Goal: Task Accomplishment & Management: Manage account settings

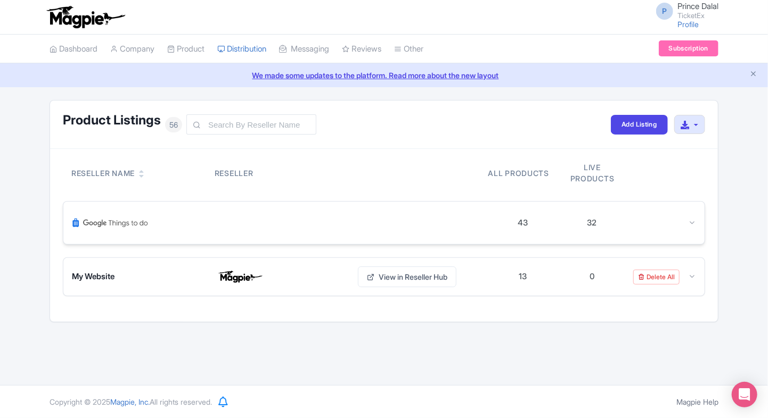
click at [697, 213] on div "43 32" at bounding box center [383, 223] width 641 height 43
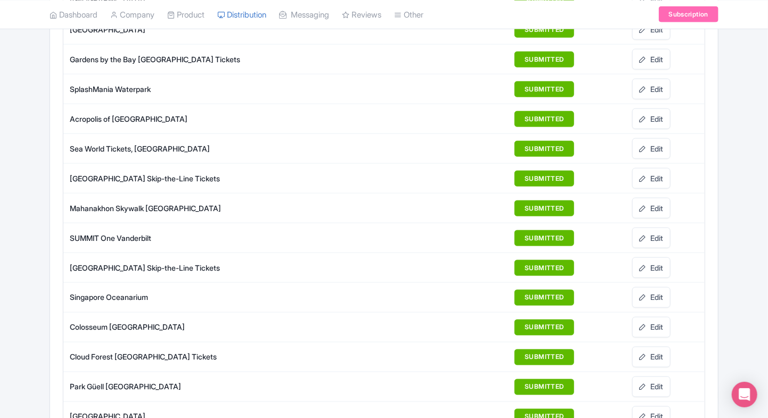
scroll to position [675, 0]
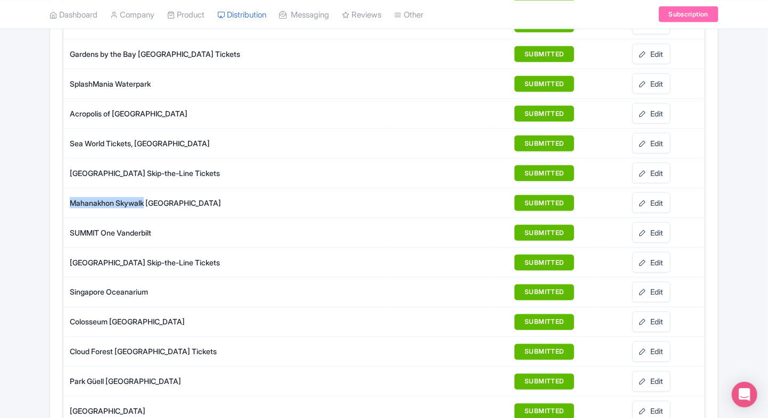
drag, startPoint x: 69, startPoint y: 198, endPoint x: 146, endPoint y: 203, distance: 77.4
click at [146, 203] on td "Mahanakhon Skywalk Bangkok" at bounding box center [223, 203] width 320 height 30
copy div "Mahanakhon Skywalk"
click at [654, 194] on link "Edit" at bounding box center [651, 203] width 38 height 21
drag, startPoint x: 647, startPoint y: 161, endPoint x: 412, endPoint y: 43, distance: 263.3
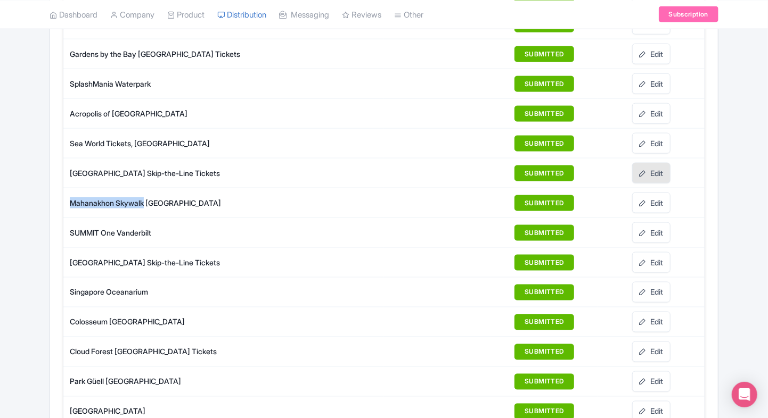
click at [647, 163] on link "Edit" at bounding box center [651, 173] width 38 height 21
click at [44, 186] on div "Product Listings 56 Add Listing Download All Listings Reseller Name Reseller Al…" at bounding box center [383, 188] width 681 height 1527
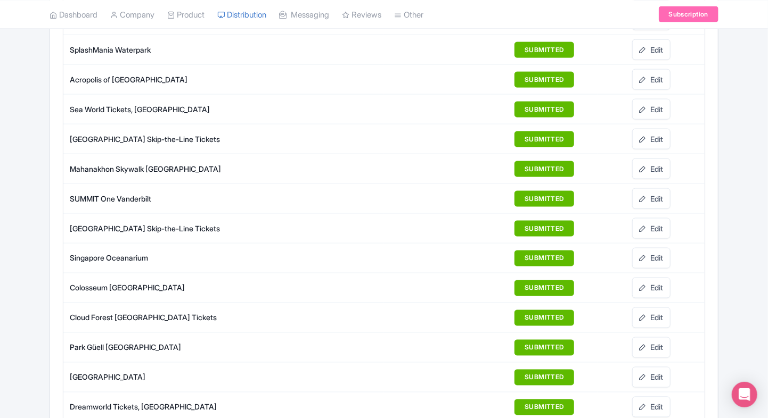
scroll to position [753, 0]
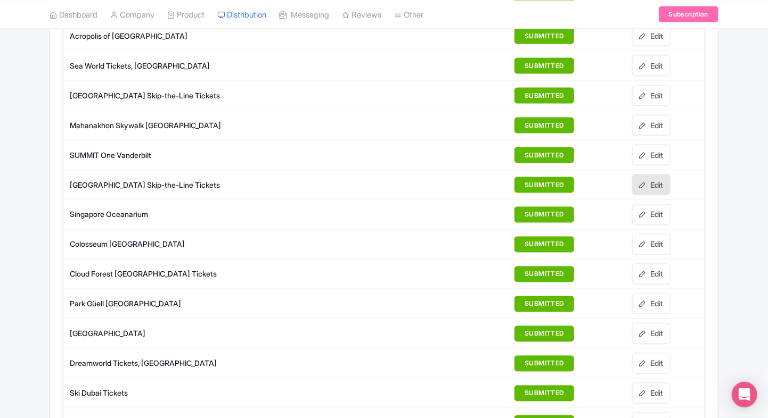
click at [653, 180] on link "Edit" at bounding box center [651, 185] width 38 height 21
click at [664, 235] on link "Edit" at bounding box center [651, 244] width 38 height 21
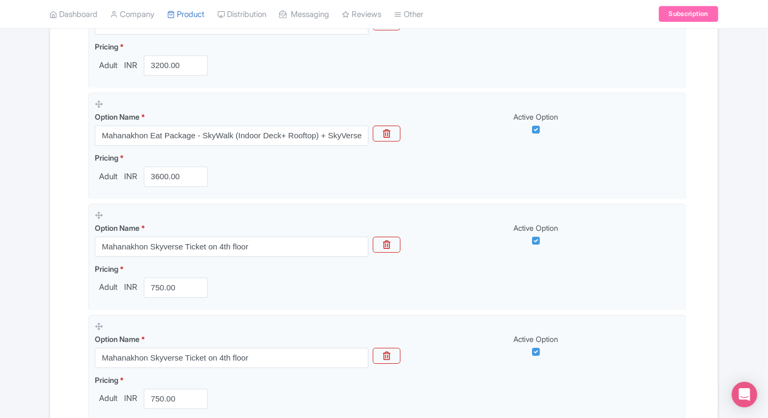
scroll to position [1633, 0]
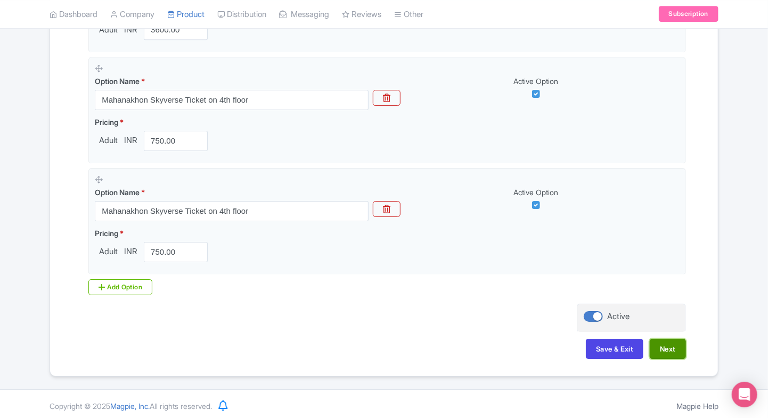
click at [681, 348] on button "Next" at bounding box center [667, 349] width 36 height 20
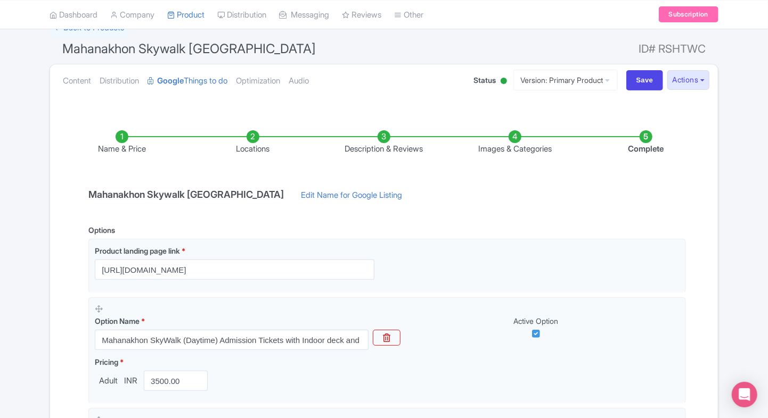
scroll to position [57, 0]
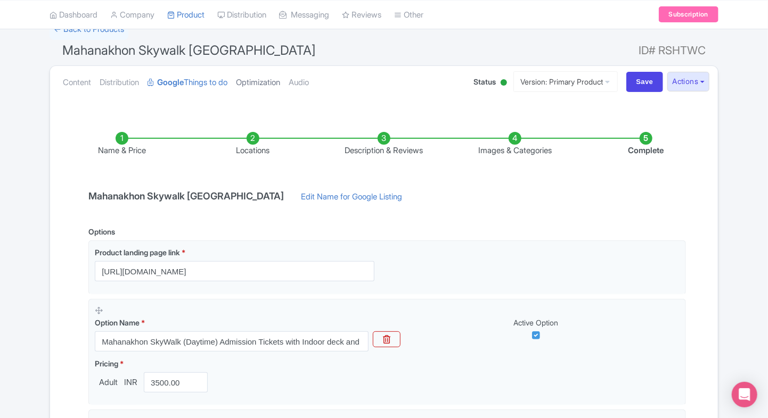
click at [260, 80] on link "Optimization" at bounding box center [258, 83] width 44 height 34
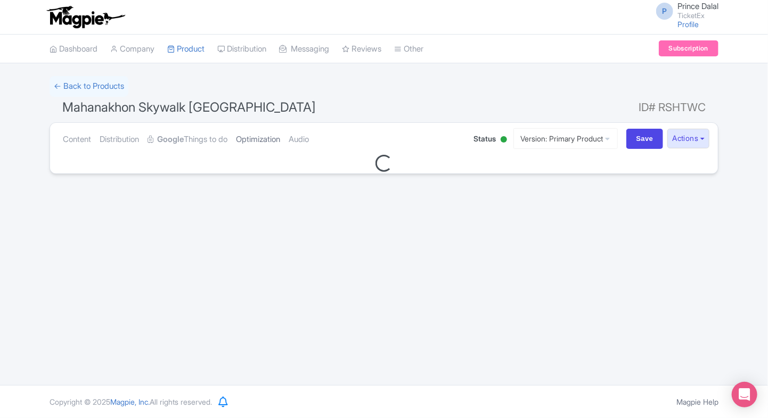
scroll to position [0, 0]
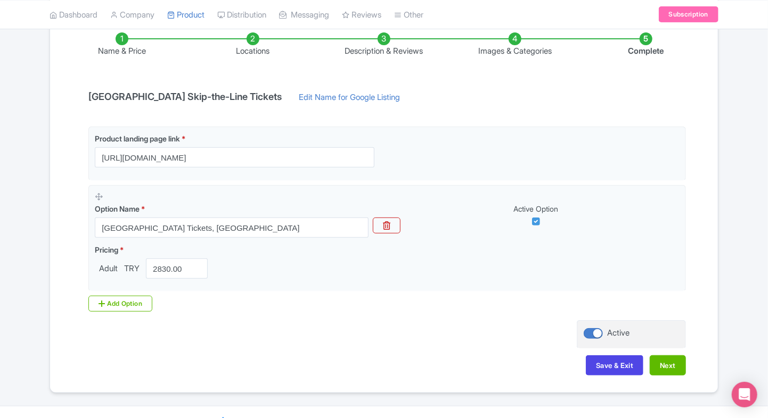
scroll to position [158, 0]
click at [668, 359] on button "Next" at bounding box center [667, 365] width 36 height 20
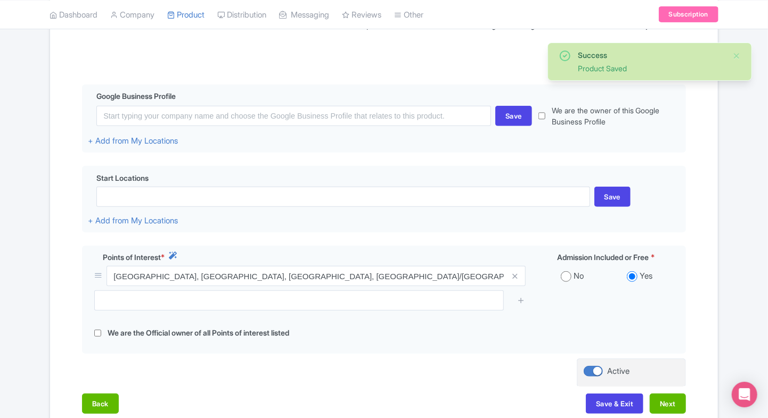
scroll to position [183, 0]
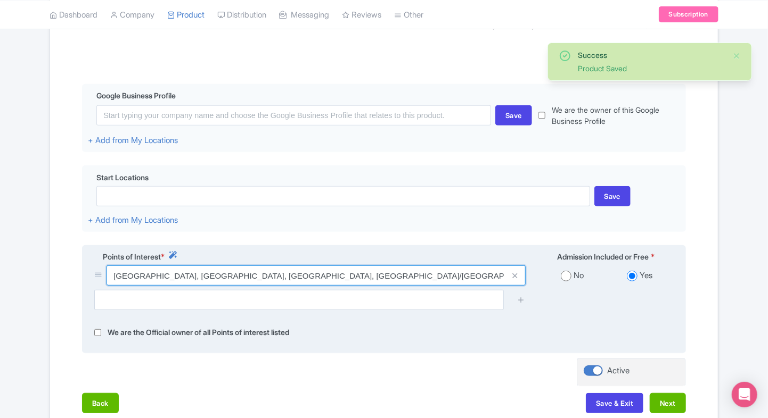
drag, startPoint x: 409, startPoint y: 279, endPoint x: 114, endPoint y: 275, distance: 295.0
click at [114, 275] on input "Dolmabahçe Palace, Vişnezade, Dolmabahçe Caddesi, Beşiktaş/İstanbul, Türkiye" at bounding box center [315, 276] width 419 height 20
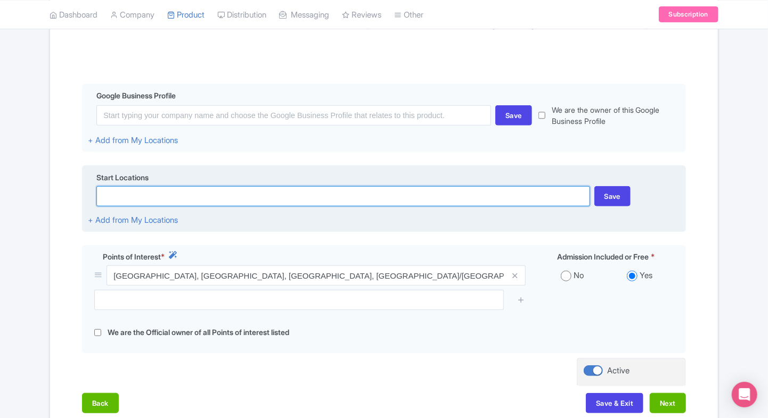
click at [227, 203] on input at bounding box center [342, 196] width 493 height 20
paste input "Dolmabahçe Palace, Vişnezade, Dolmabahçe Caddesi, Beşiktaş/İstanbul, Türkiye"
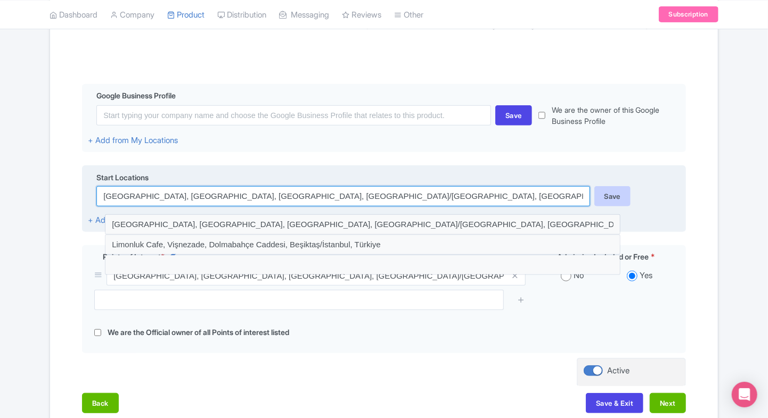
type input "Dolmabahçe Palace, Vişnezade, Dolmabahçe Caddesi, Beşiktaş/İstanbul, Türkiye"
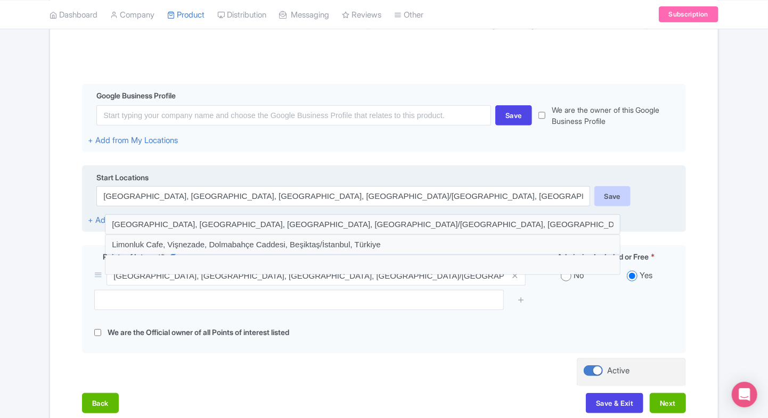
click at [597, 191] on div "Save" at bounding box center [612, 196] width 37 height 20
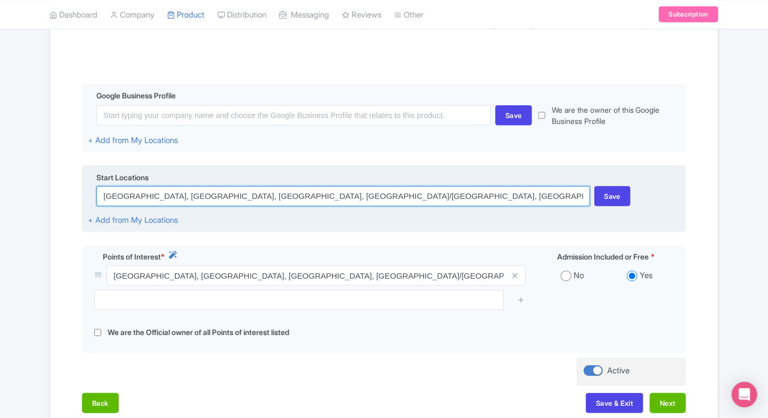
click at [443, 195] on input "Dolmabahçe Palace, Vişnezade, Dolmabahçe Caddesi, Beşiktaş/İstanbul, Türkiye" at bounding box center [342, 196] width 493 height 20
click at [303, 192] on input "Dolmabahçe Palace, Vişnezade, Dolmabahçe Caddesi, Beşiktaş/İstanbul, Türkiye" at bounding box center [342, 196] width 493 height 20
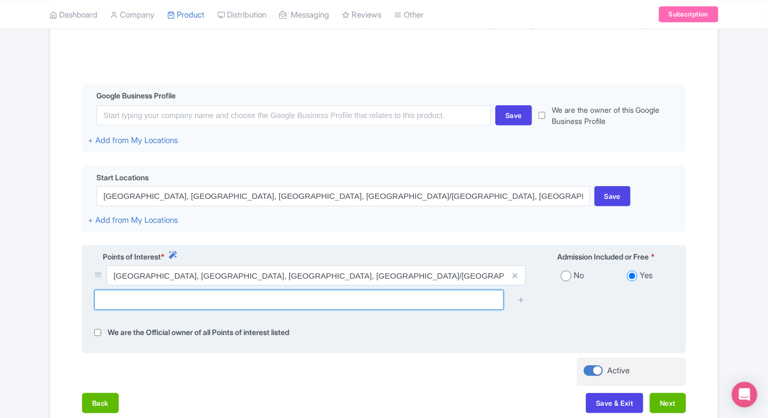
click at [328, 310] on input "text" at bounding box center [298, 300] width 409 height 20
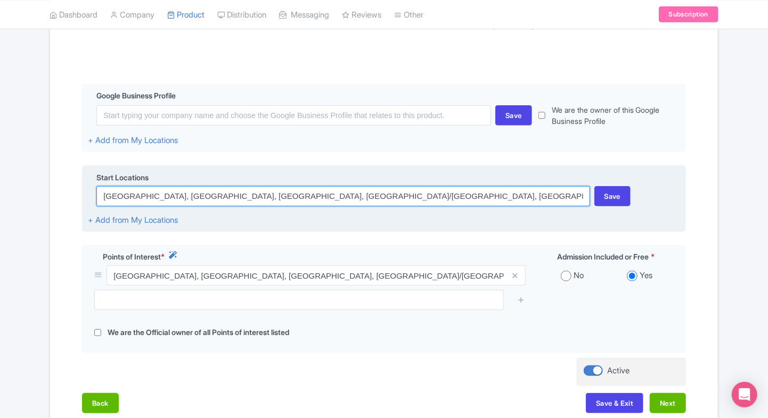
click at [392, 198] on input "Dolmabahçe Palace, Vişnezade, Dolmabahçe Caddesi, Beşiktaş/İstanbul, Türkiye" at bounding box center [342, 196] width 493 height 20
click at [444, 197] on input "Dolmabahçe Palace, Vişnezade, Dolmabahçe Caddesi, Beşiktaş/İstanbul, Türkiye" at bounding box center [342, 196] width 493 height 20
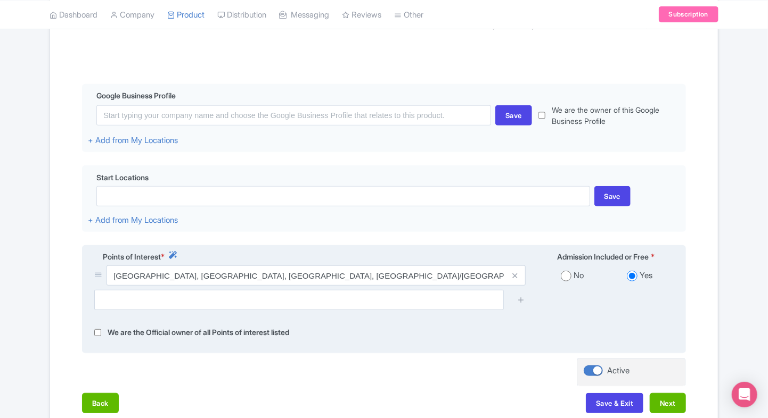
click at [361, 265] on div "Points of Interest *" at bounding box center [310, 258] width 444 height 14
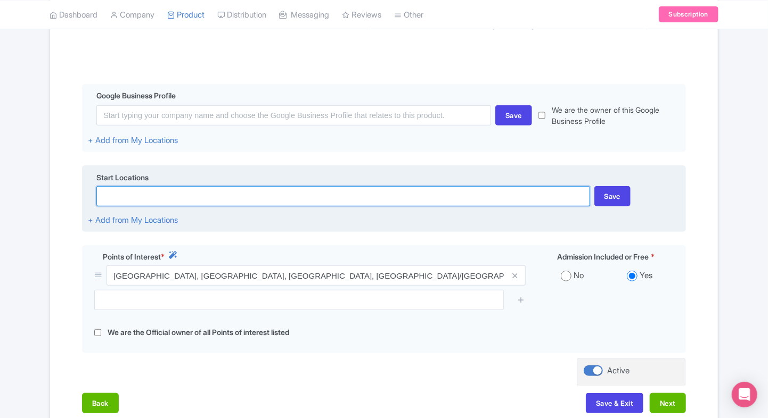
click at [398, 201] on input at bounding box center [342, 196] width 493 height 20
paste input "Dolmabahçe Palace, Vişnezade, Dolmabahçe Caddesi, Beşiktaş/İstanbul, Türkiye"
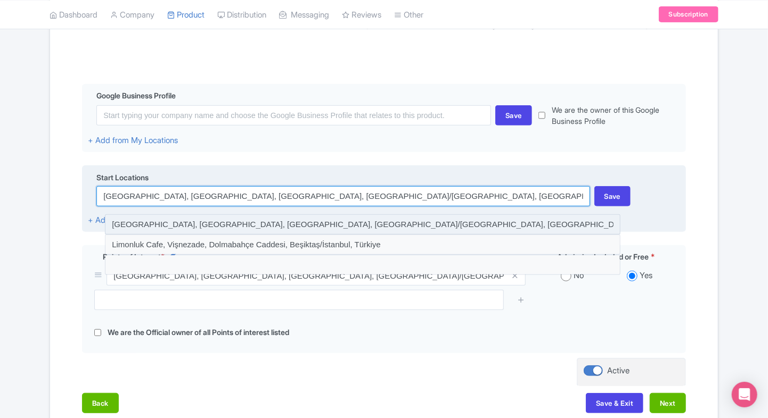
type input "Dolmabahçe Palace, Vişnezade, Dolmabahçe Caddesi, Beşiktaş/İstanbul, Türkiye"
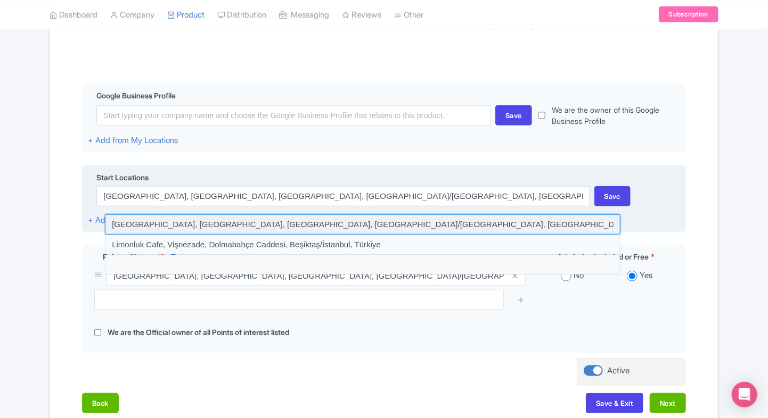
click at [364, 221] on input at bounding box center [362, 225] width 515 height 20
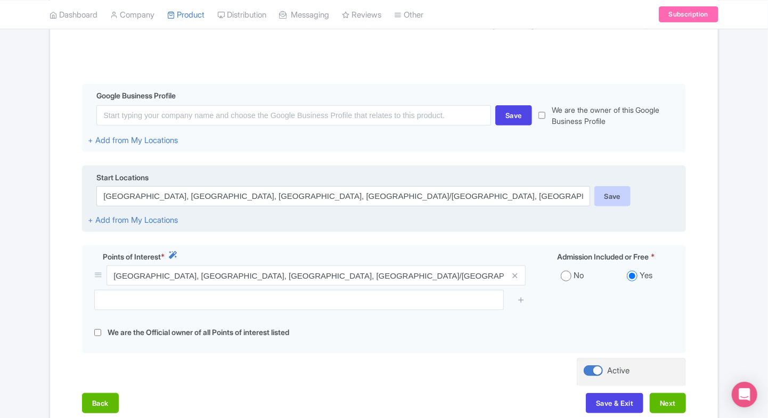
click at [605, 194] on div "Save" at bounding box center [612, 196] width 37 height 20
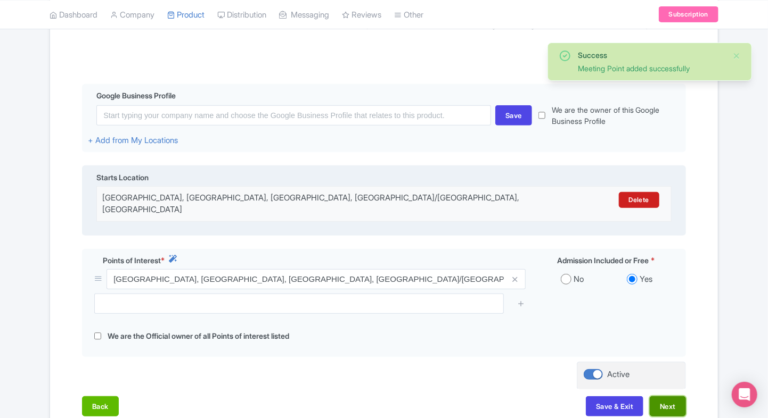
click at [673, 401] on button "Next" at bounding box center [667, 407] width 36 height 20
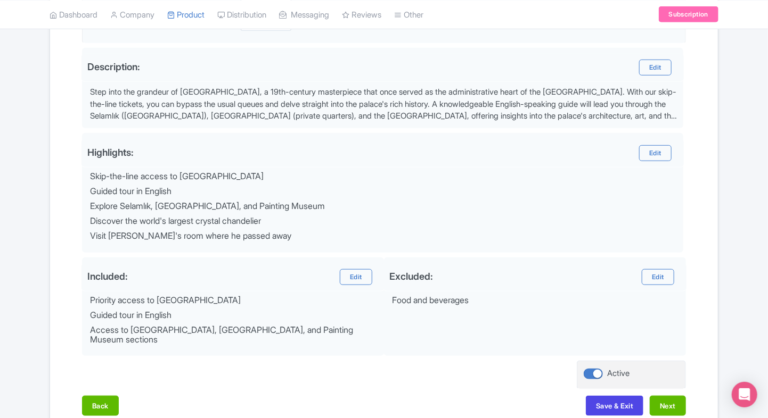
scroll to position [309, 0]
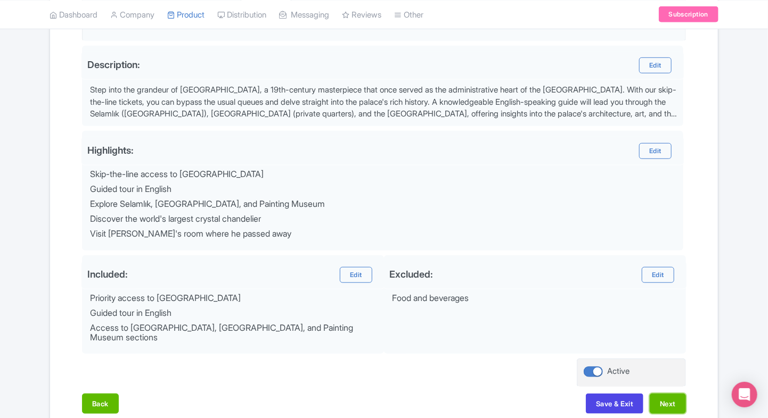
click at [673, 401] on button "Next" at bounding box center [667, 404] width 36 height 20
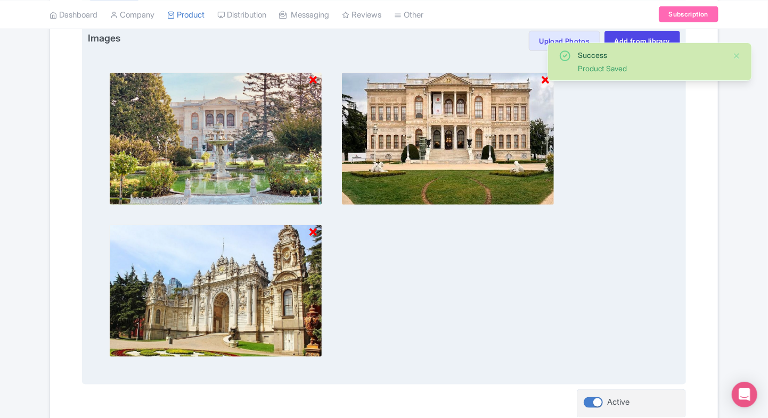
scroll to position [514, 0]
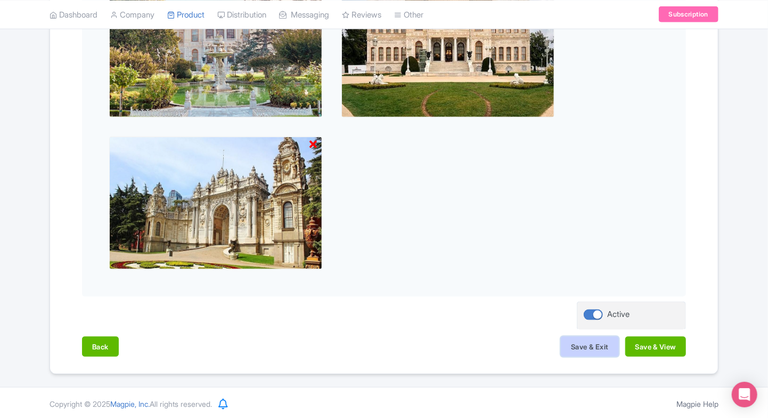
click at [584, 346] on button "Save & Exit" at bounding box center [589, 347] width 57 height 20
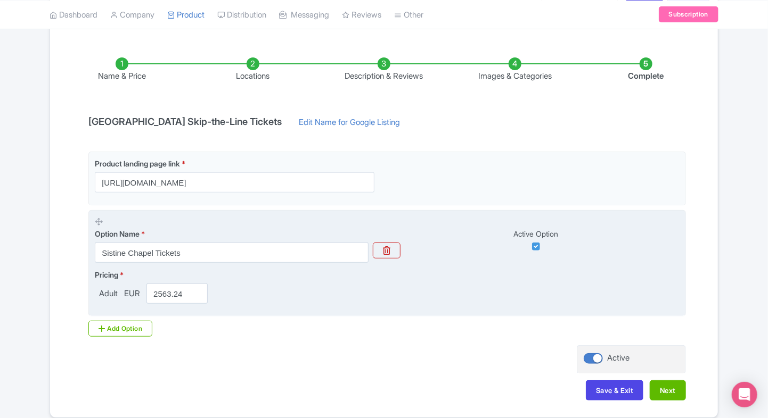
scroll to position [131, 0]
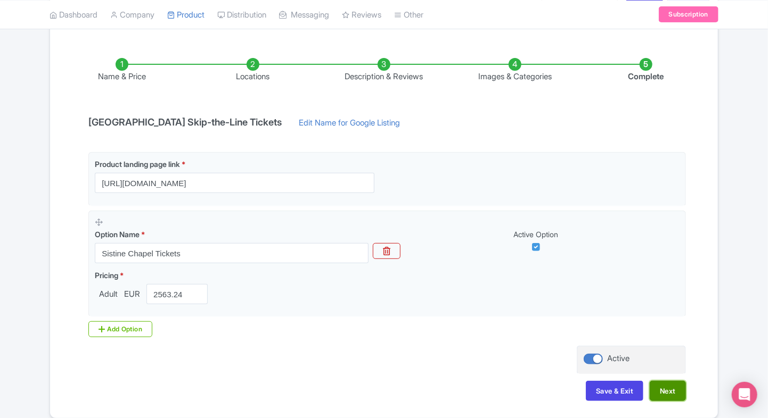
click at [677, 385] on button "Next" at bounding box center [667, 391] width 36 height 20
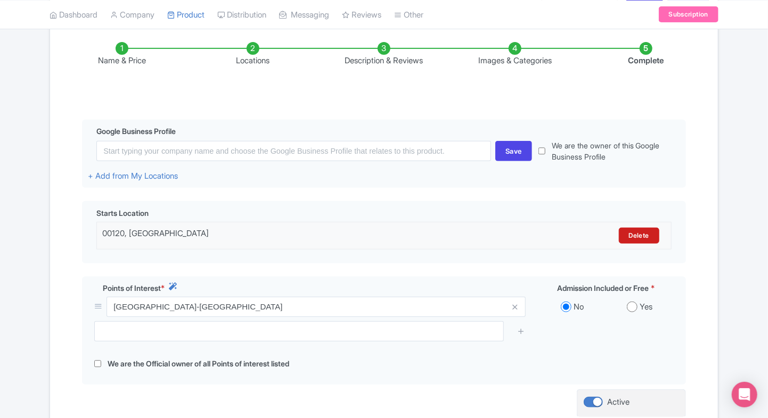
scroll to position [147, 0]
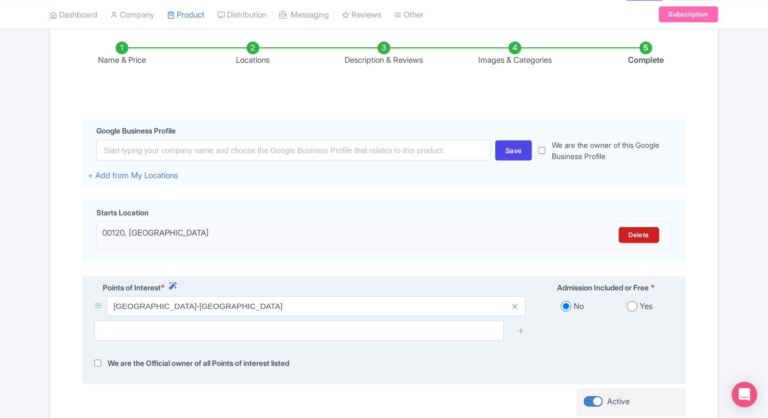
click at [631, 307] on input "radio" at bounding box center [632, 306] width 11 height 11
radio input "true"
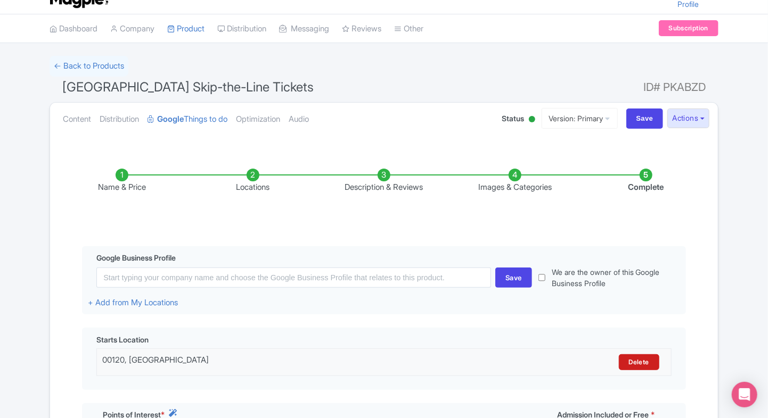
scroll to position [19, 0]
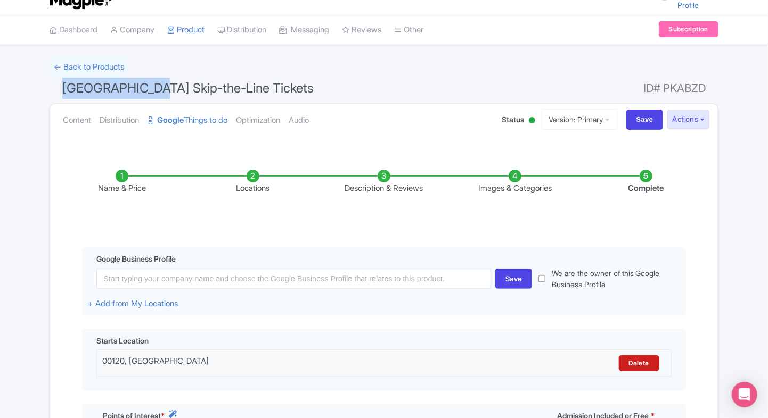
drag, startPoint x: 57, startPoint y: 85, endPoint x: 146, endPoint y: 91, distance: 89.6
click at [146, 91] on h1 "Sistine Chapel Skip-the-Line Tickets ID# PKABZD" at bounding box center [384, 91] width 669 height 26
copy span "Sistine Chapel"
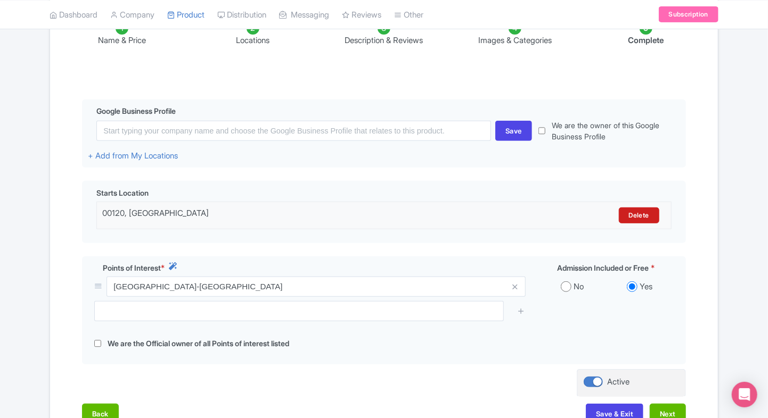
scroll to position [169, 0]
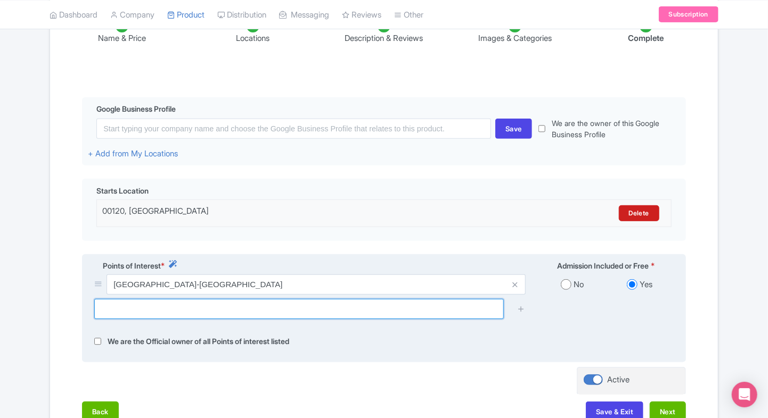
click at [436, 308] on input "text" at bounding box center [298, 309] width 409 height 20
paste input "00120 Vatican City"
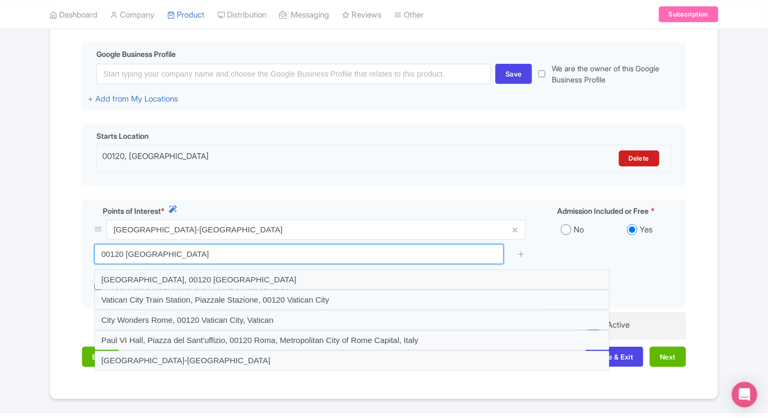
scroll to position [227, 0]
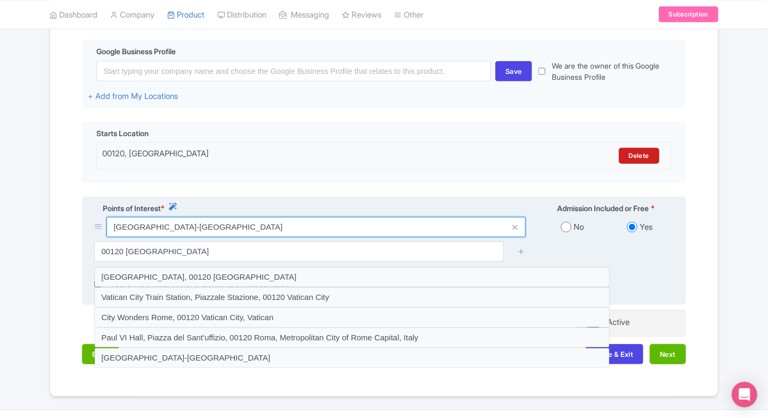
drag, startPoint x: 288, startPoint y: 233, endPoint x: 107, endPoint y: 230, distance: 181.0
click at [107, 230] on input "Vatican City-State Court, 00120 Vatican City" at bounding box center [315, 227] width 419 height 20
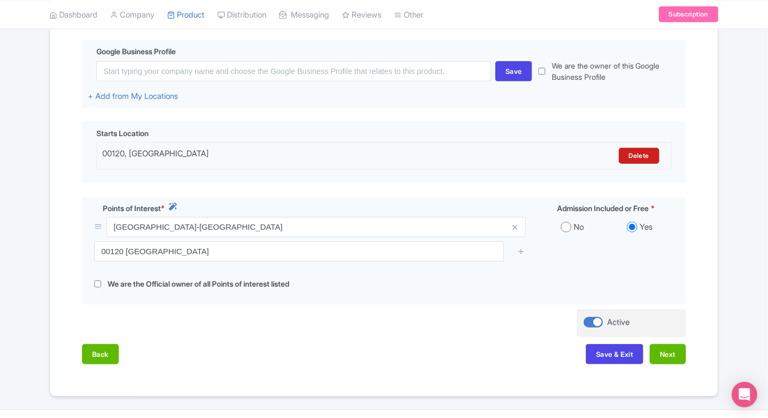
click at [26, 237] on div "Success Relation type updated successfully ← Back to Products Sistine Chapel Sk…" at bounding box center [384, 123] width 768 height 548
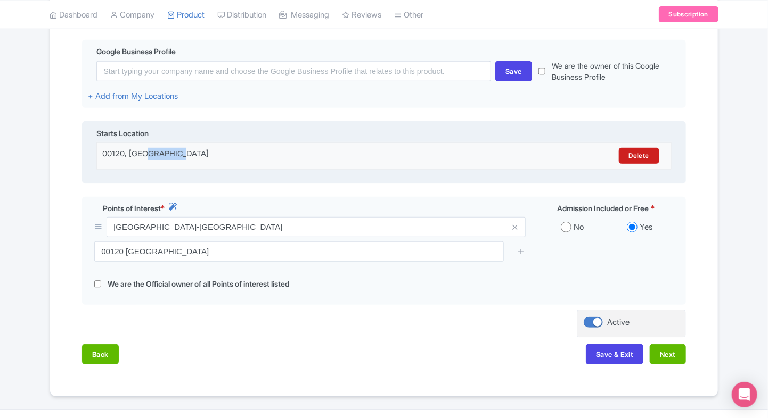
drag, startPoint x: 204, startPoint y: 146, endPoint x: 144, endPoint y: 148, distance: 60.2
click at [144, 148] on div "00120, Vatican City Delete" at bounding box center [383, 156] width 575 height 28
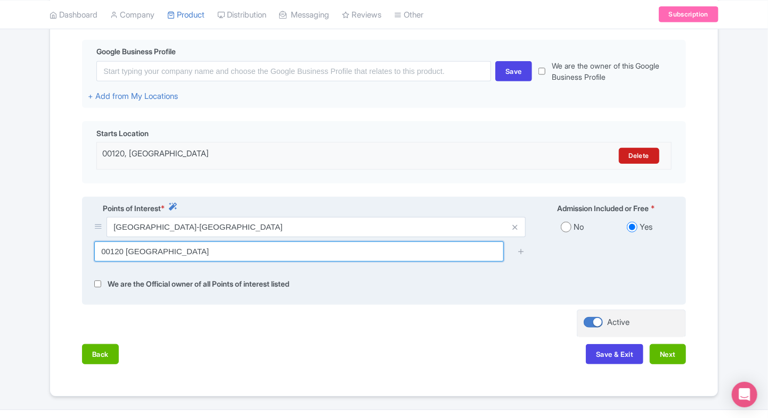
click at [190, 254] on input "00120 Vatican City" at bounding box center [298, 252] width 409 height 20
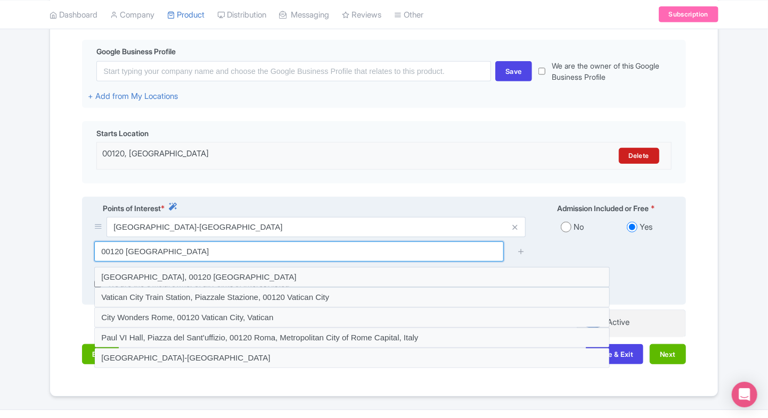
click at [176, 254] on input "00120 Vatican City" at bounding box center [298, 252] width 409 height 20
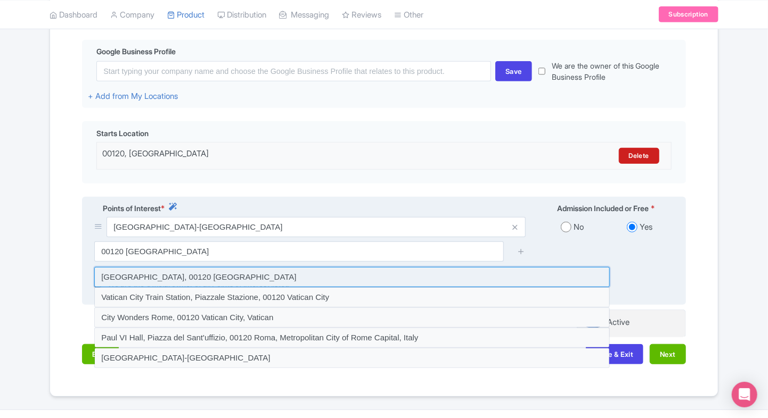
click at [175, 280] on input at bounding box center [351, 277] width 515 height 20
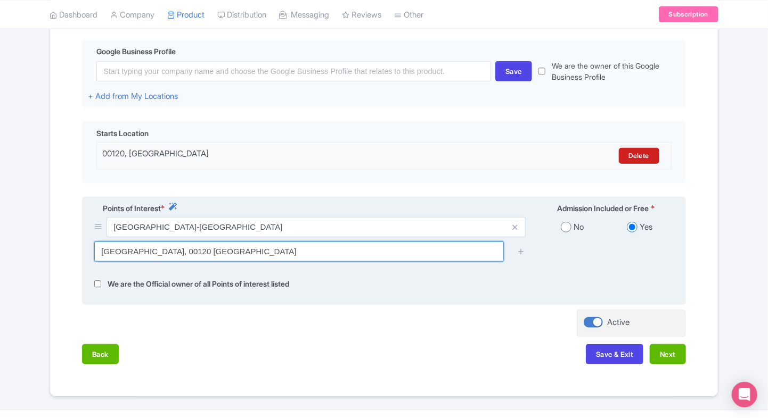
drag, startPoint x: 253, startPoint y: 254, endPoint x: 98, endPoint y: 265, distance: 155.8
click at [98, 265] on div "Vatican City Heliport, 00120 Vatican City" at bounding box center [384, 256] width 592 height 28
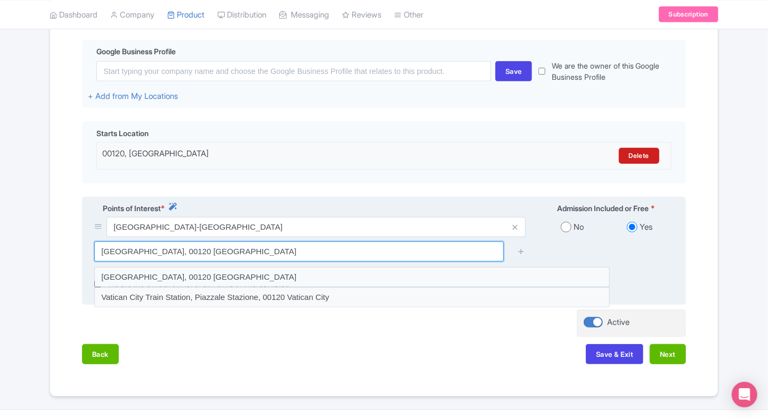
paste input "Piazza San Pietro, 00120 Città del Vaticano,"
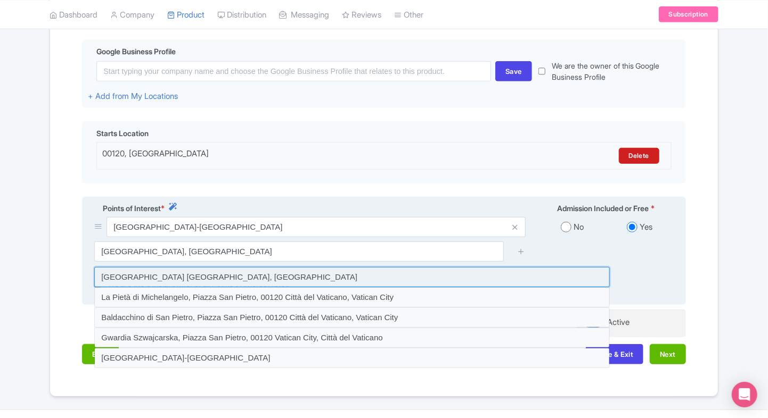
click at [280, 271] on input at bounding box center [351, 277] width 515 height 20
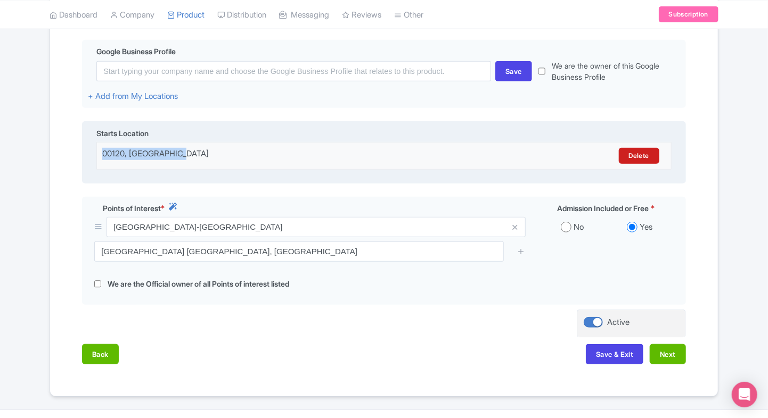
drag, startPoint x: 177, startPoint y: 150, endPoint x: 83, endPoint y: 144, distance: 94.4
click at [83, 144] on div "Starts Location 00120, Vatican City Delete" at bounding box center [384, 152] width 604 height 62
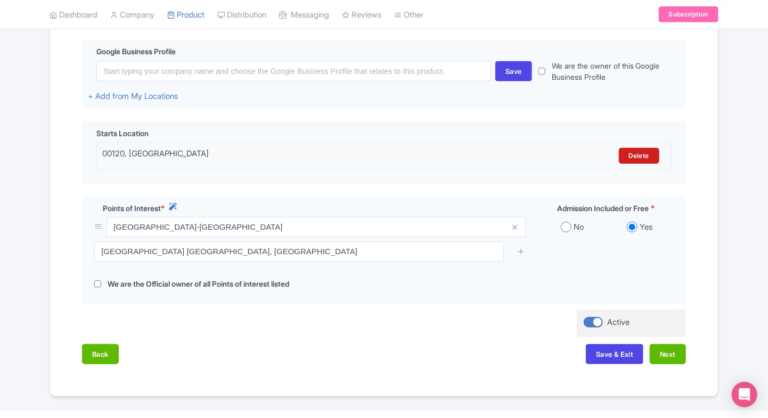
drag, startPoint x: 83, startPoint y: 144, endPoint x: 50, endPoint y: 193, distance: 58.6
click at [50, 193] on div "Content Distribution Google Things to do Optimization Audio Status Active Inact…" at bounding box center [384, 147] width 669 height 502
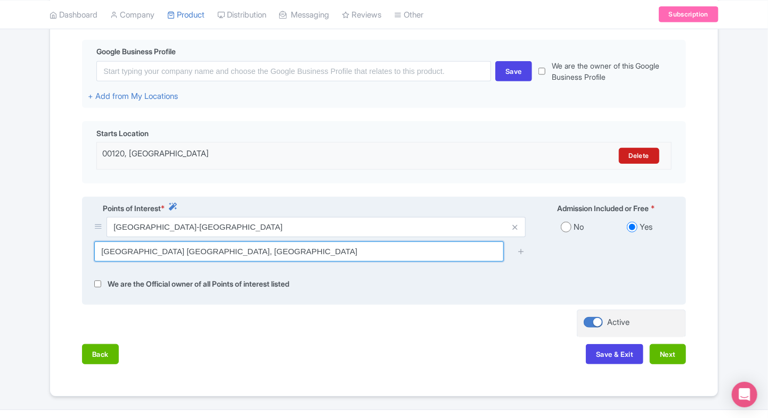
drag, startPoint x: 383, startPoint y: 257, endPoint x: 83, endPoint y: 252, distance: 300.3
click at [83, 252] on div "Points of Interest * Admission Included or Free * Vatican City-State Court, 001…" at bounding box center [384, 251] width 604 height 109
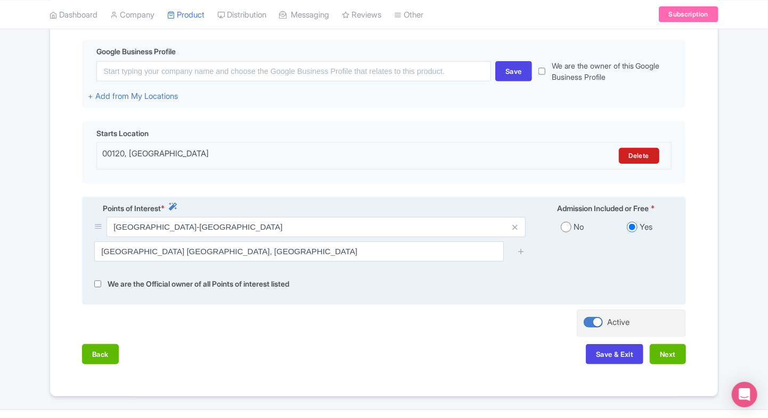
click at [83, 252] on div "Points of Interest * Admission Included or Free * Vatican City-State Court, 001…" at bounding box center [384, 251] width 604 height 109
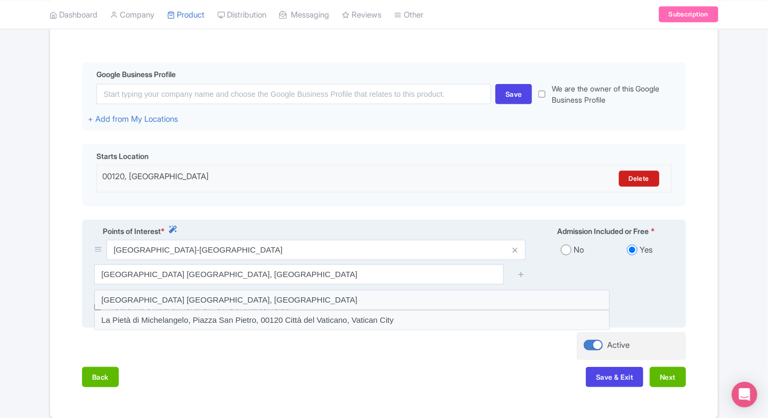
scroll to position [207, 0]
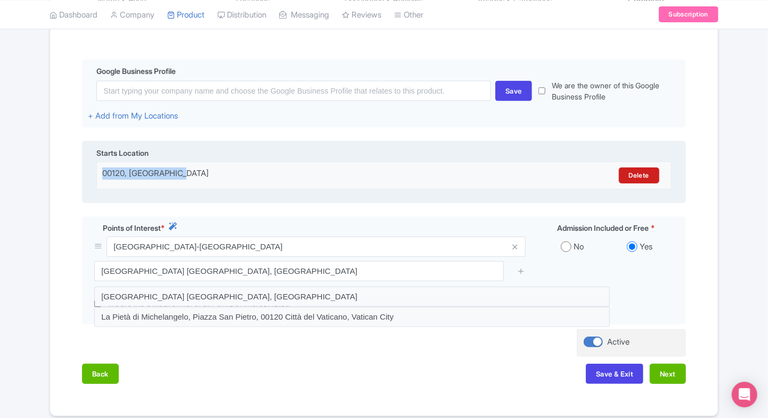
drag, startPoint x: 185, startPoint y: 179, endPoint x: 103, endPoint y: 176, distance: 82.1
click at [103, 176] on div "00120, Vatican City" at bounding box center [313, 176] width 422 height 16
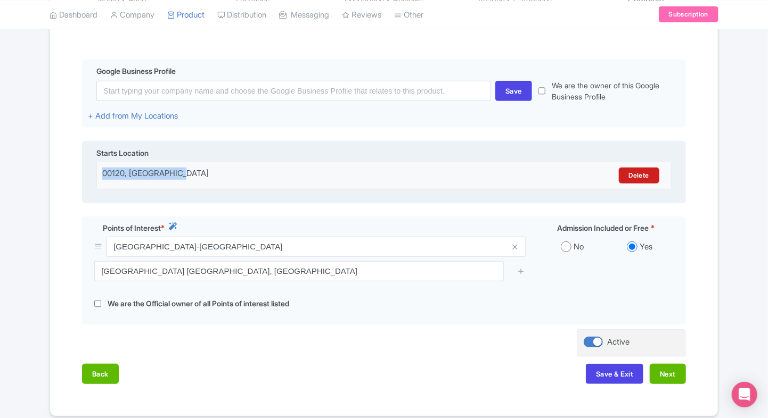
copy div "00120, Vatican City"
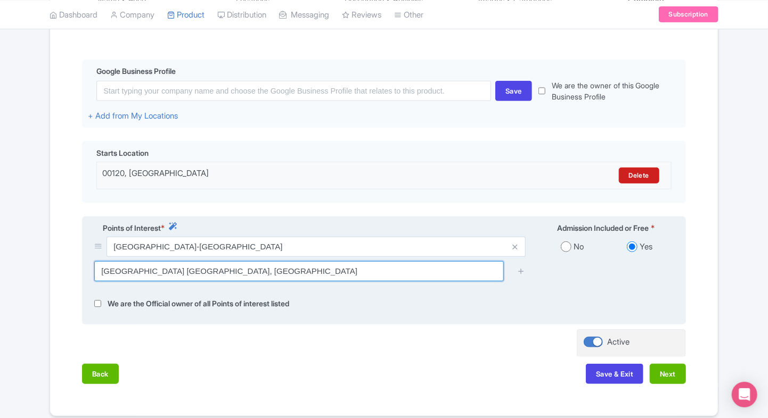
click at [315, 268] on input "Piazza San Pietro, Piazza San Pietro, 00120 Città del Vaticano, Vatican City" at bounding box center [298, 271] width 409 height 20
paste input "00120"
type input "00120, Vatican City"
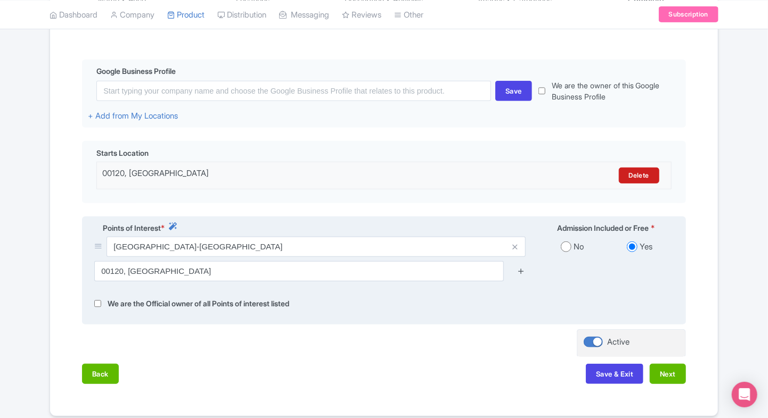
click at [517, 275] on icon at bounding box center [521, 271] width 8 height 8
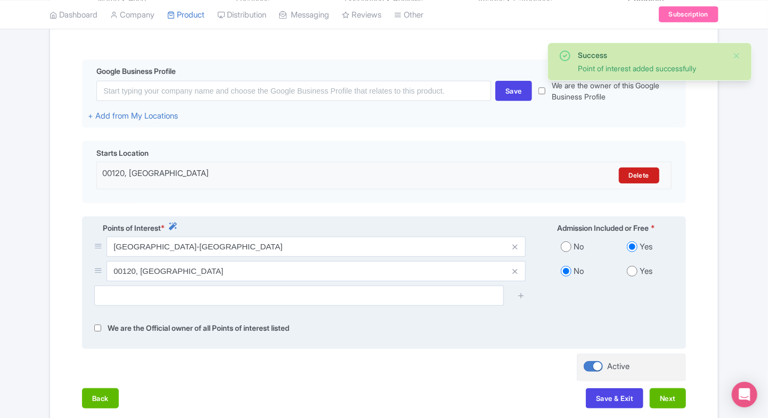
click at [632, 267] on input "radio" at bounding box center [632, 271] width 11 height 11
radio input "true"
click at [563, 244] on input "radio" at bounding box center [566, 247] width 11 height 11
radio input "true"
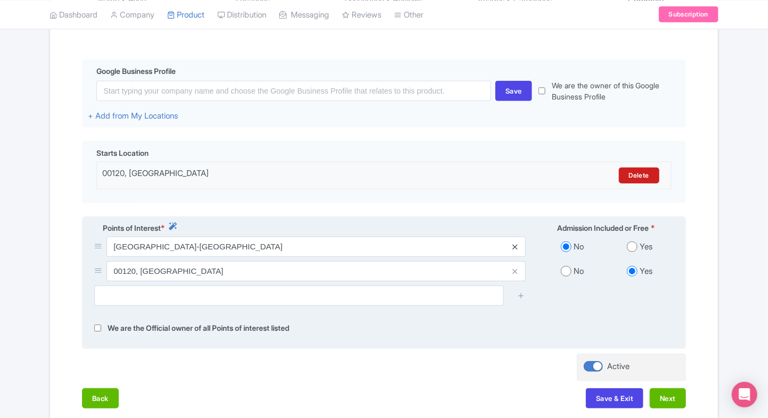
click at [514, 244] on icon at bounding box center [514, 247] width 5 height 8
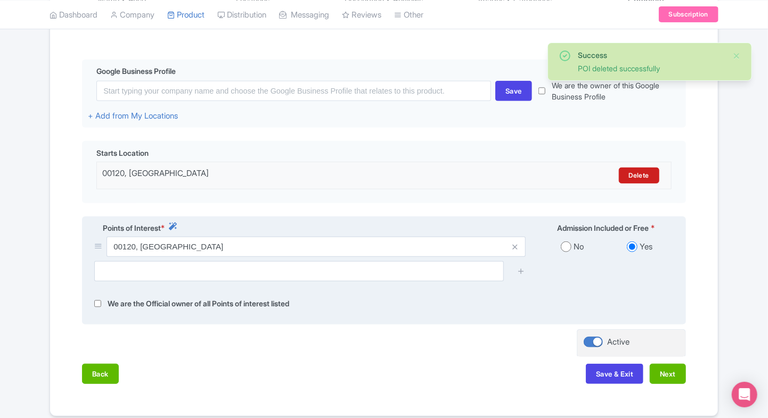
click at [528, 301] on div "We are the Official owner of all Points of interest listed" at bounding box center [384, 304] width 592 height 12
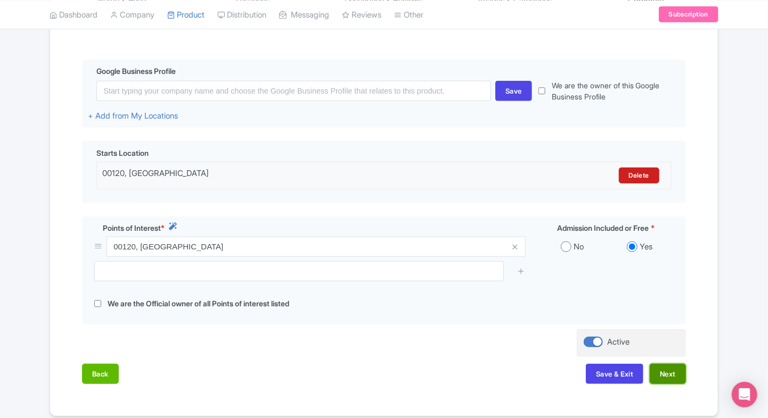
click at [667, 370] on button "Next" at bounding box center [667, 374] width 36 height 20
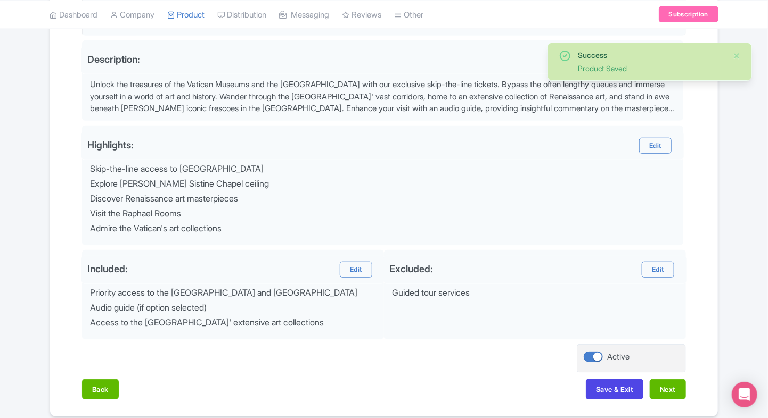
scroll to position [316, 0]
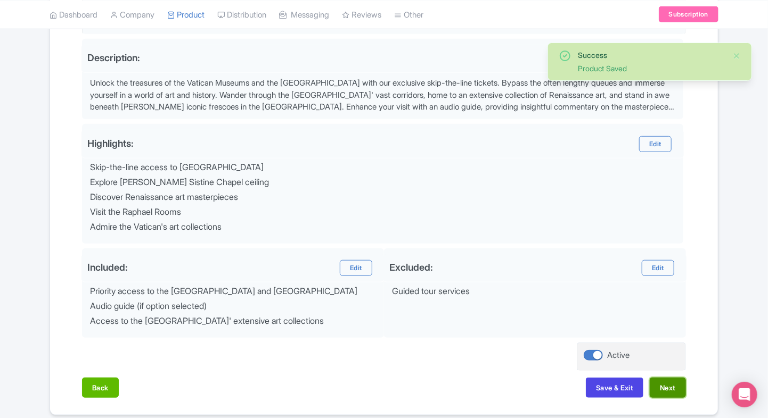
click at [673, 390] on button "Next" at bounding box center [667, 388] width 36 height 20
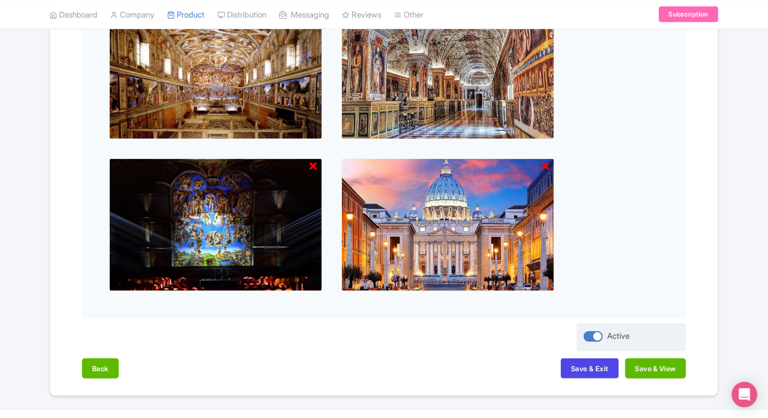
scroll to position [444, 0]
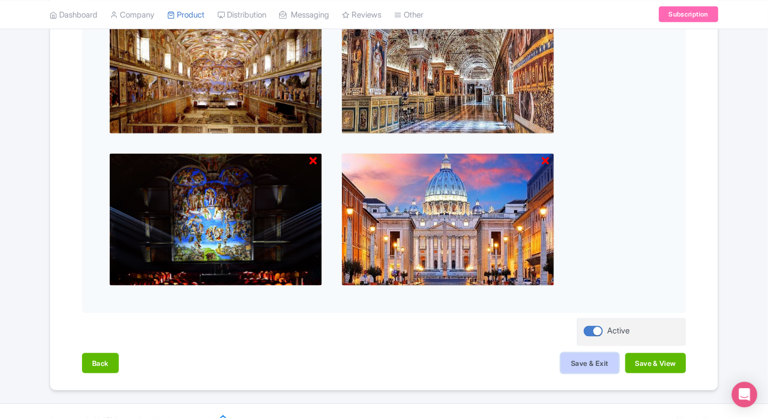
click at [582, 356] on button "Save & Exit" at bounding box center [589, 363] width 57 height 20
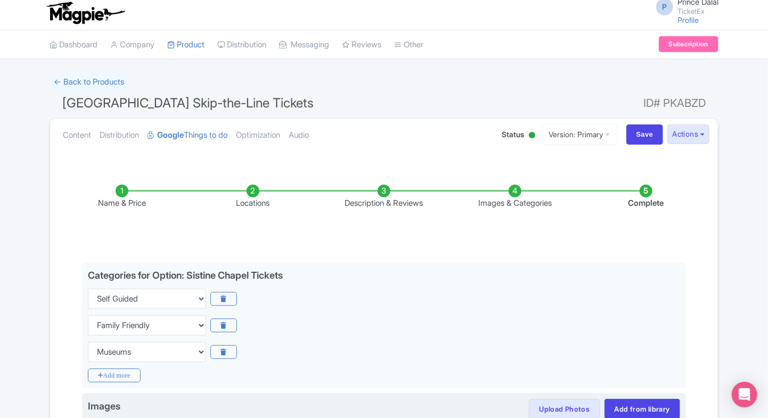
scroll to position [0, 0]
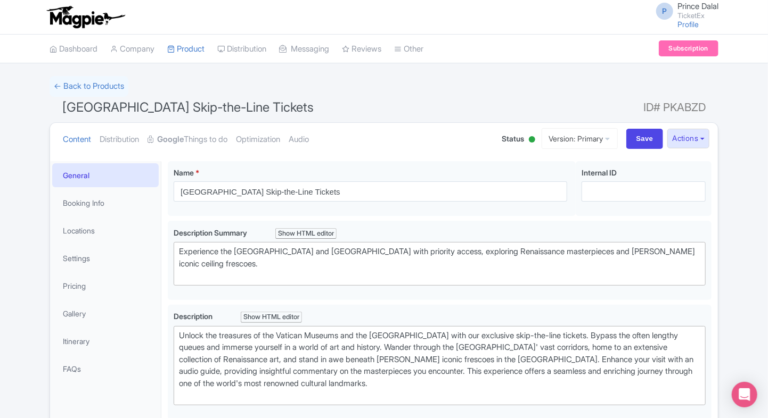
type trix-editor "<div>Unlock the treasures of the Vatican Museums and the [GEOGRAPHIC_DATA] with…"
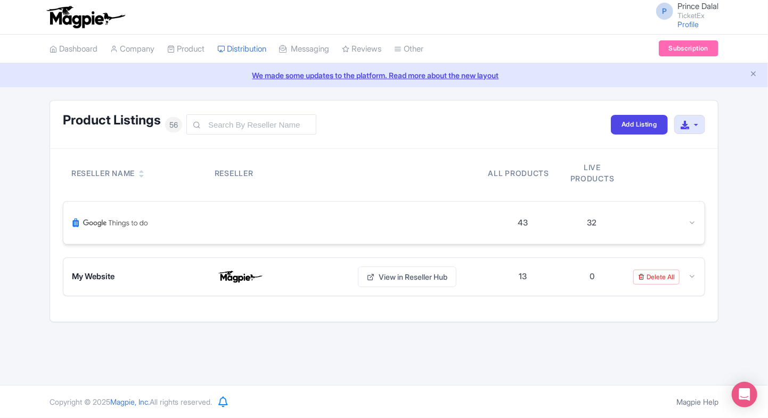
click at [690, 225] on icon at bounding box center [692, 223] width 8 height 8
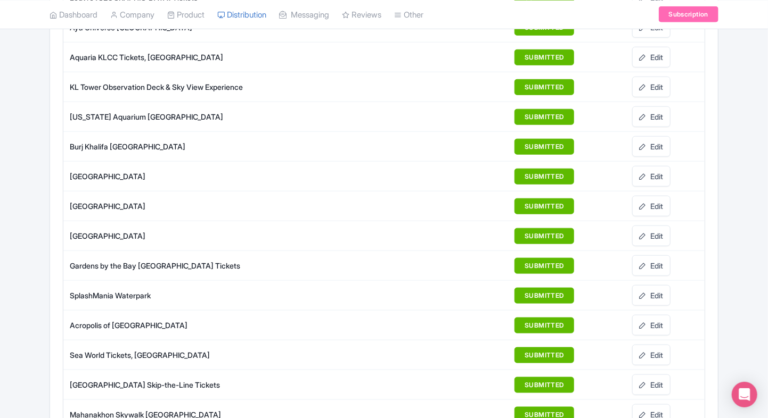
scroll to position [464, 0]
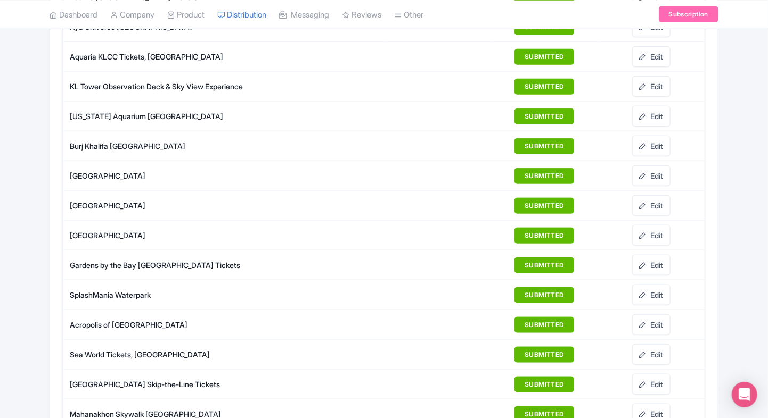
click at [72, 261] on td "Gardens by the Bay [GEOGRAPHIC_DATA] Tickets" at bounding box center [223, 266] width 320 height 30
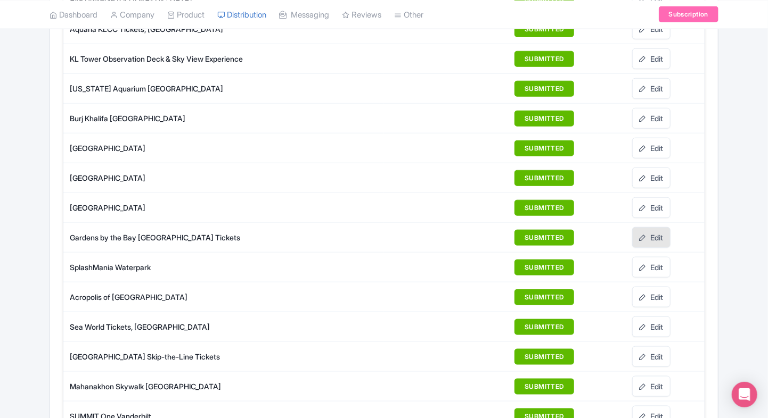
click at [652, 233] on link "Edit" at bounding box center [651, 237] width 38 height 21
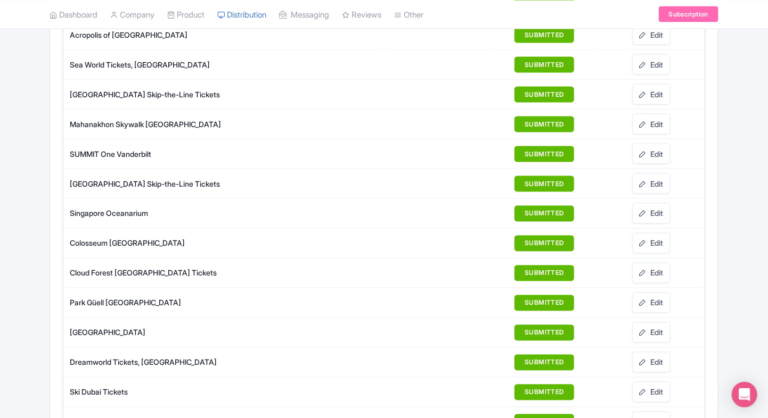
scroll to position [790, 0]
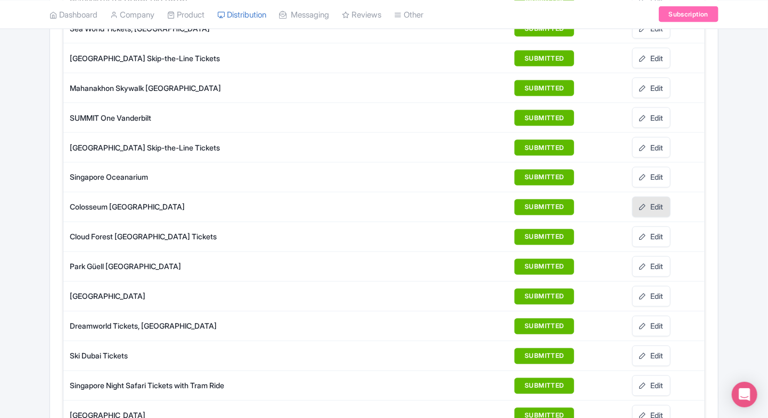
click at [659, 199] on link "Edit" at bounding box center [651, 207] width 38 height 21
click at [659, 227] on link "Edit" at bounding box center [651, 237] width 38 height 21
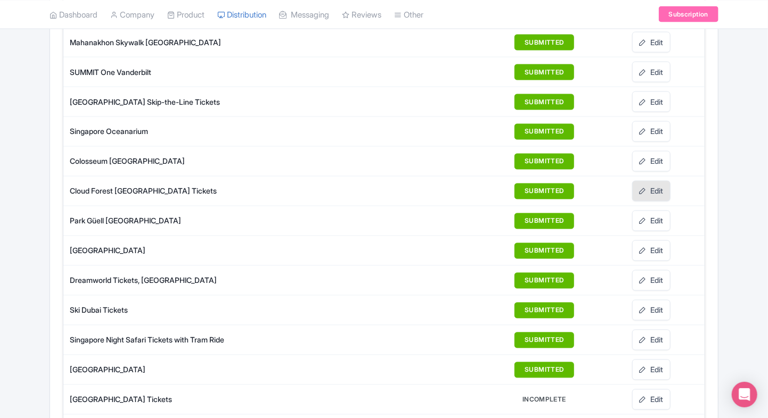
scroll to position [841, 0]
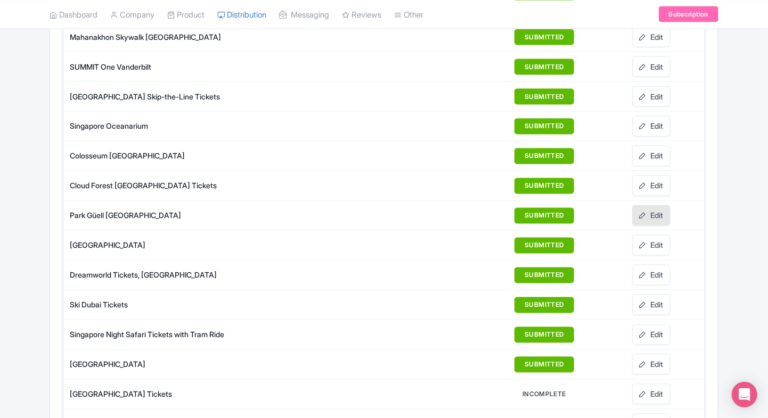
click at [652, 205] on link "Edit" at bounding box center [651, 215] width 38 height 21
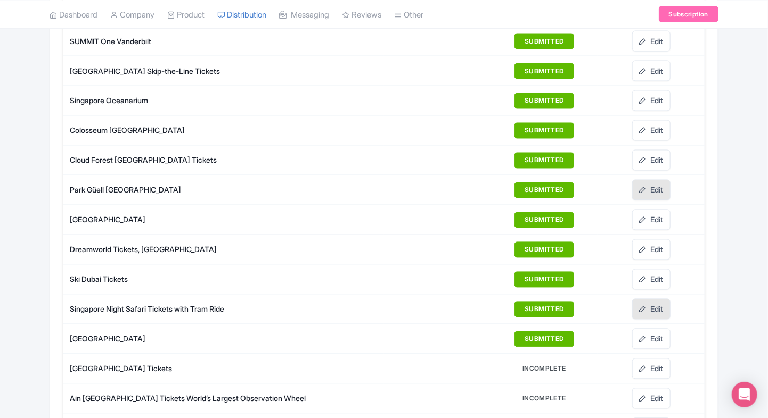
scroll to position [873, 0]
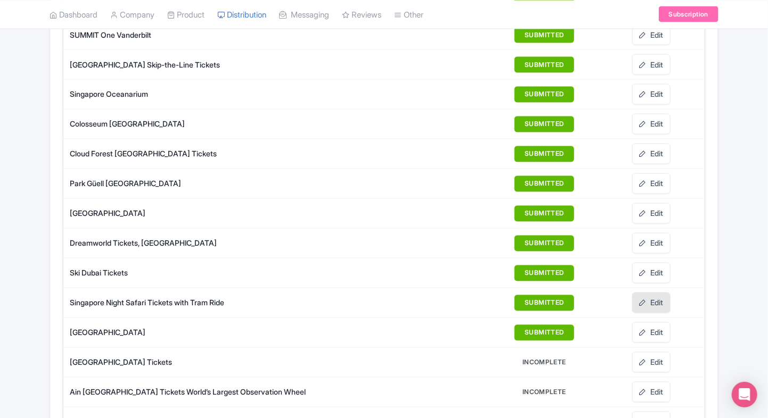
click at [663, 293] on link "Edit" at bounding box center [651, 303] width 38 height 21
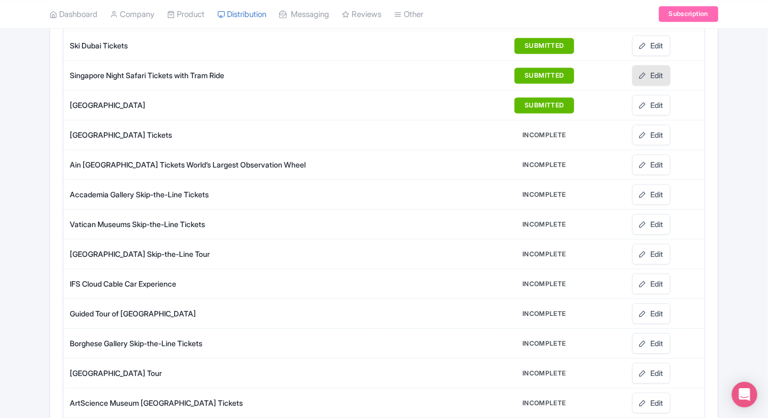
scroll to position [1101, 0]
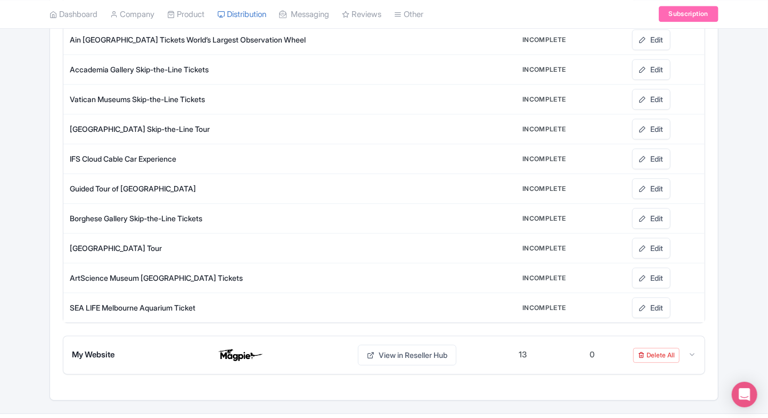
scroll to position [1198, 0]
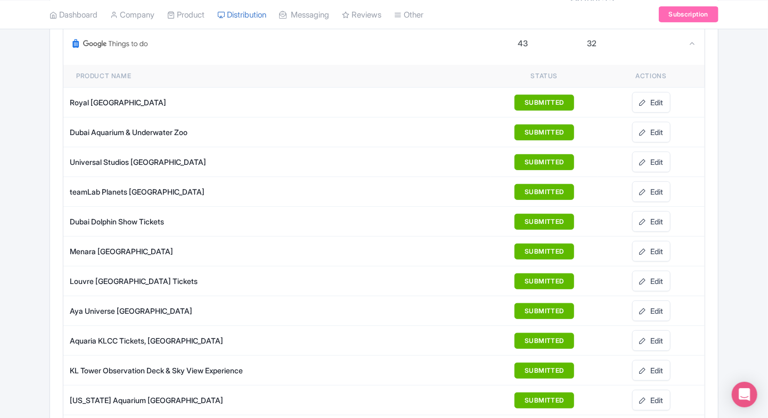
scroll to position [0, 0]
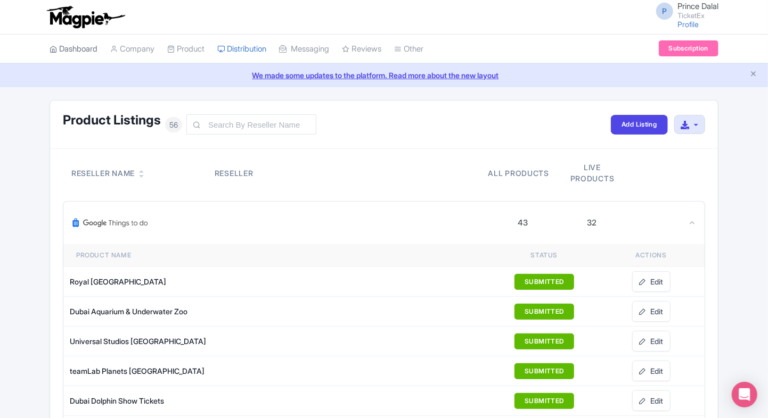
click at [83, 51] on link "Dashboard" at bounding box center [74, 49] width 48 height 29
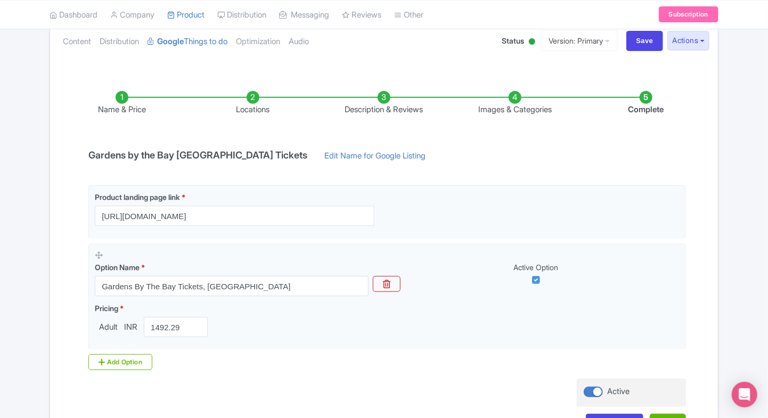
scroll to position [100, 0]
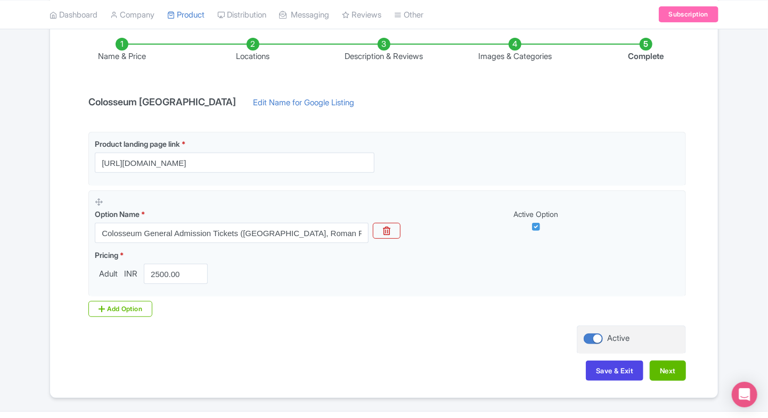
scroll to position [155, 0]
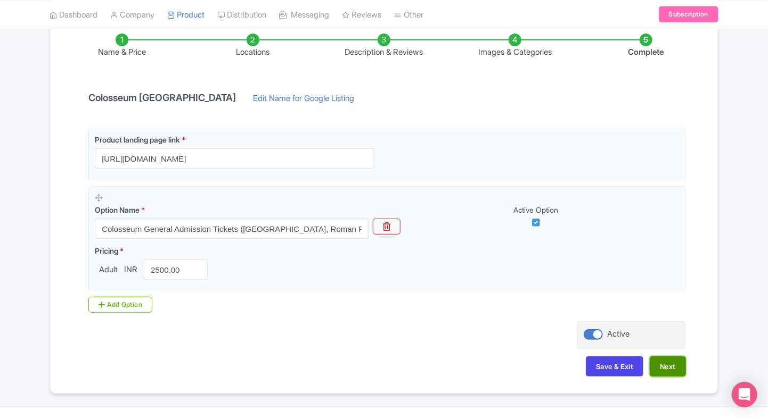
click at [657, 369] on button "Next" at bounding box center [667, 367] width 36 height 20
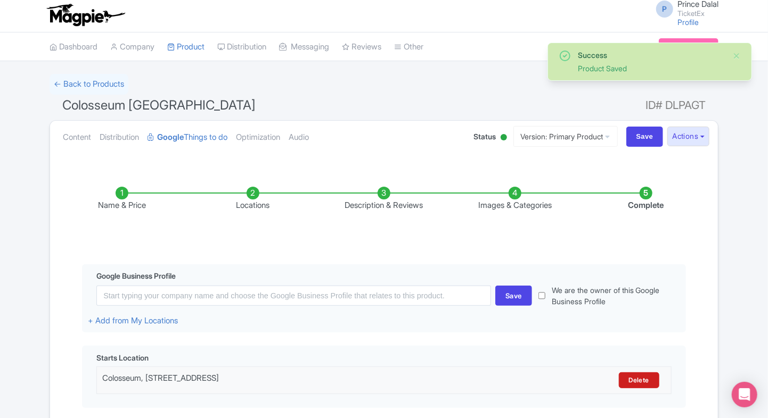
scroll to position [0, 0]
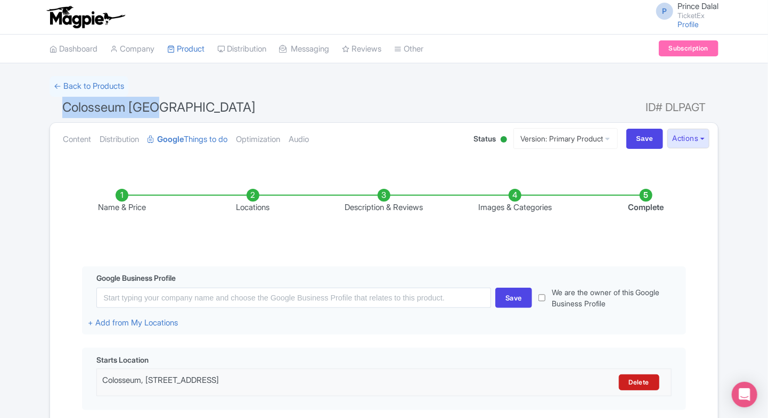
drag, startPoint x: 52, startPoint y: 110, endPoint x: 190, endPoint y: 101, distance: 137.6
click at [190, 101] on h1 "Colosseum Rome ID# DLPAGT" at bounding box center [384, 110] width 669 height 26
copy span "Colosseum [GEOGRAPHIC_DATA]"
click at [71, 305] on div "Name & Price Locations Description & Reviews Images & Categories Complete Edit …" at bounding box center [383, 385] width 655 height 434
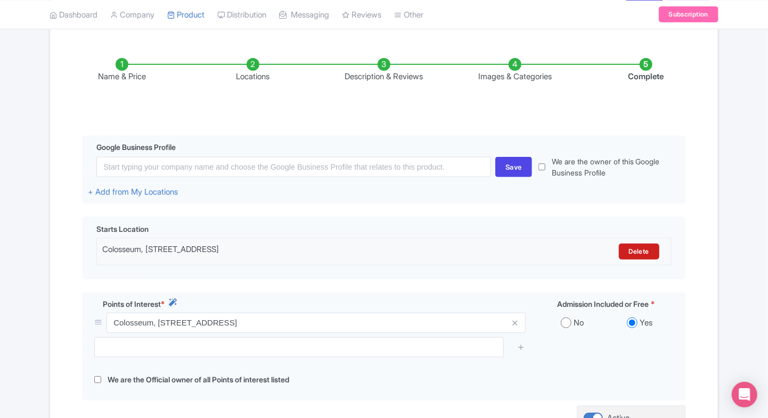
scroll to position [133, 0]
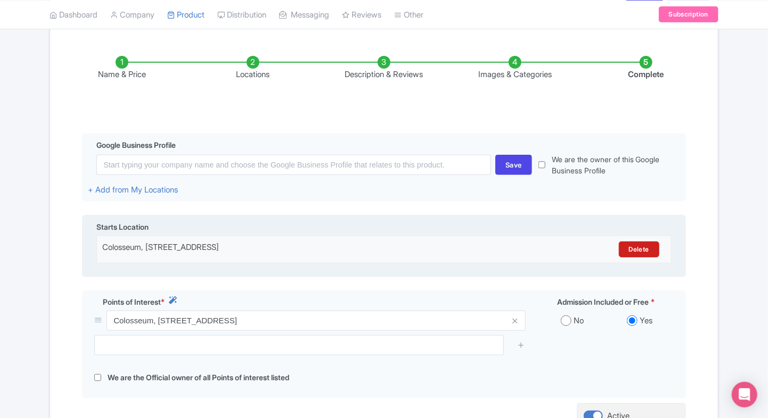
click at [344, 243] on div "Colosseum, [STREET_ADDRESS]" at bounding box center [313, 250] width 422 height 16
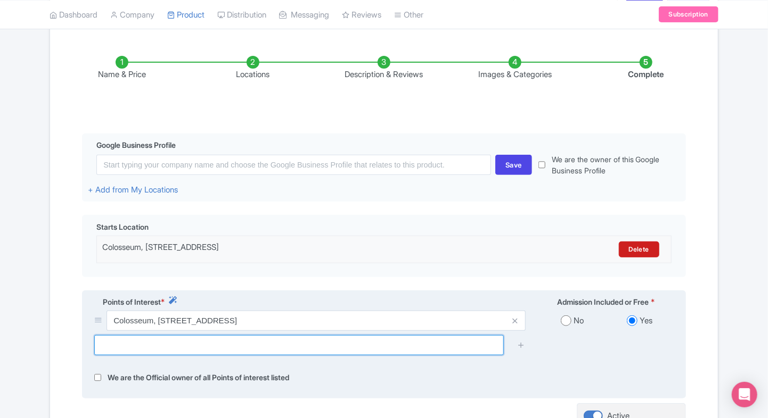
click at [328, 344] on input "text" at bounding box center [298, 345] width 409 height 20
paste input "[STREET_ADDRESS]"
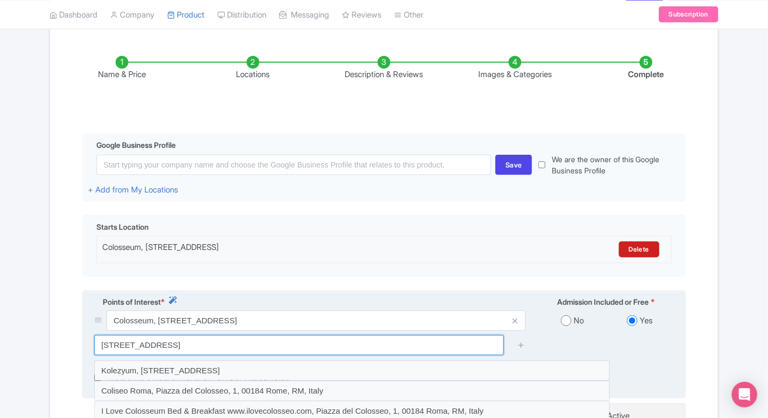
type input "Piazza del Colosseo, 1, 00184 Roma RM, Italy"
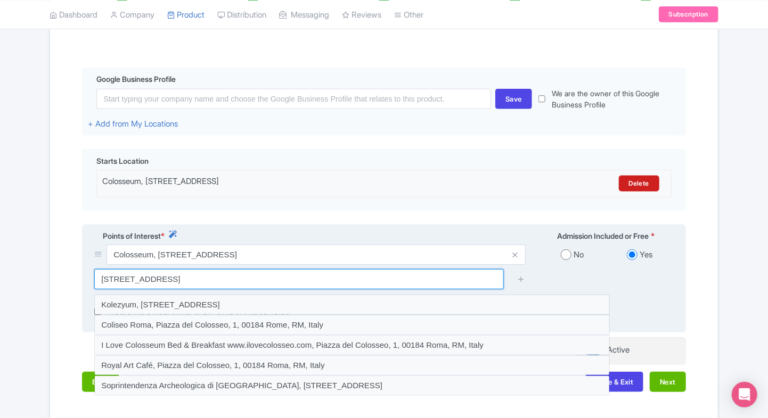
scroll to position [201, 0]
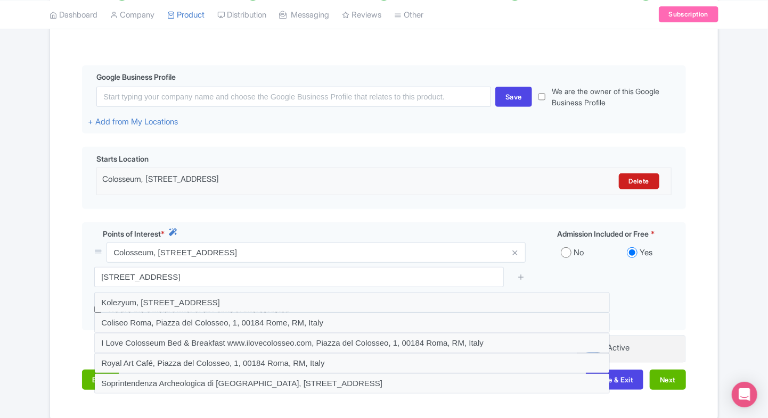
click at [40, 336] on div "Success Product Saved ← Back to Products Colosseum Rome ID# DLPAGT Content Dist…" at bounding box center [384, 149] width 768 height 548
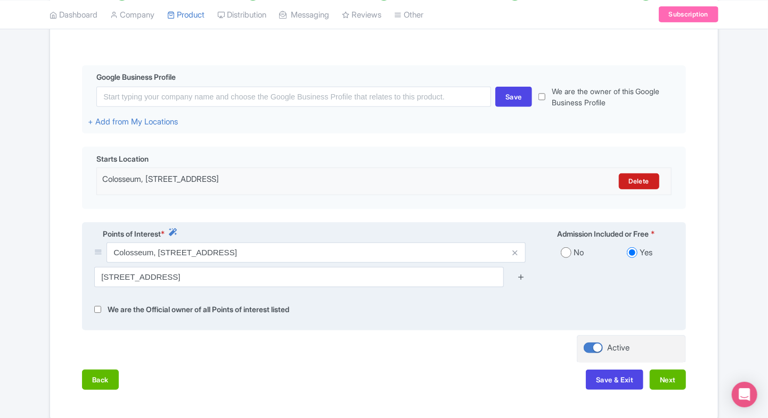
click at [520, 277] on icon at bounding box center [521, 277] width 8 height 8
click at [520, 280] on icon at bounding box center [521, 277] width 8 height 8
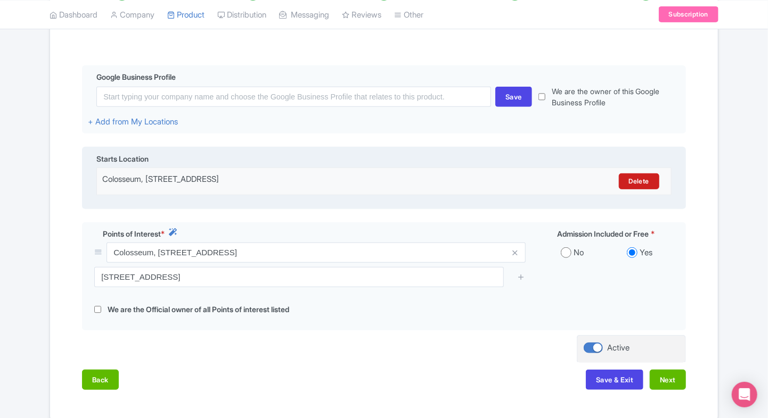
click at [365, 180] on div "Colosseum, Piazza del Colosseo, 1, 00184 Roma RM, Italy" at bounding box center [313, 182] width 422 height 16
click at [636, 182] on link "Delete" at bounding box center [639, 182] width 40 height 16
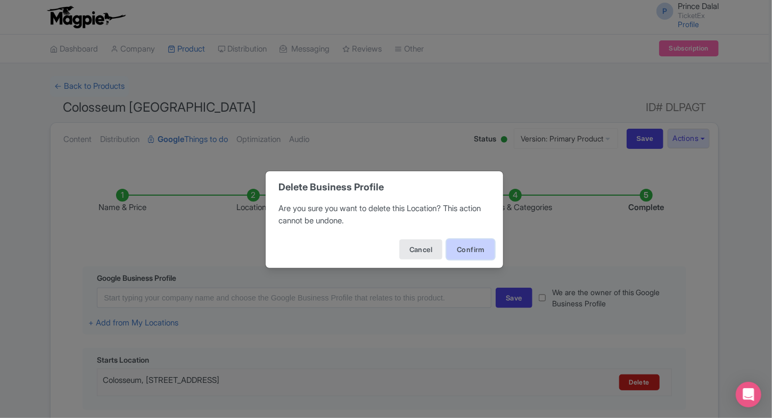
click at [454, 246] on button "Confirm" at bounding box center [471, 250] width 48 height 20
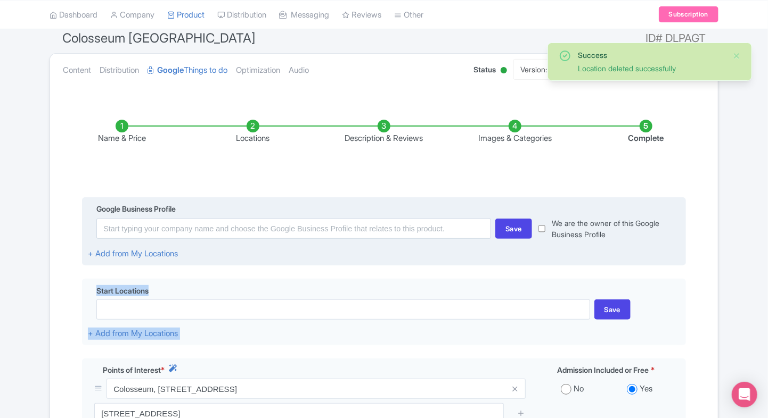
scroll to position [71, 0]
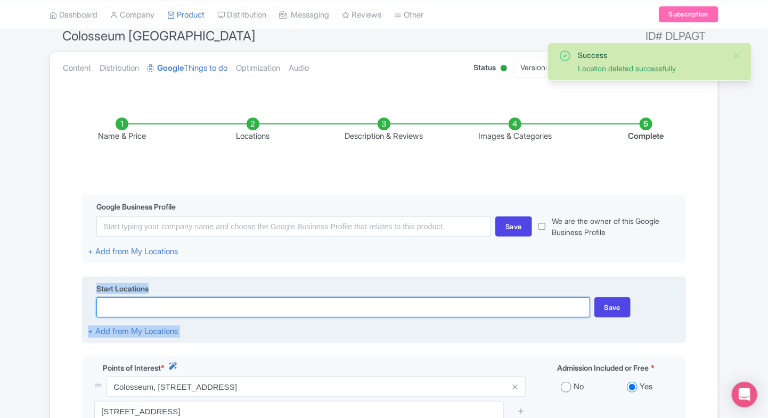
click at [419, 305] on input at bounding box center [342, 308] width 493 height 20
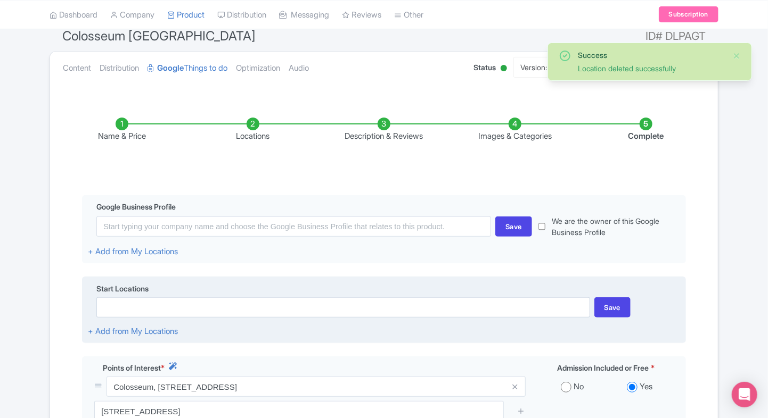
click at [358, 285] on div "Start Locations" at bounding box center [384, 290] width 592 height 14
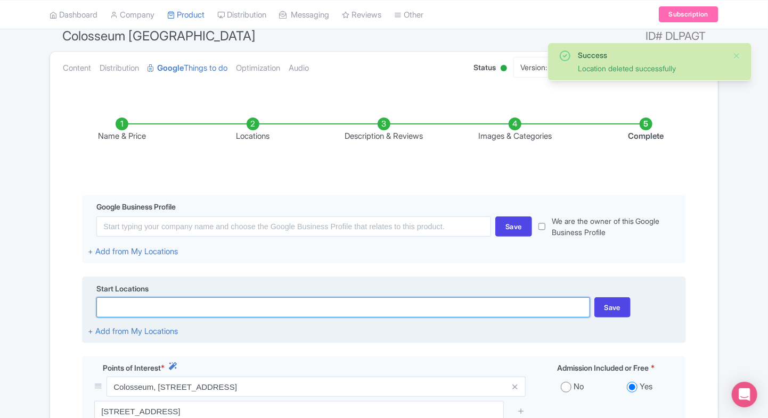
click at [290, 308] on input at bounding box center [342, 308] width 493 height 20
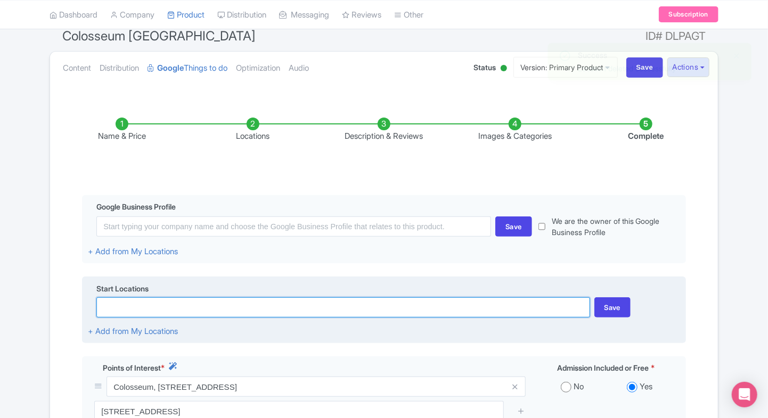
paste input "Piazza del Colosseo, 1, 00184 Roma RM, Italy"
type input "Piazza del Colosseo, 1, 00184 Roma RM, Italy"
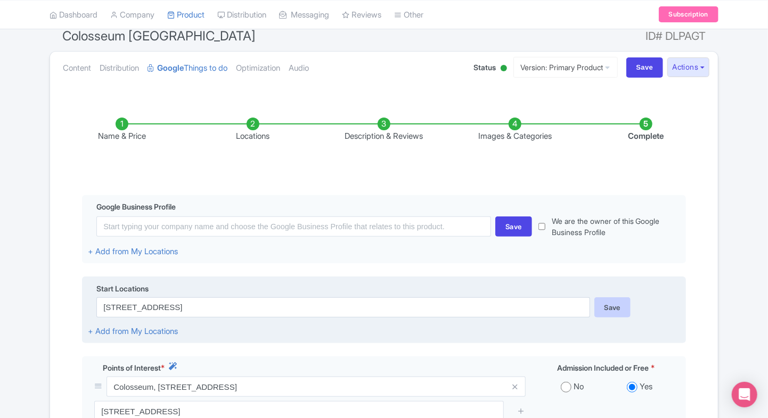
click at [612, 310] on div "Save" at bounding box center [612, 308] width 37 height 20
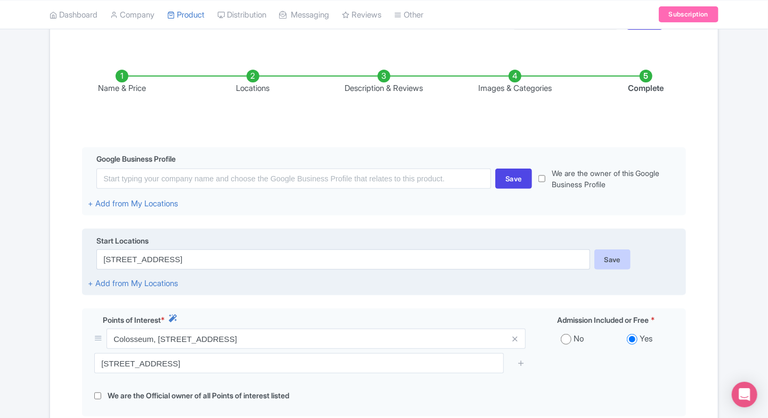
scroll to position [120, 0]
click at [622, 257] on div "Save" at bounding box center [612, 259] width 37 height 20
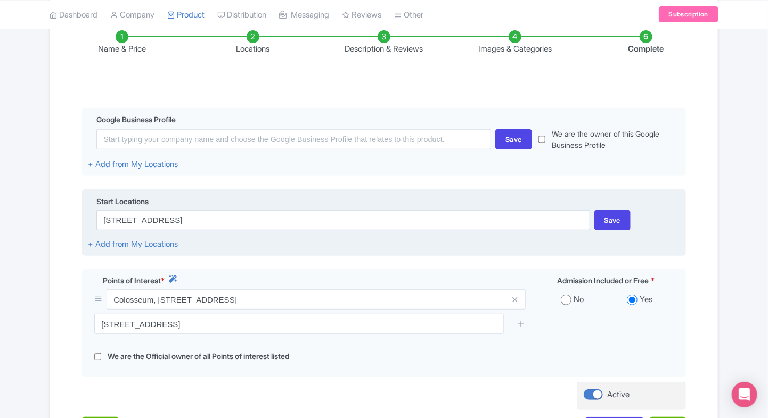
scroll to position [159, 0]
click at [601, 226] on div "Save" at bounding box center [612, 220] width 37 height 20
click at [609, 220] on div "Save" at bounding box center [612, 220] width 37 height 20
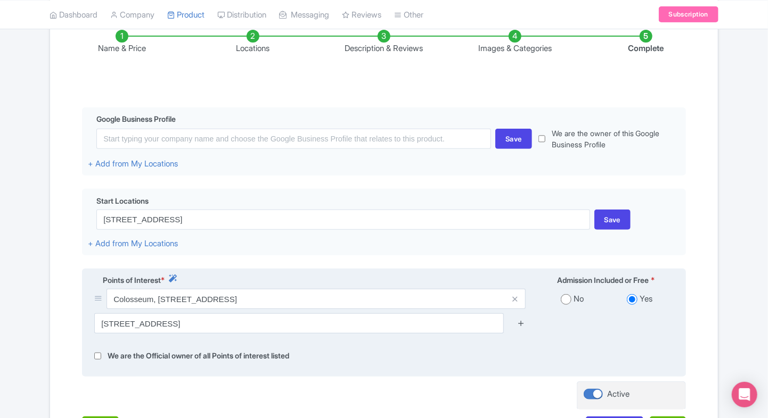
click at [517, 324] on icon at bounding box center [521, 323] width 8 height 8
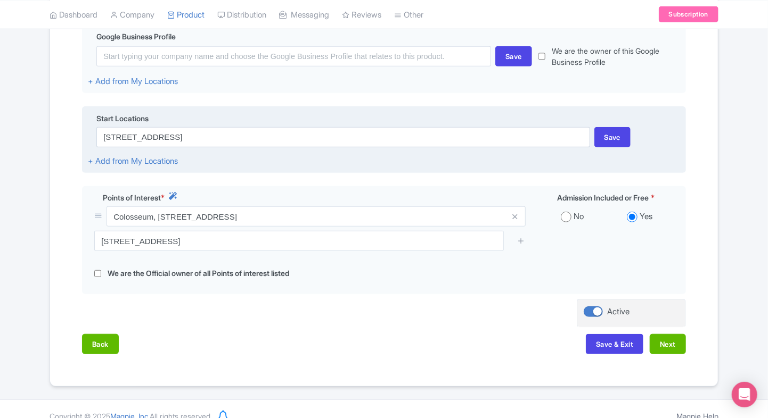
scroll to position [256, 0]
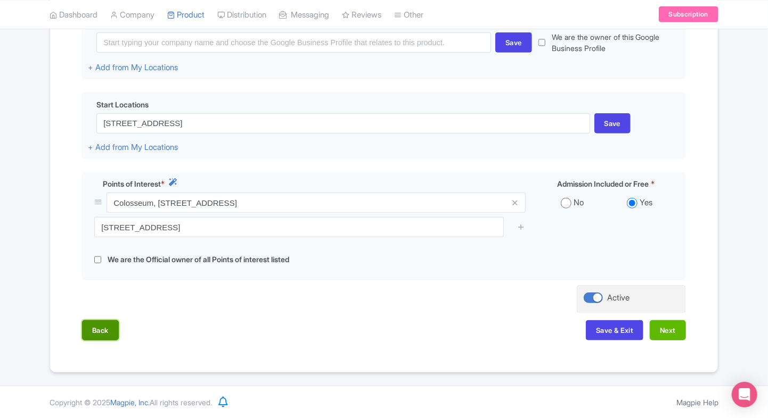
click at [98, 329] on button "Back" at bounding box center [100, 330] width 37 height 20
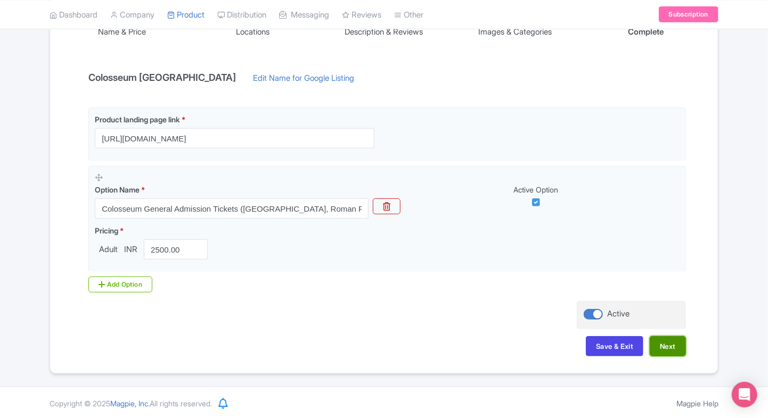
click at [665, 342] on button "Next" at bounding box center [667, 346] width 36 height 20
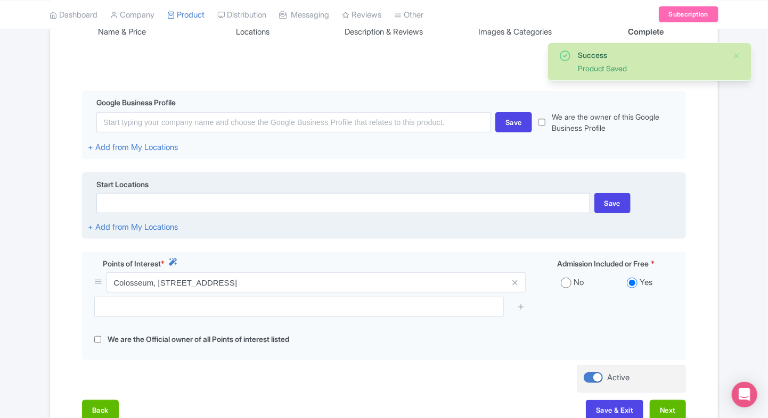
click at [170, 214] on div "Start Locations Save + Add from My Locations" at bounding box center [384, 205] width 604 height 67
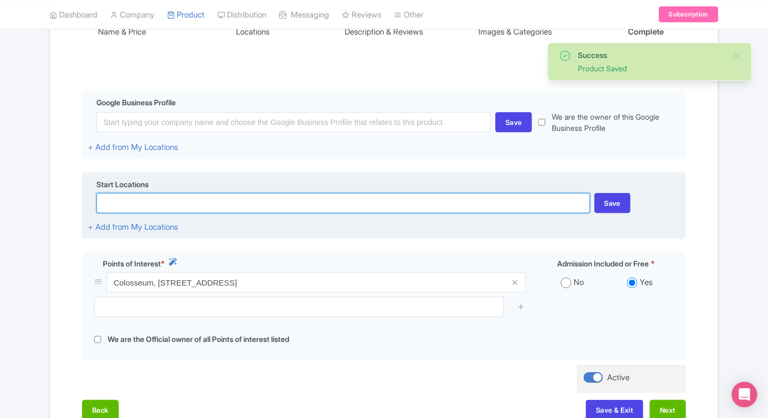
click at [180, 207] on input at bounding box center [342, 203] width 493 height 20
paste input "Piazza del Colosseo, 1, 00184 Roma RM, Italy"
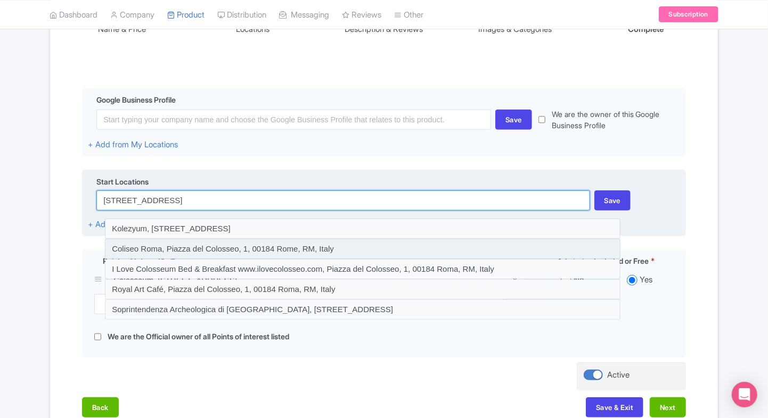
scroll to position [178, 0]
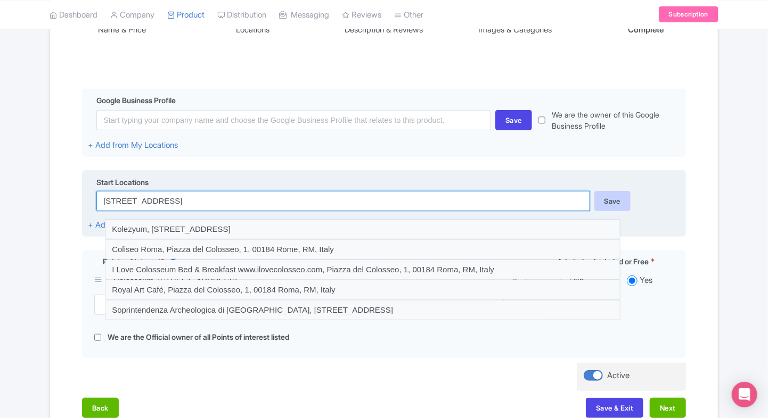
type input "Piazza del Colosseo, 1, 00184 Roma RM, Italy"
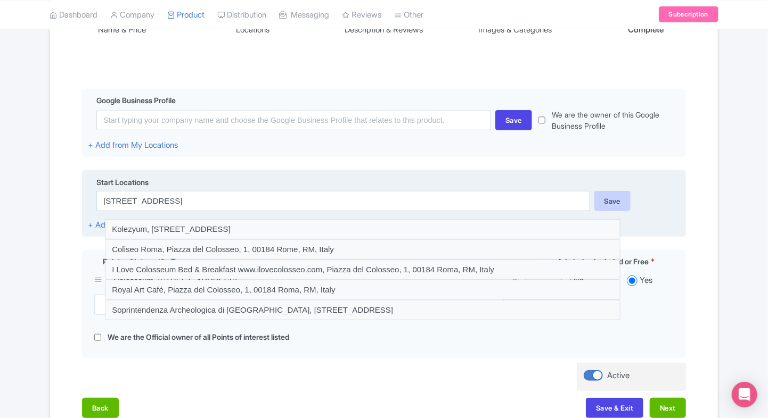
click at [615, 197] on div "Save" at bounding box center [612, 201] width 37 height 20
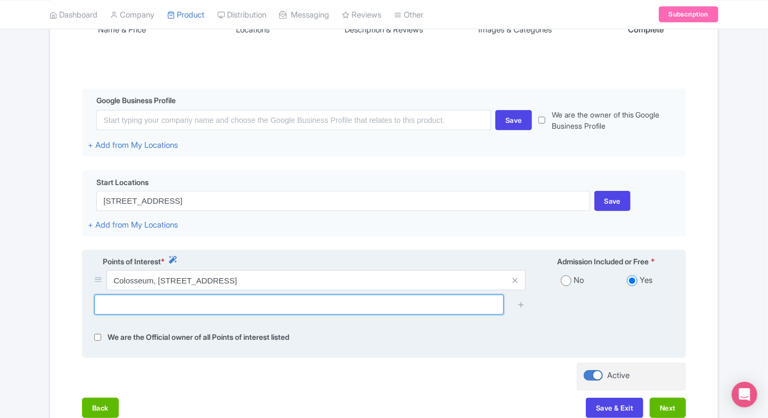
click at [339, 308] on input "text" at bounding box center [298, 305] width 409 height 20
paste input "Piazza del Colosseo, 1, 00184 Roma RM, Italy"
type input "Piazza del Colosseo, 1, 00184 Roma RM, Italy"
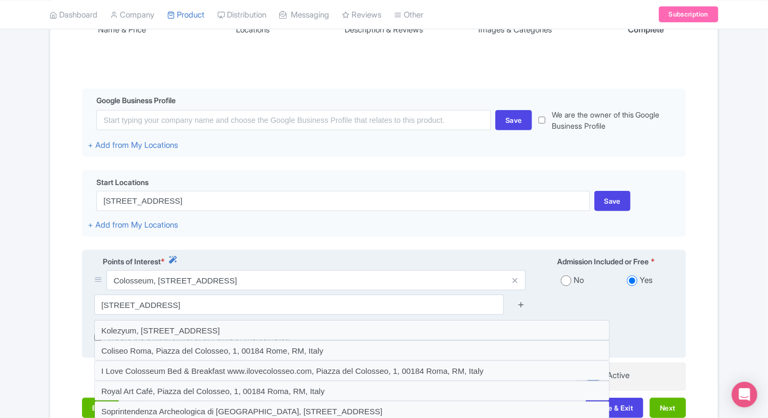
click at [523, 302] on icon at bounding box center [521, 305] width 8 height 8
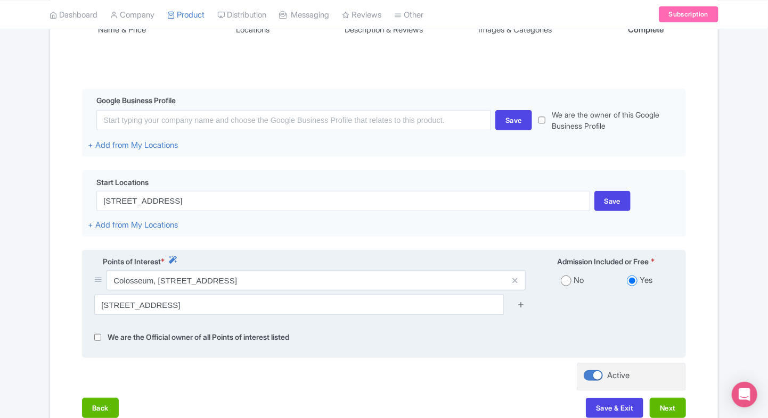
click at [522, 307] on icon at bounding box center [521, 305] width 8 height 8
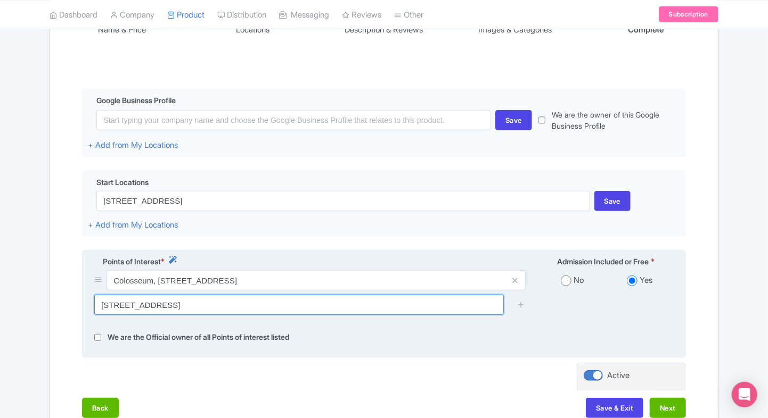
click at [435, 301] on input "Piazza del Colosseo, 1, 00184 Roma RM, Italy" at bounding box center [298, 305] width 409 height 20
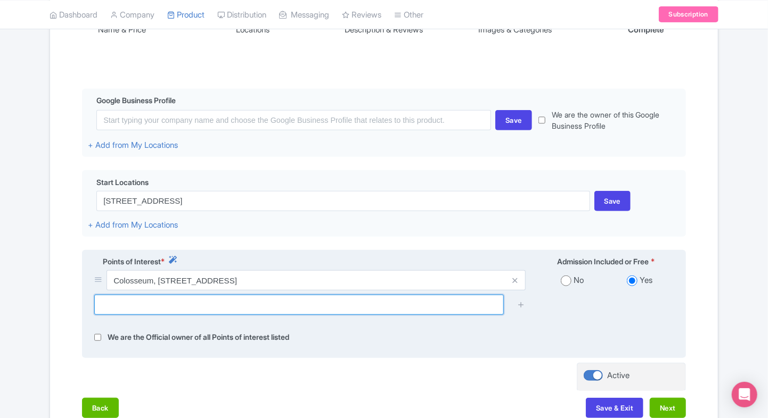
paste input "Piazza del Colosseo, 1, 00184 Roma RM, Italy"
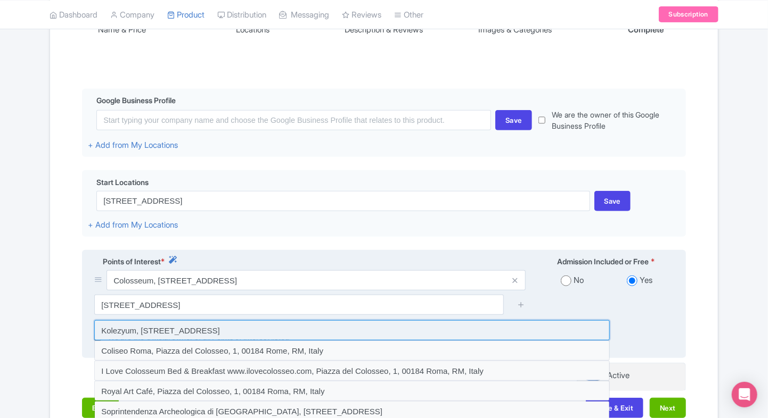
click at [419, 325] on input at bounding box center [351, 330] width 515 height 20
type input "Kolezyum, Piazza del Colosseo, 1, 00184 Roma, RM, Italy"
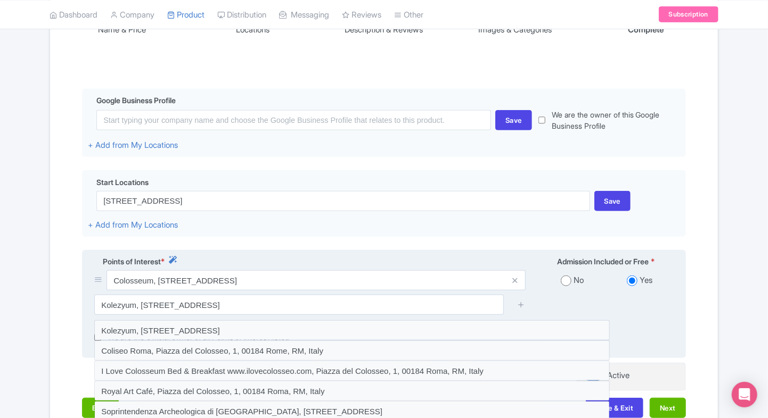
click at [586, 316] on div "Kolezyum, Piazza del Colosseo, 1, 00184 Roma, RM, Italy" at bounding box center [384, 309] width 592 height 28
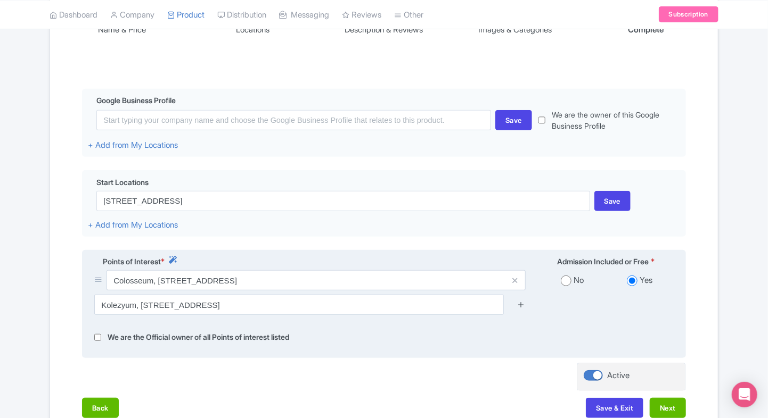
click at [519, 305] on icon at bounding box center [521, 305] width 8 height 8
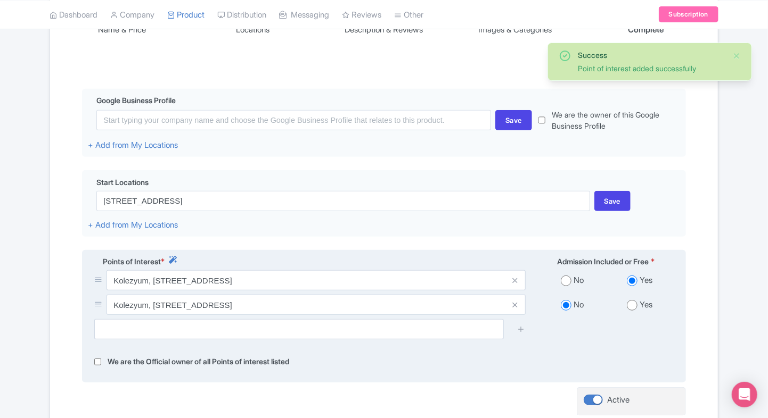
click at [628, 307] on input "radio" at bounding box center [632, 305] width 11 height 11
radio input "true"
click at [563, 283] on input "radio" at bounding box center [566, 281] width 11 height 11
radio input "true"
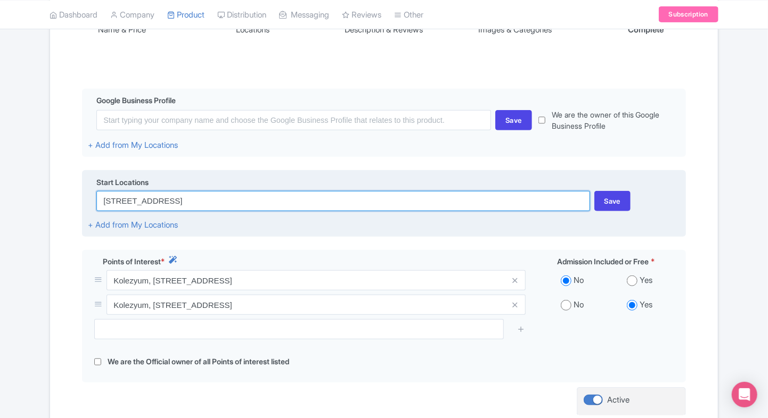
click at [310, 200] on input "Piazza del Colosseo, 1, 00184 Roma RM, Italy" at bounding box center [342, 201] width 493 height 20
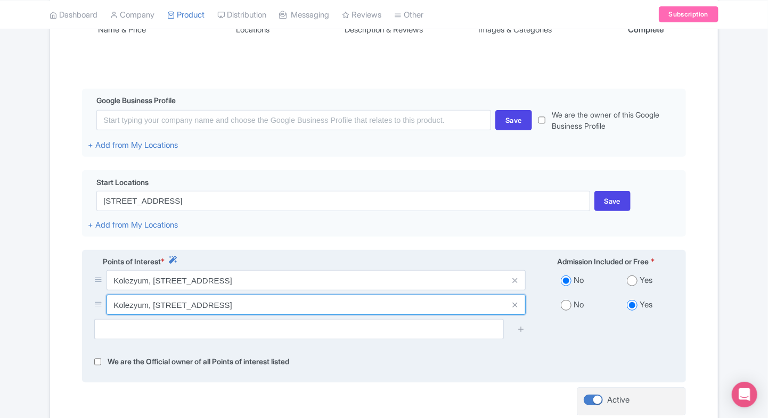
click at [217, 309] on div "Name & Price Locations Description & Reviews Images & Categories Complete Edit …" at bounding box center [383, 222] width 655 height 464
click at [217, 291] on input "Kolezyum, Piazza del Colosseo, 1, 00184 Roma, RM, Italy" at bounding box center [315, 280] width 419 height 20
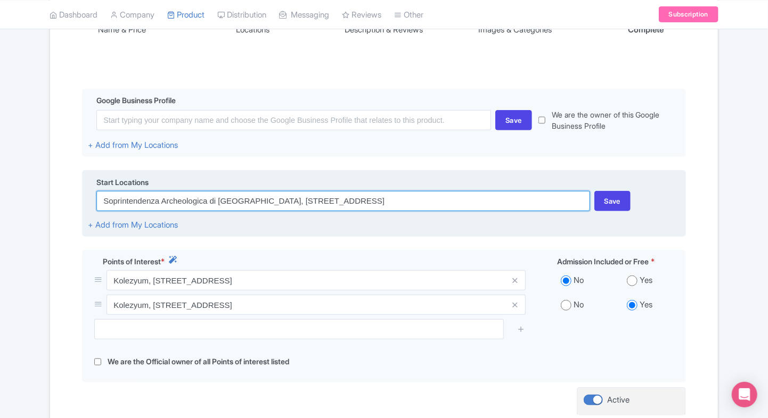
click at [261, 195] on input "Soprintendenza Archeologica di Roma, Piazza del Colosseo, 1, 00184 Rome, RM, It…" at bounding box center [342, 201] width 493 height 20
paste input "Kolezyum, Piazza del Colosseo, 1, 00184 Roma"
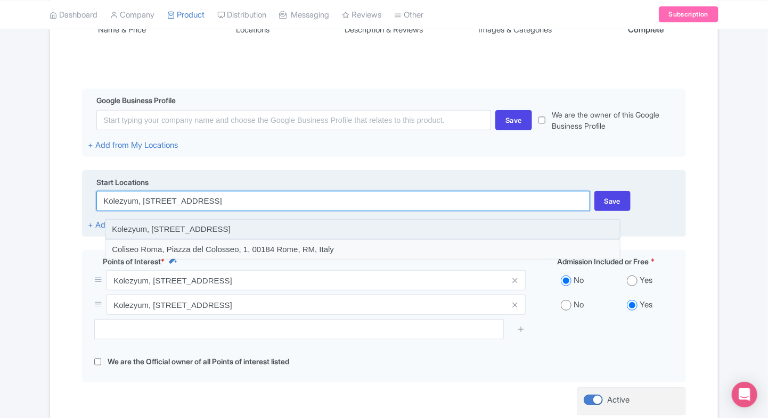
type input "Kolezyum, Piazza del Colosseo, 1, 00184 Roma, RM, Italy"
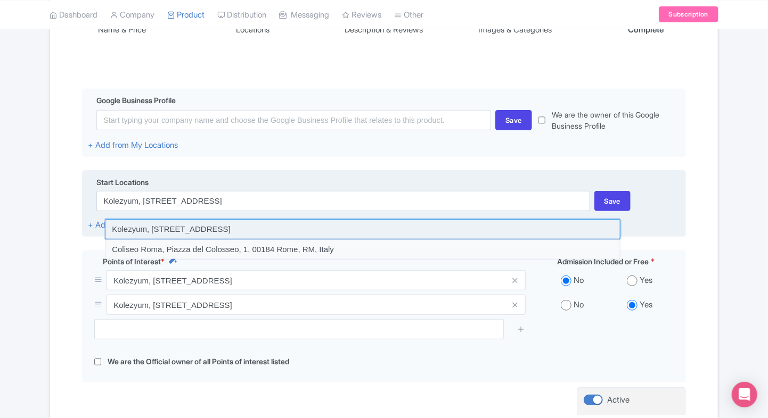
click at [324, 226] on input at bounding box center [362, 229] width 515 height 20
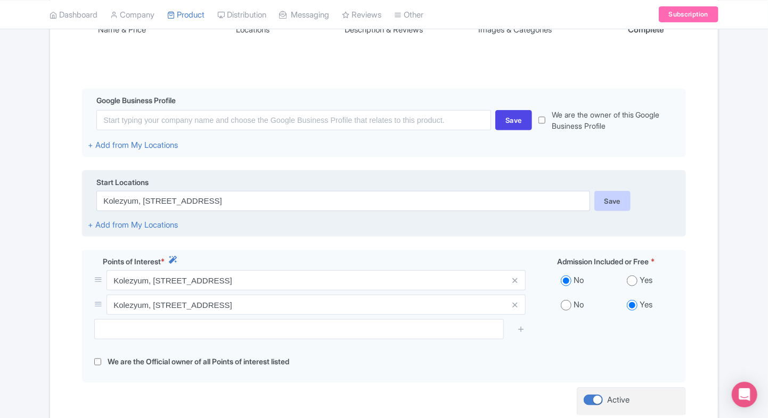
click at [618, 205] on div "Save" at bounding box center [612, 201] width 37 height 20
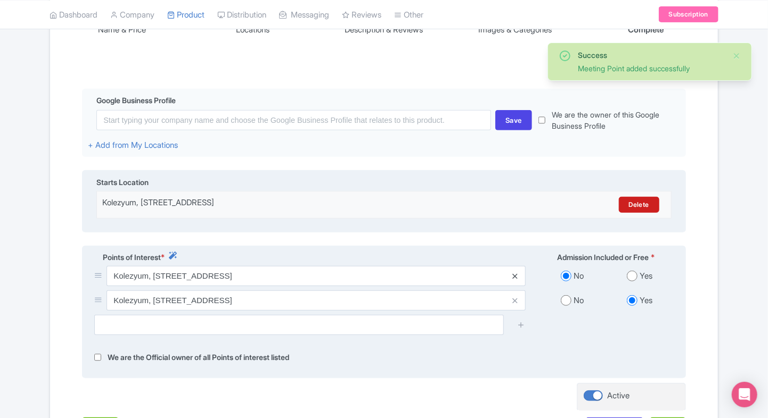
click at [512, 274] on icon at bounding box center [514, 277] width 5 height 8
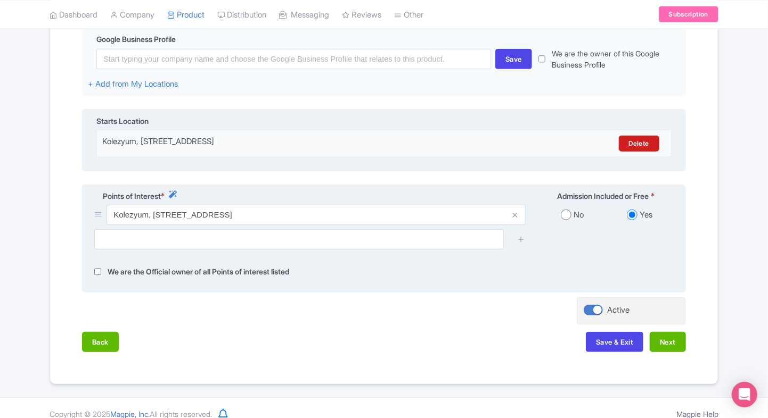
scroll to position [251, 0]
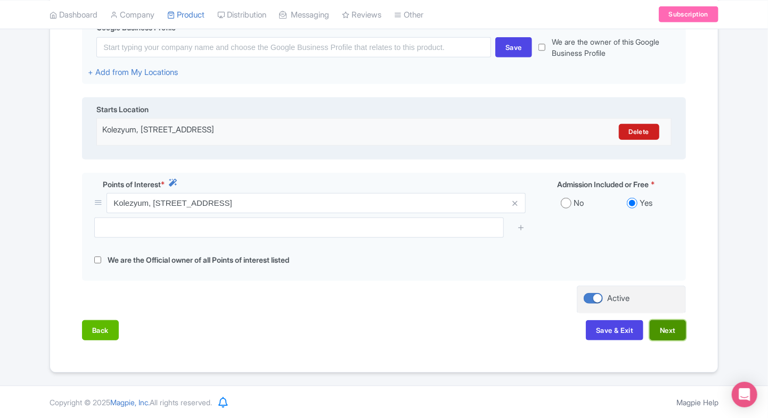
click at [673, 336] on button "Next" at bounding box center [667, 330] width 36 height 20
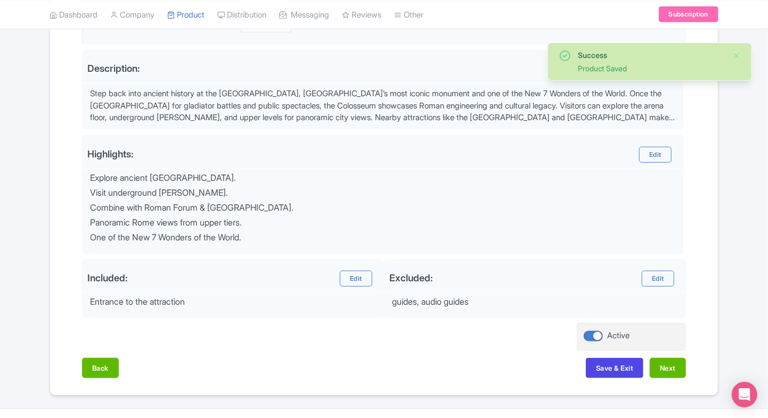
scroll to position [306, 0]
click at [673, 372] on button "Next" at bounding box center [667, 368] width 36 height 20
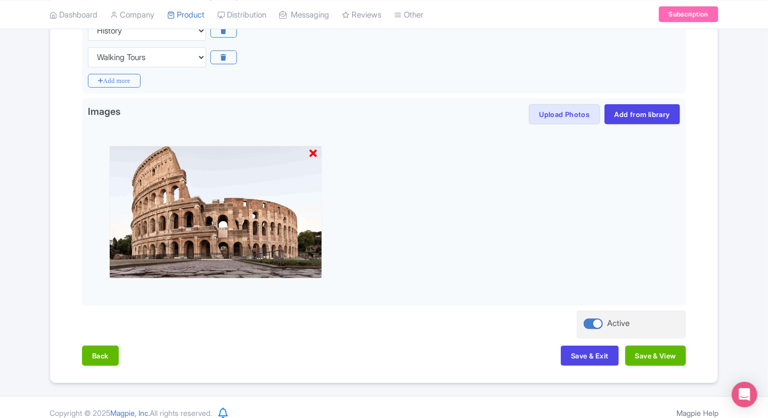
scroll to position [309, 0]
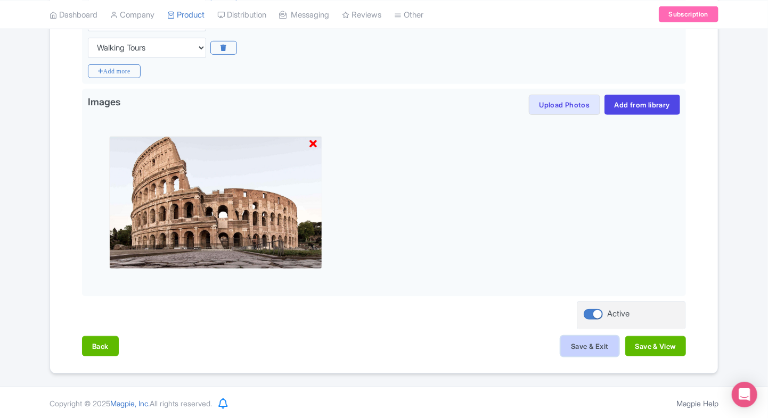
click at [577, 347] on button "Save & Exit" at bounding box center [589, 346] width 57 height 20
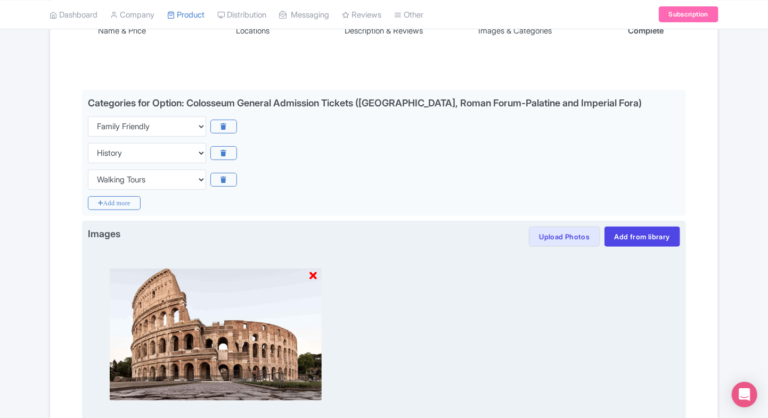
scroll to position [148, 0]
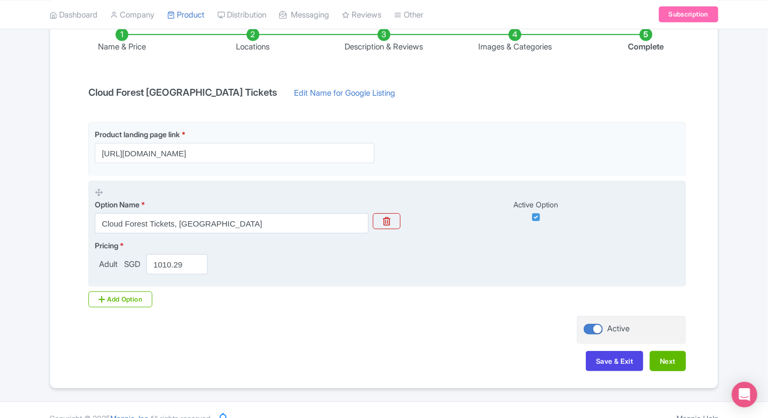
scroll to position [163, 0]
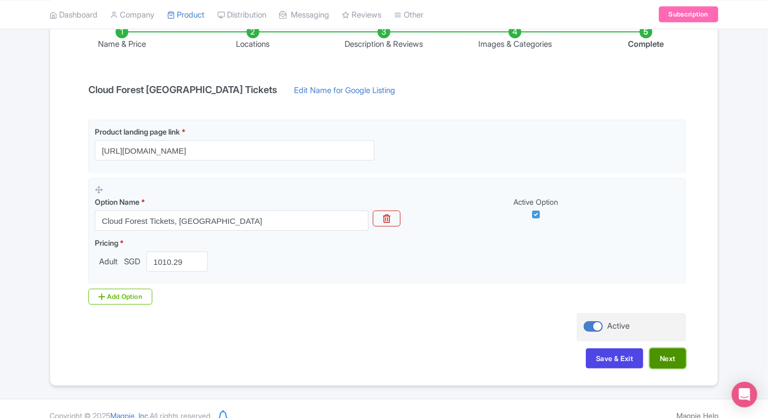
click at [656, 352] on button "Next" at bounding box center [667, 359] width 36 height 20
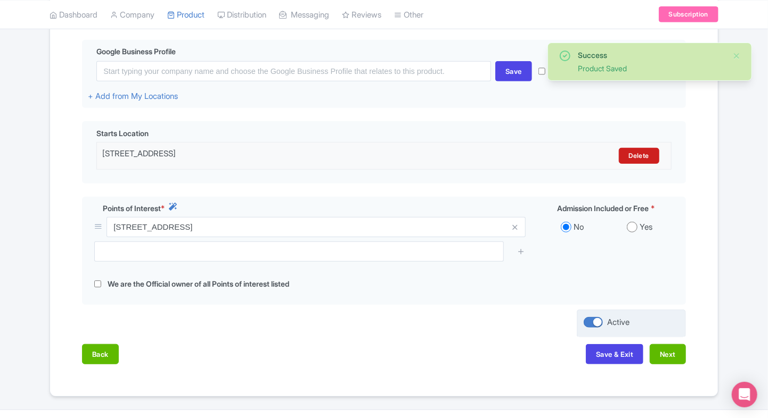
scroll to position [227, 0]
click at [603, 350] on button "Save & Exit" at bounding box center [614, 354] width 57 height 20
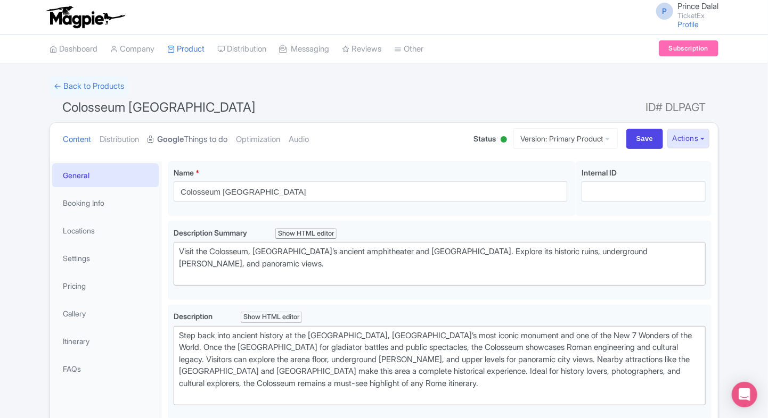
click at [204, 134] on link "Google Things to do" at bounding box center [187, 140] width 80 height 34
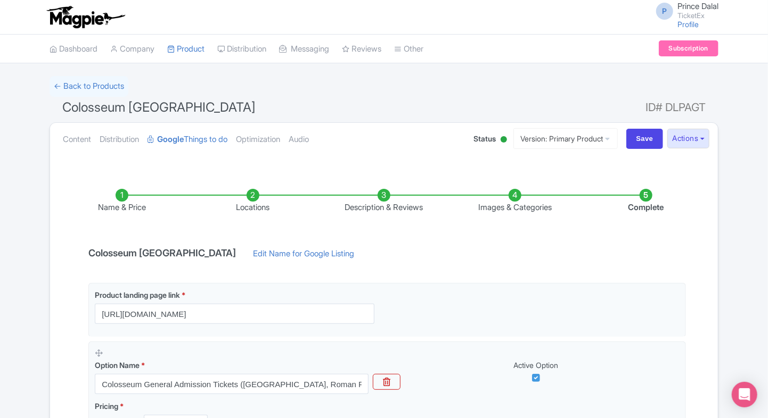
scroll to position [176, 0]
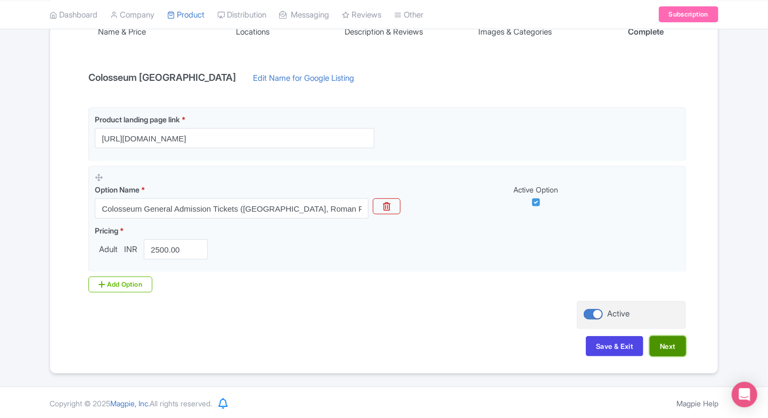
click at [685, 341] on button "Next" at bounding box center [667, 346] width 36 height 20
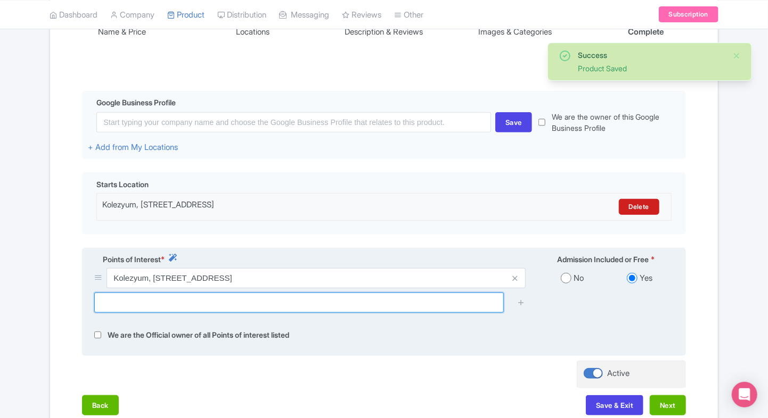
click at [166, 307] on input "text" at bounding box center [298, 303] width 409 height 20
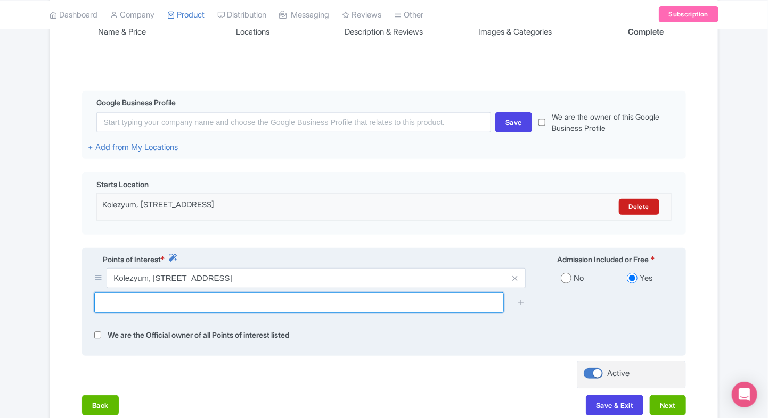
paste input "Kolezyum, Piazza del Colosseo, 1, 00184 Roma, RM, Italy"
drag, startPoint x: 139, startPoint y: 305, endPoint x: 84, endPoint y: 302, distance: 56.0
click at [84, 302] on div "Points of Interest * Admission Included or Free * Kolezyum, Piazza del Colosseo…" at bounding box center [384, 302] width 604 height 109
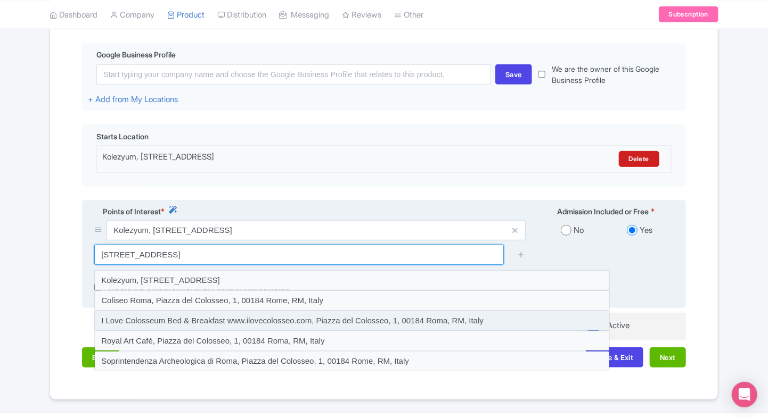
scroll to position [224, 0]
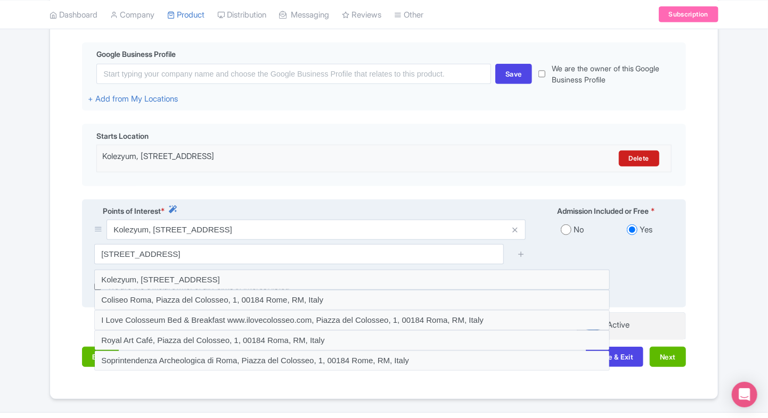
click at [534, 244] on div "Piazza del Colosseo, 1, 00184 Roma, RM, Italy" at bounding box center [384, 258] width 592 height 28
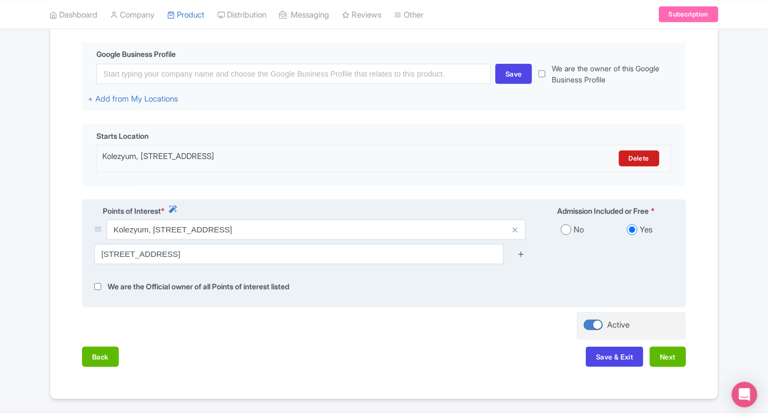
click at [519, 253] on icon at bounding box center [521, 254] width 8 height 8
click at [520, 253] on icon at bounding box center [521, 254] width 8 height 8
click at [524, 257] on icon at bounding box center [521, 254] width 8 height 8
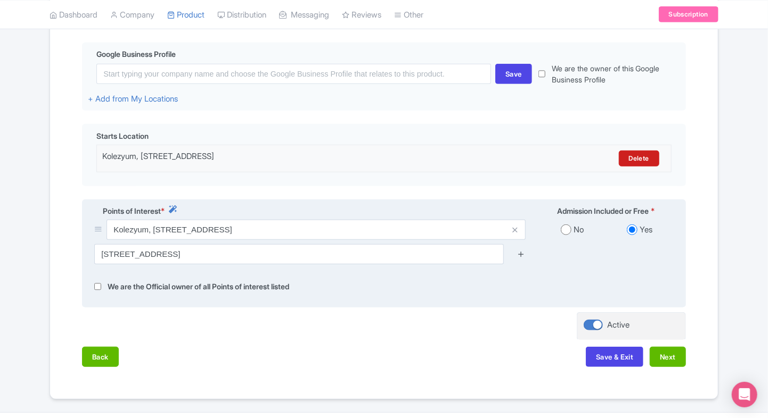
click at [524, 257] on icon at bounding box center [521, 254] width 8 height 8
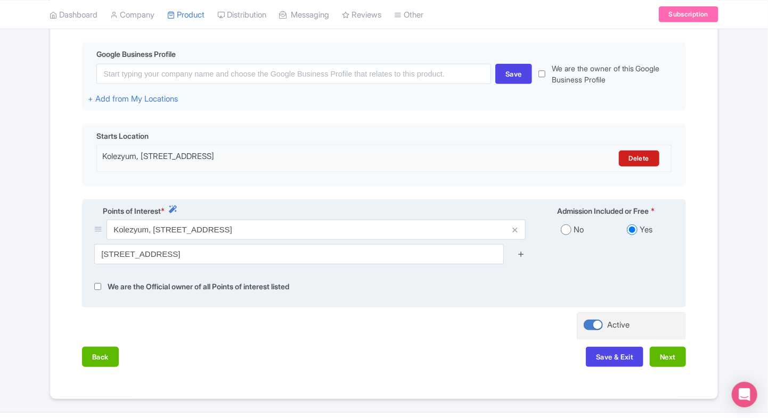
click at [524, 257] on icon at bounding box center [521, 254] width 8 height 8
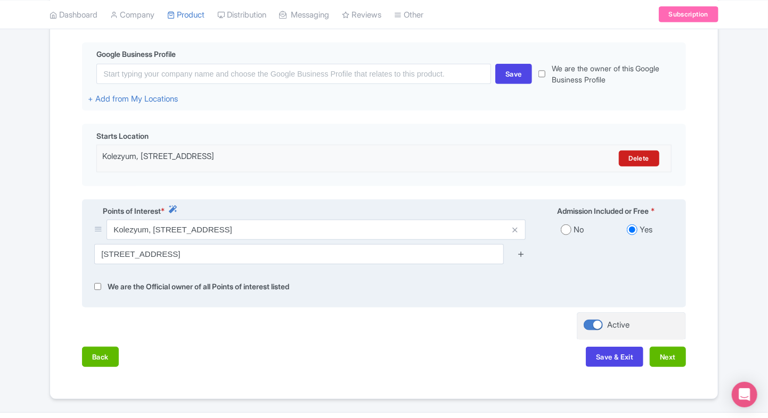
click at [524, 257] on icon at bounding box center [521, 254] width 8 height 8
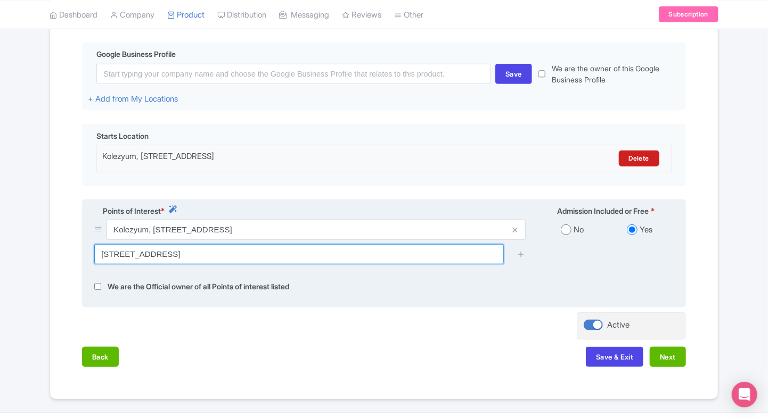
click at [424, 259] on input "Piazza del Colosseo, 1, 00184 Roma, RM, Italy" at bounding box center [298, 254] width 409 height 20
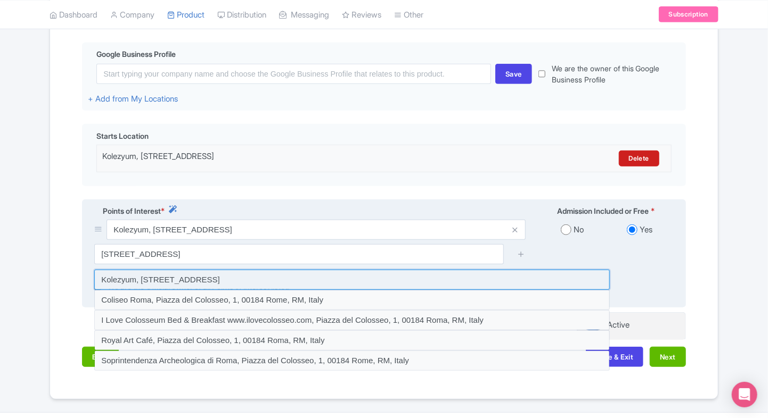
click at [234, 277] on input at bounding box center [351, 280] width 515 height 20
type input "Kolezyum, Piazza del Colosseo, 1, 00184 Roma, RM, Italy"
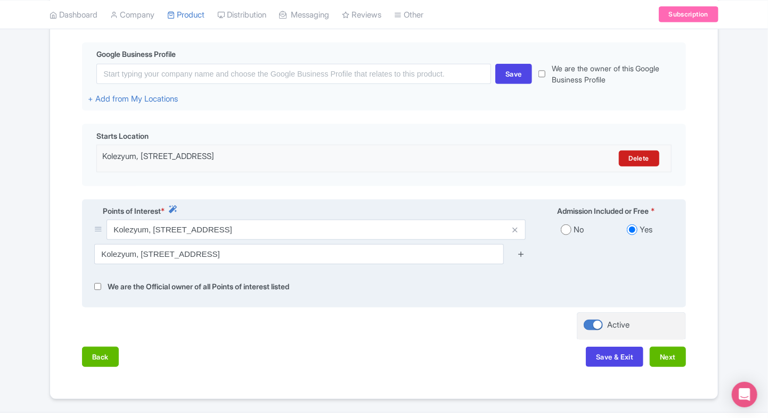
click at [523, 255] on icon at bounding box center [521, 254] width 8 height 8
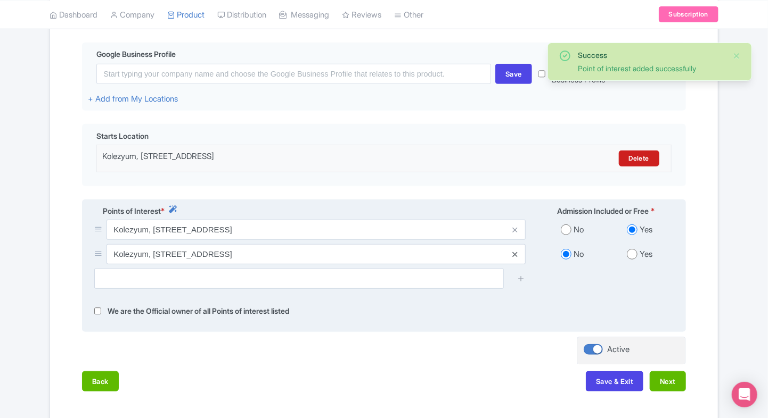
click at [516, 251] on icon at bounding box center [514, 255] width 5 height 8
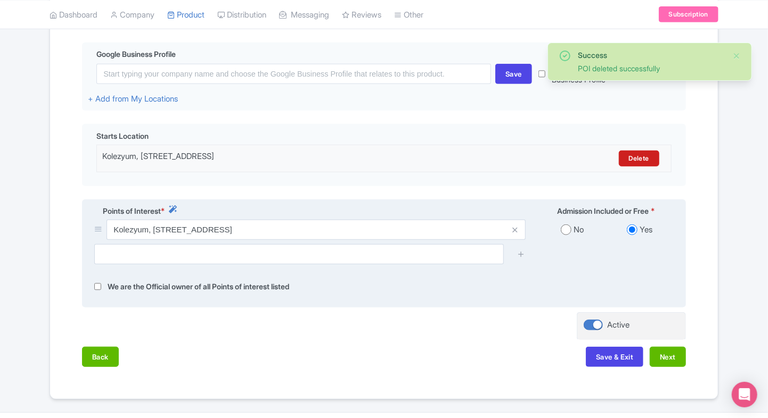
scroll to position [0, 0]
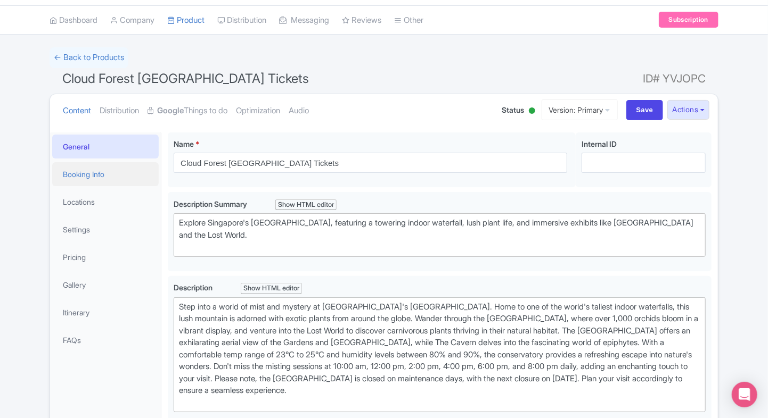
scroll to position [11, 0]
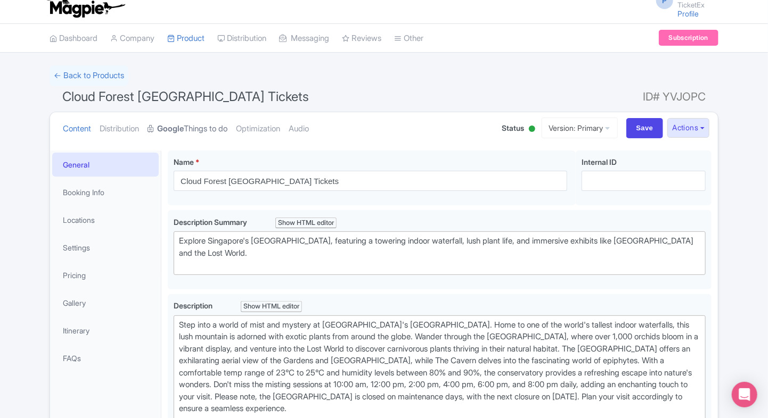
click at [191, 127] on link "Google Things to do" at bounding box center [187, 129] width 80 height 34
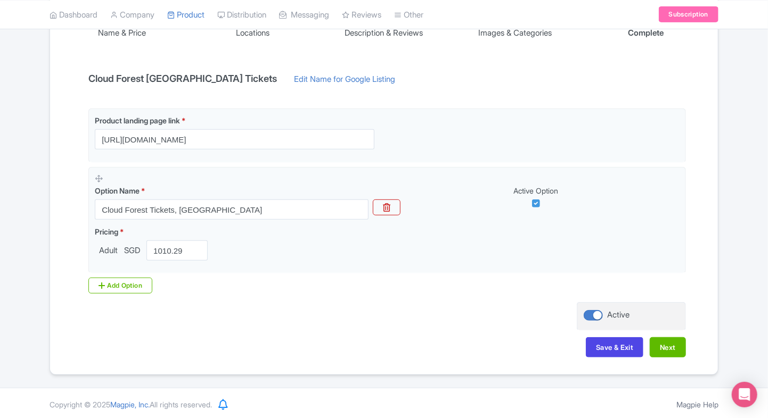
scroll to position [176, 0]
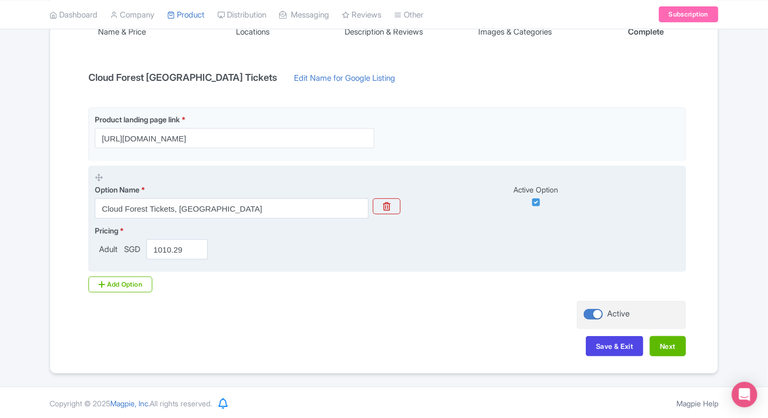
click at [131, 248] on span "SGD" at bounding box center [132, 250] width 20 height 12
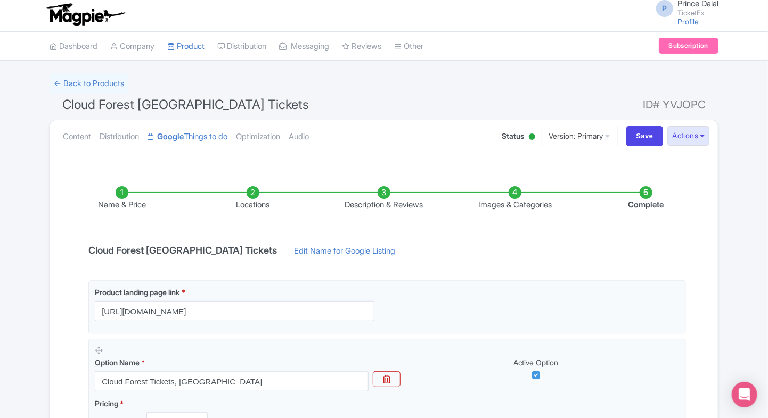
scroll to position [2, 0]
click at [74, 139] on link "Content" at bounding box center [77, 138] width 28 height 34
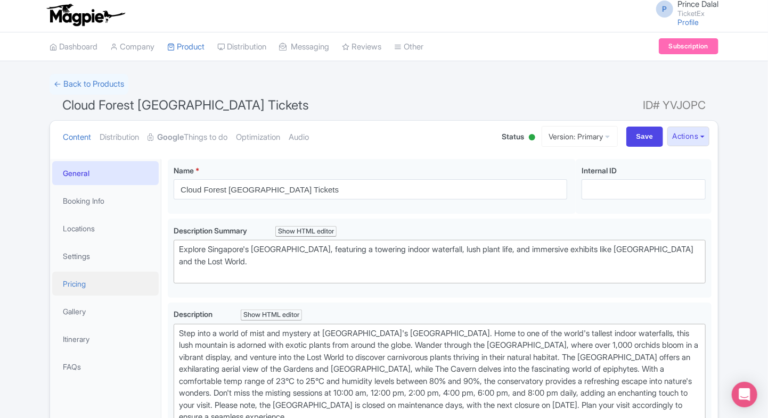
click at [67, 284] on link "Pricing" at bounding box center [105, 284] width 106 height 24
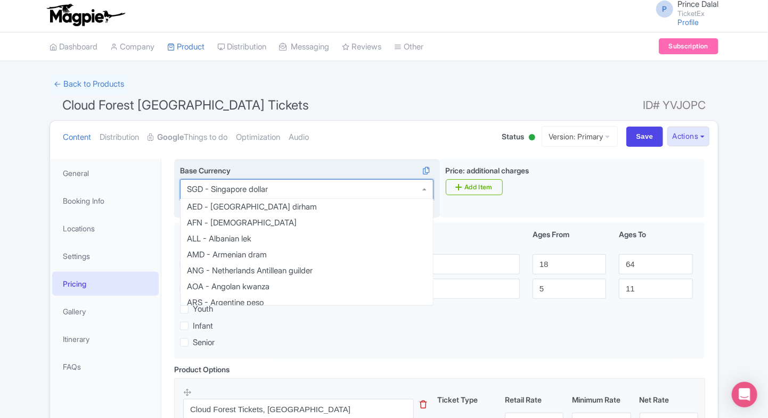
click at [310, 184] on div "SGD - Singapore dollar" at bounding box center [306, 189] width 253 height 20
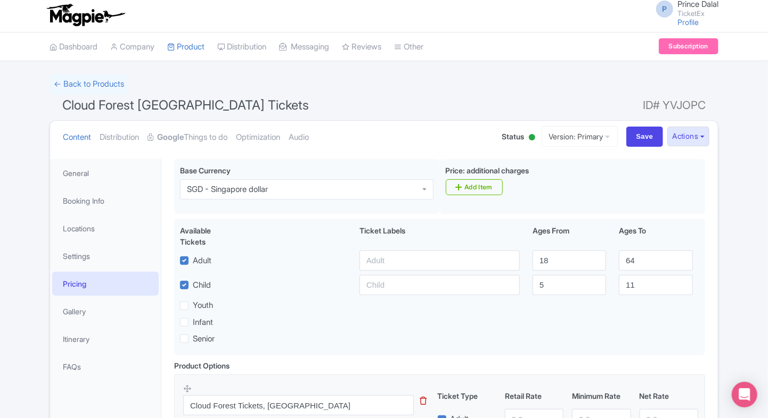
click at [362, 114] on h1 "Cloud Forest Singapore Tickets ID# YVJOPC" at bounding box center [384, 108] width 669 height 26
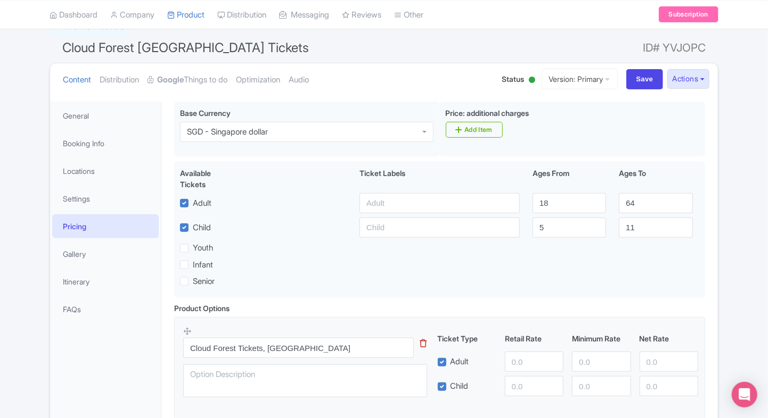
scroll to position [57, 0]
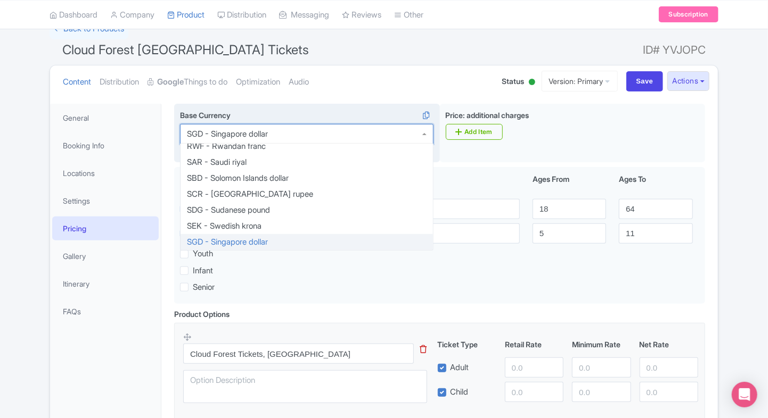
click at [312, 137] on div "SGD - Singapore dollar" at bounding box center [306, 134] width 253 height 20
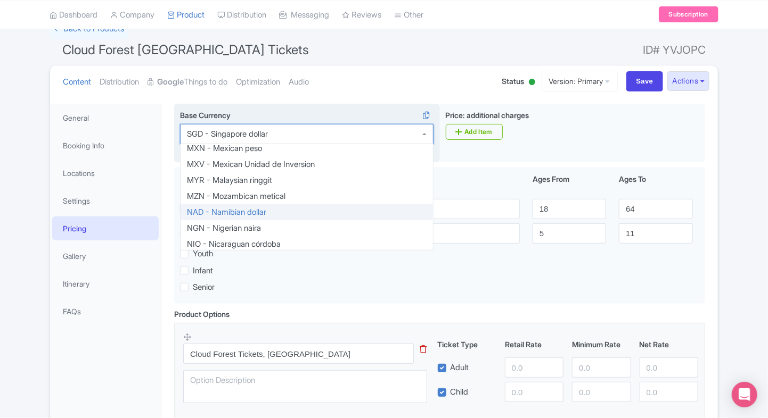
scroll to position [1509, 0]
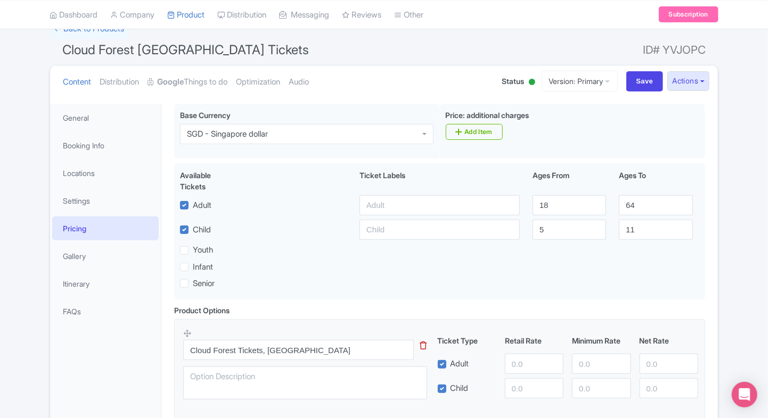
click at [11, 224] on div "← Back to Products Cloud Forest Singapore Tickets ID# YVJOPC Content Distributi…" at bounding box center [384, 257] width 768 height 476
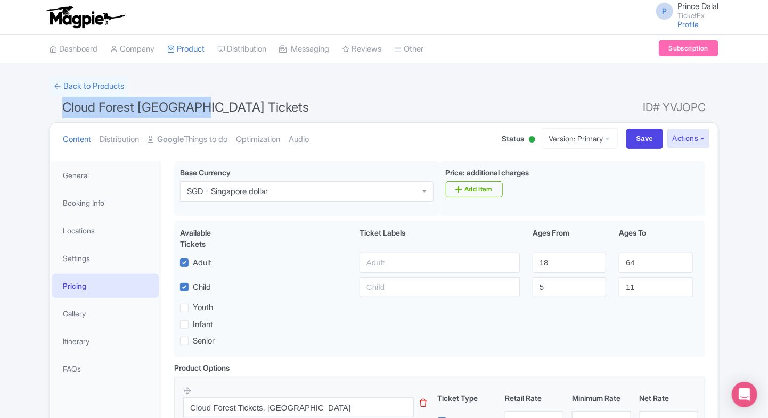
drag, startPoint x: 63, startPoint y: 109, endPoint x: 194, endPoint y: 111, distance: 131.5
click at [194, 111] on span "Cloud Forest [GEOGRAPHIC_DATA] Tickets" at bounding box center [185, 107] width 246 height 15
copy span "Cloud Forest [GEOGRAPHIC_DATA]"
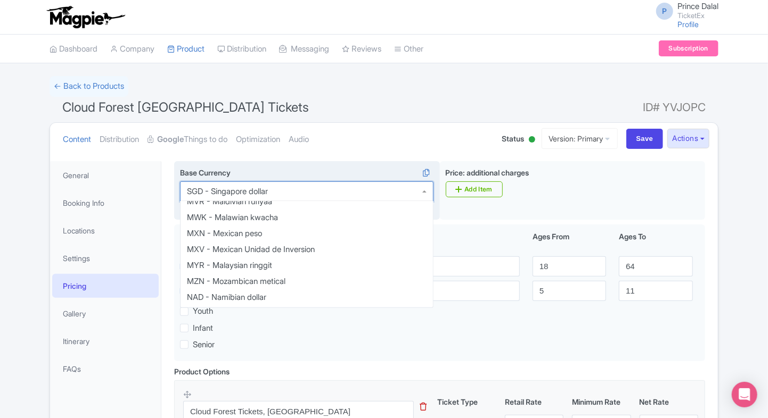
click at [273, 191] on div "SGD - Singapore dollar" at bounding box center [306, 192] width 253 height 20
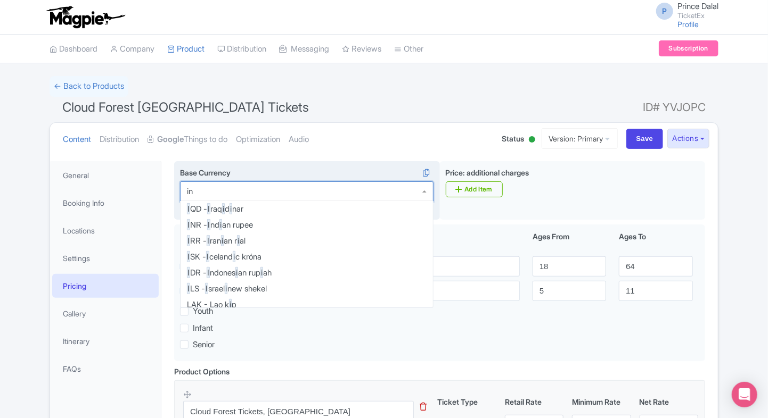
scroll to position [676, 0]
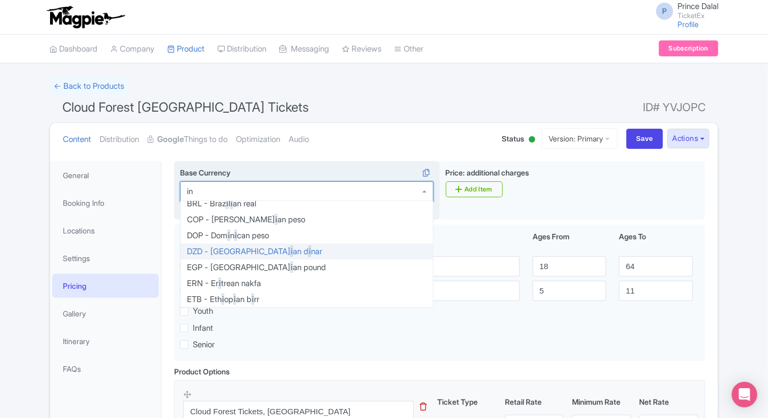
type input "inr"
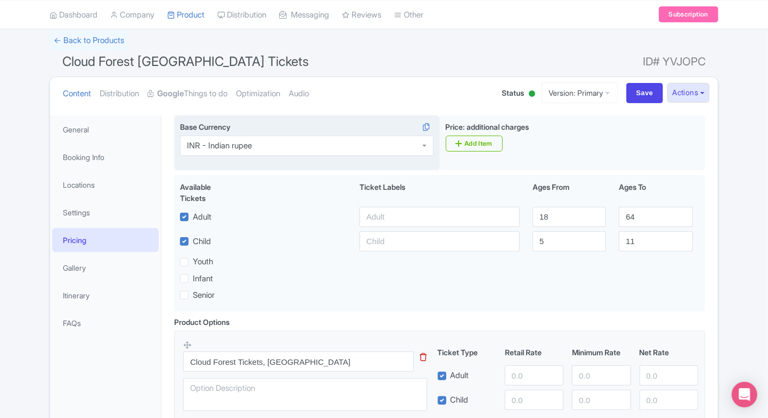
scroll to position [45, 0]
click at [632, 95] on input "Save" at bounding box center [644, 94] width 37 height 20
type input "Saving..."
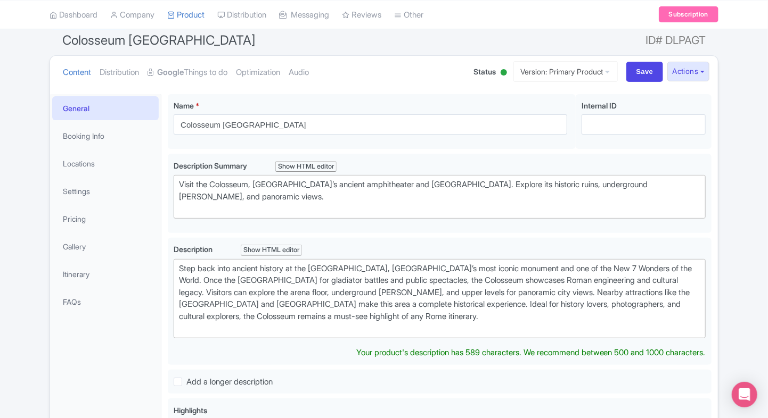
scroll to position [63, 0]
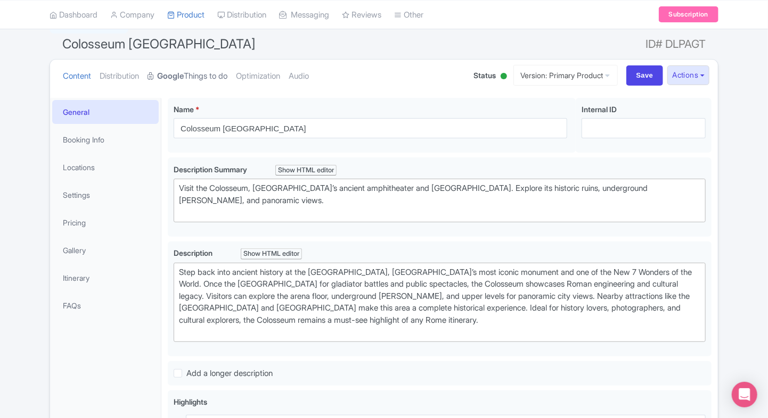
click at [168, 71] on strong "Google" at bounding box center [170, 76] width 27 height 12
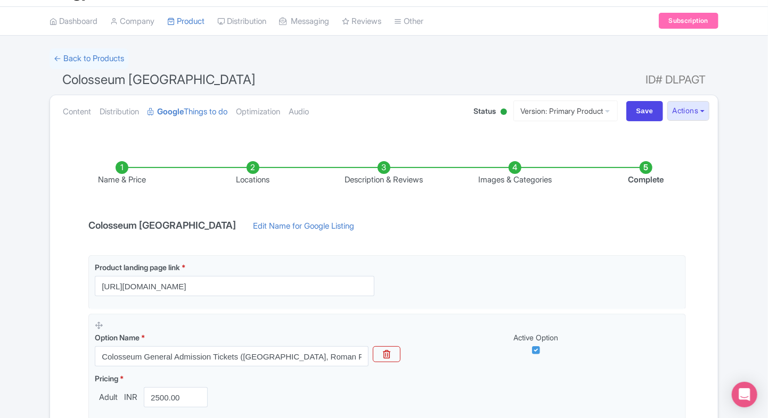
scroll to position [0, 0]
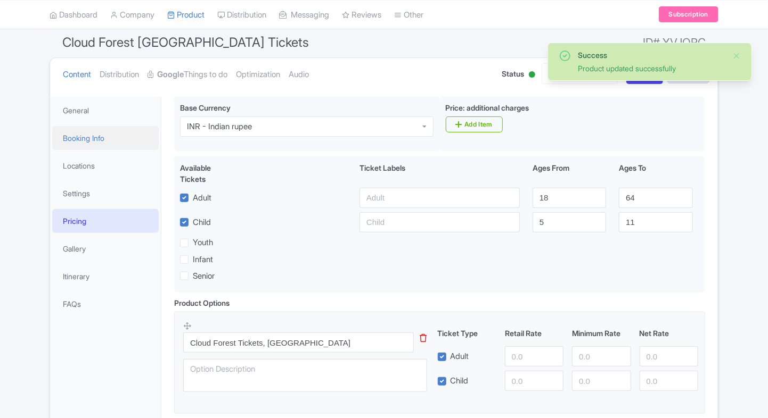
scroll to position [29, 0]
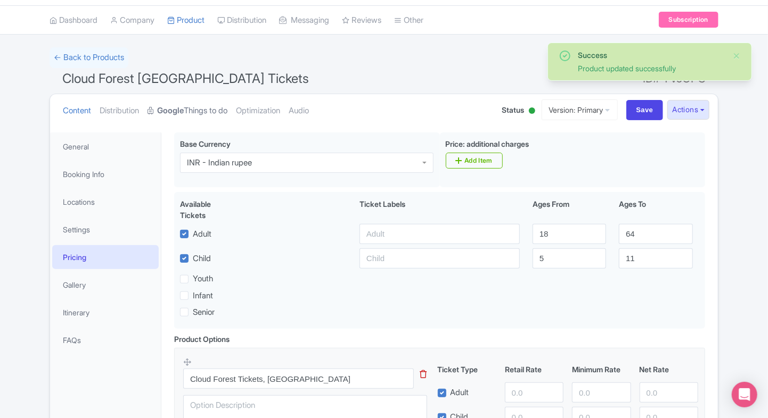
click at [198, 102] on link "Google Things to do" at bounding box center [187, 111] width 80 height 34
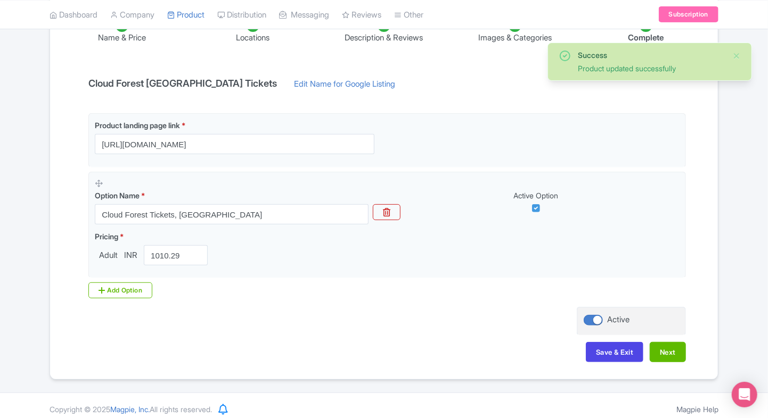
scroll to position [176, 0]
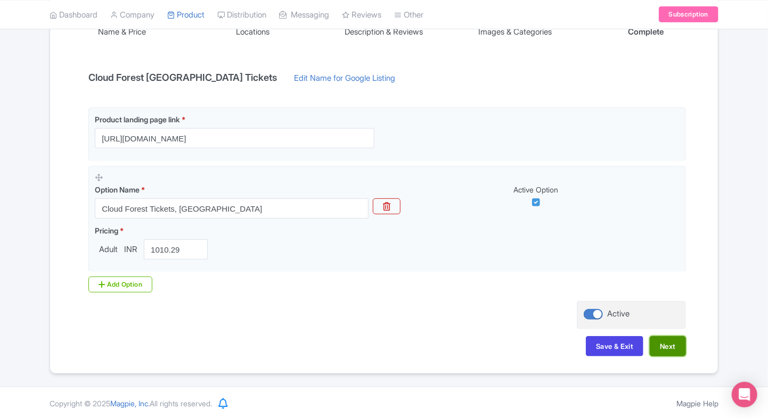
click at [668, 346] on button "Next" at bounding box center [667, 346] width 36 height 20
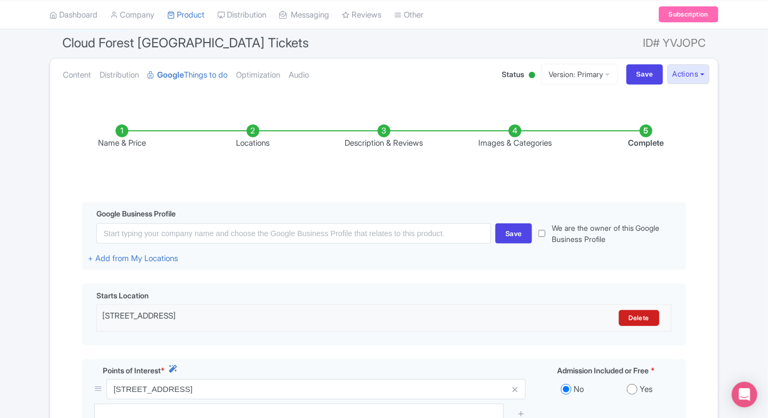
scroll to position [64, 0]
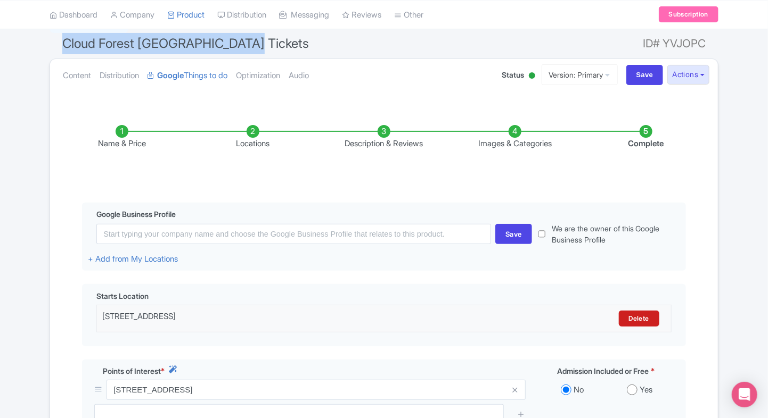
drag, startPoint x: 61, startPoint y: 44, endPoint x: 246, endPoint y: 44, distance: 185.3
click at [246, 44] on h1 "Cloud Forest [GEOGRAPHIC_DATA] Tickets ID# YVJOPC" at bounding box center [384, 46] width 669 height 26
copy span "Cloud Forest [GEOGRAPHIC_DATA] Tickets"
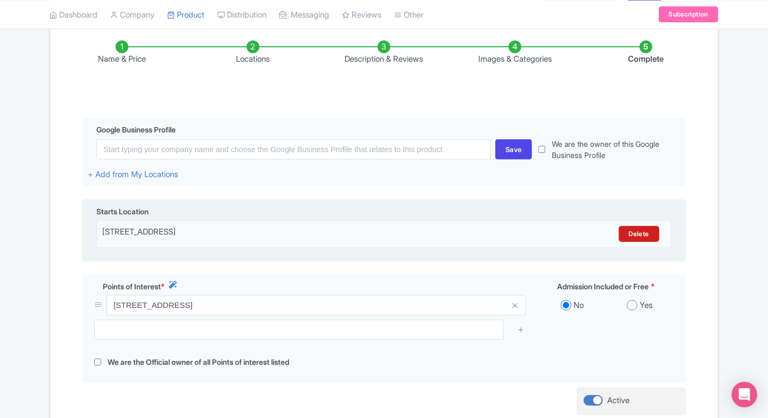
scroll to position [150, 0]
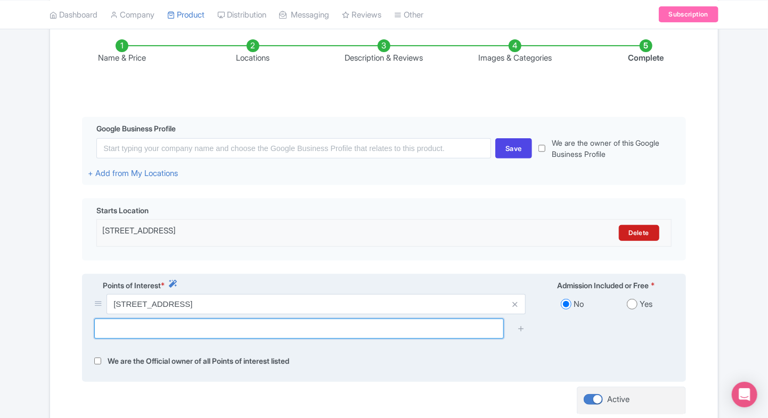
click at [251, 333] on input "text" at bounding box center [298, 329] width 409 height 20
paste input "18 Marina Gardens Dr, Singapore 018953"
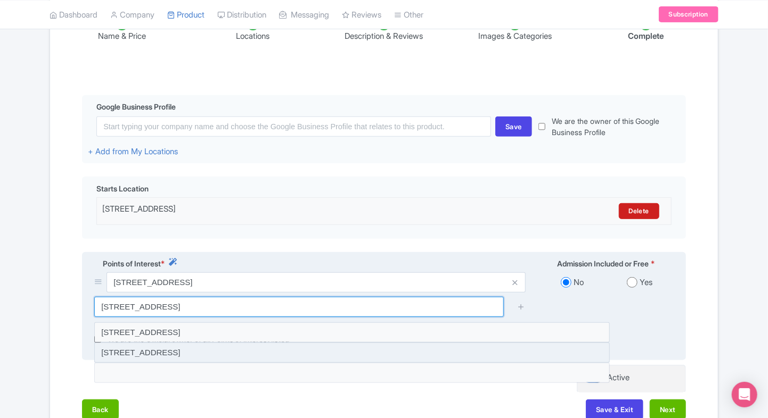
scroll to position [172, 0]
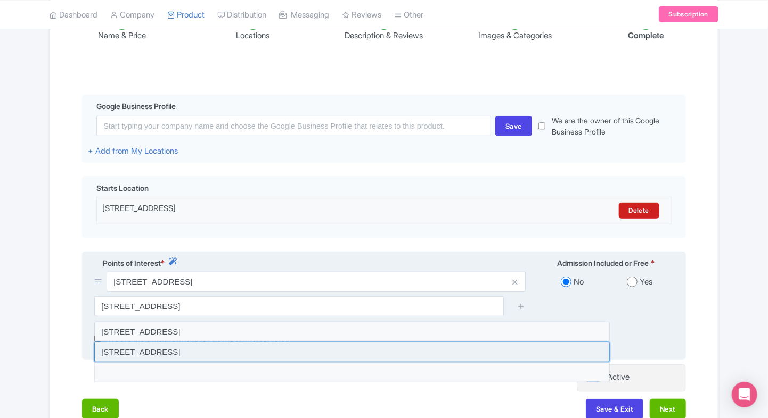
click at [324, 348] on input at bounding box center [351, 352] width 515 height 20
type input "18 Marina Gardens Drive, Silver Garden, Singapore 018953"
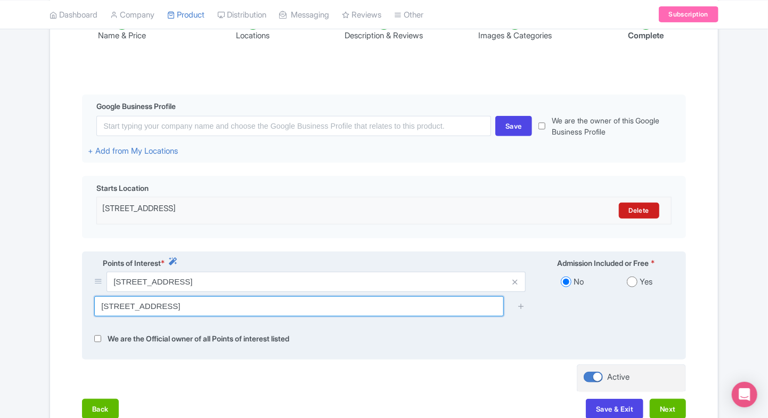
drag, startPoint x: 326, startPoint y: 306, endPoint x: 91, endPoint y: 289, distance: 236.0
click at [91, 289] on div "18 Marina Gardens Drive, Gardens by the Bay, Singapore 018953, Singapore No Yes…" at bounding box center [384, 298] width 592 height 53
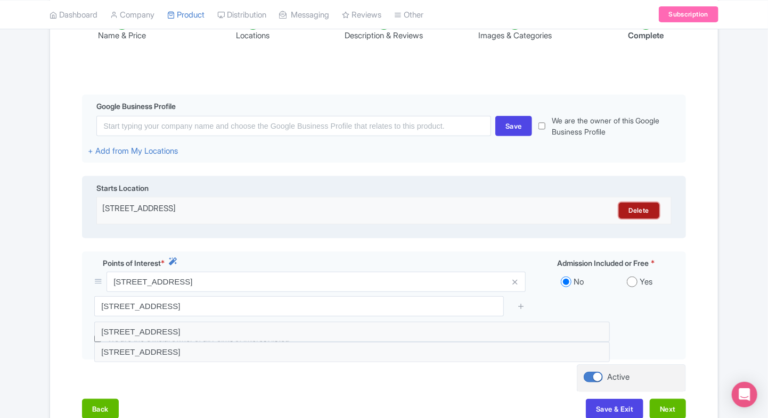
click at [643, 211] on link "Delete" at bounding box center [639, 211] width 40 height 16
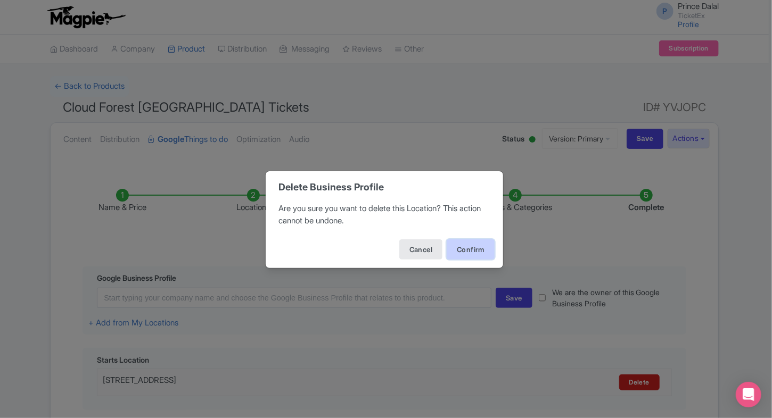
click at [466, 245] on button "Confirm" at bounding box center [471, 250] width 48 height 20
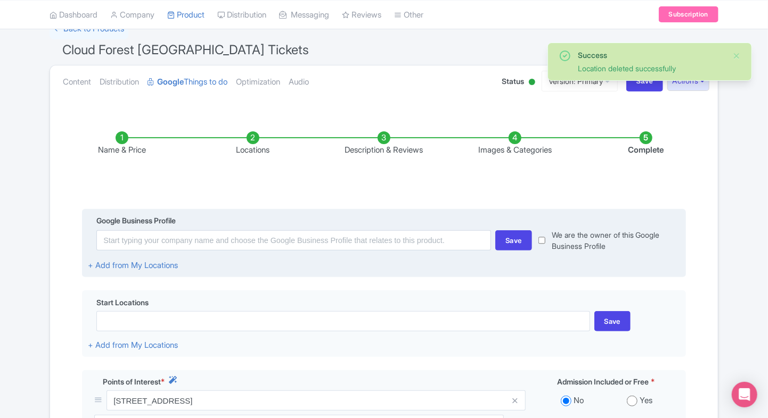
scroll to position [63, 0]
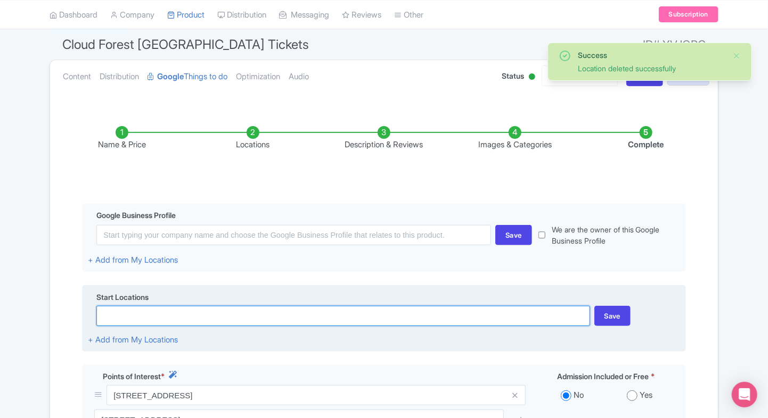
click at [300, 312] on input at bounding box center [342, 316] width 493 height 20
paste input "18 Marina Gardens Dr, Singapore 018953"
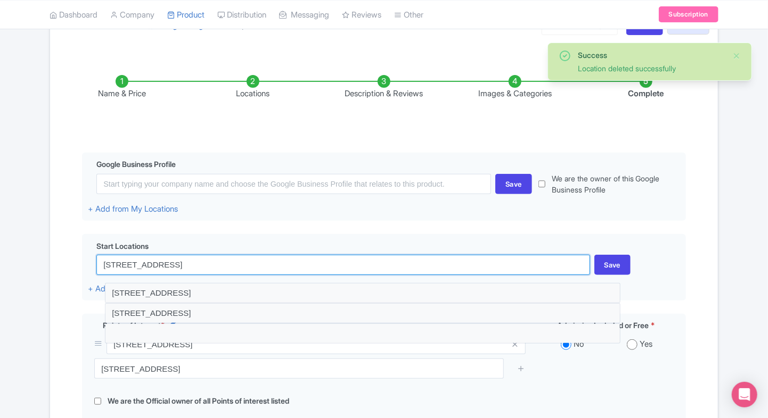
scroll to position [116, 0]
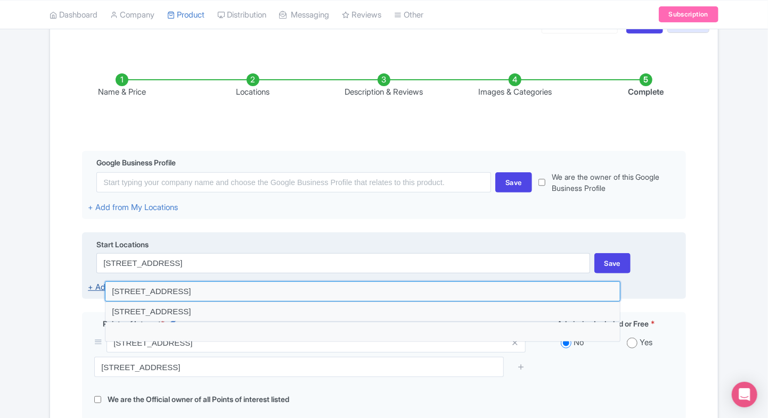
drag, startPoint x: 389, startPoint y: 286, endPoint x: 107, endPoint y: 290, distance: 282.2
click at [107, 290] on input at bounding box center [362, 292] width 515 height 20
type input "18 Marina Gardens Drive, Gardens by the Bay, Singapore 018953, Singapore"
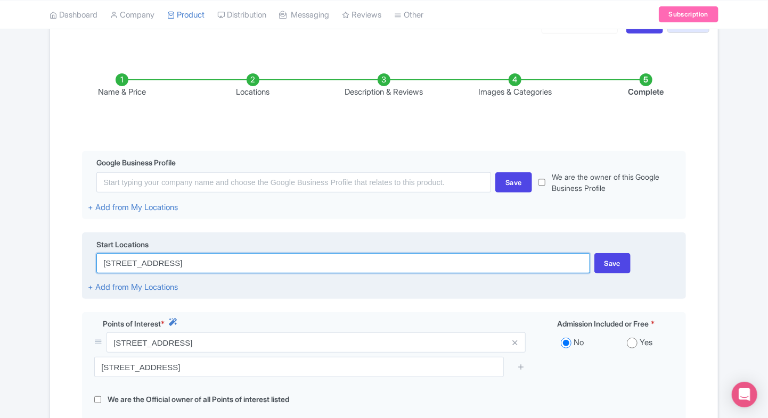
drag, startPoint x: 400, startPoint y: 268, endPoint x: 98, endPoint y: 262, distance: 301.9
click at [98, 262] on input "18 Marina Gardens Drive, Gardens by the Bay, Singapore 018953, Singapore" at bounding box center [342, 263] width 493 height 20
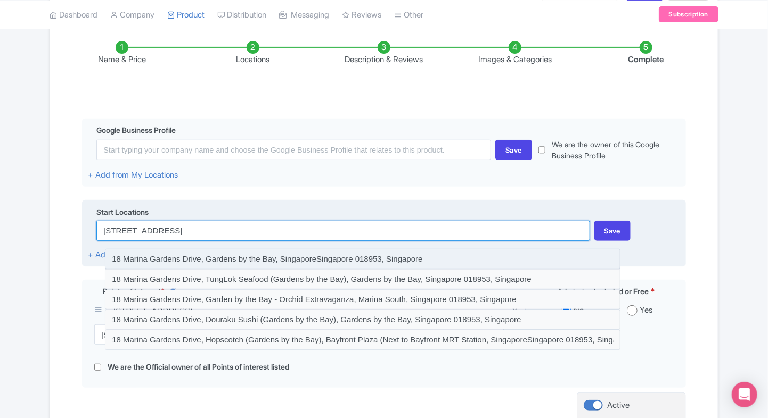
scroll to position [149, 0]
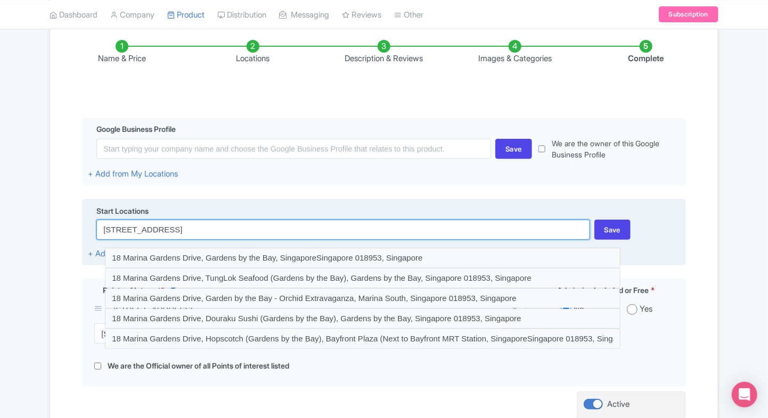
click at [407, 225] on input "18 Marina Gardens Drive, Gardens by the Bay, Singapore 018953, Singapore" at bounding box center [342, 230] width 493 height 20
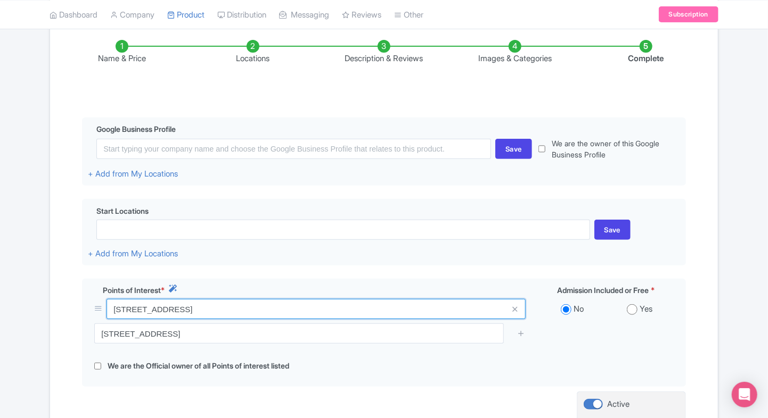
drag, startPoint x: 406, startPoint y: 309, endPoint x: 75, endPoint y: 320, distance: 331.9
click at [75, 320] on div "Name & Price Locations Description & Reviews Images & Categories Complete Edit …" at bounding box center [383, 238] width 655 height 439
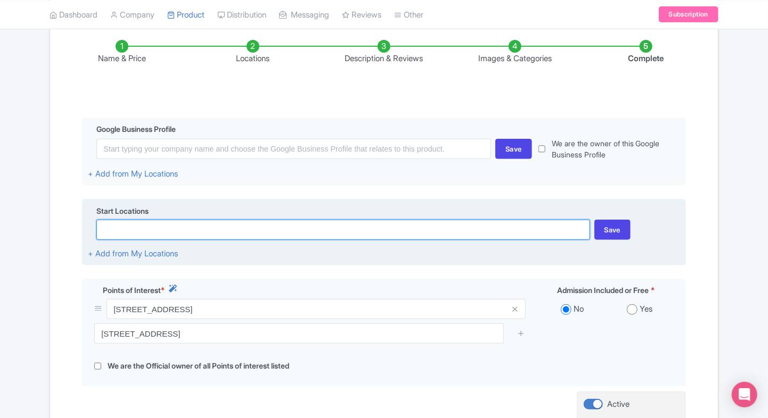
click at [165, 234] on input at bounding box center [342, 230] width 493 height 20
paste input "18 Marina Gardens Drive, Gardens by the Bay, Singapore 018953, Singapore"
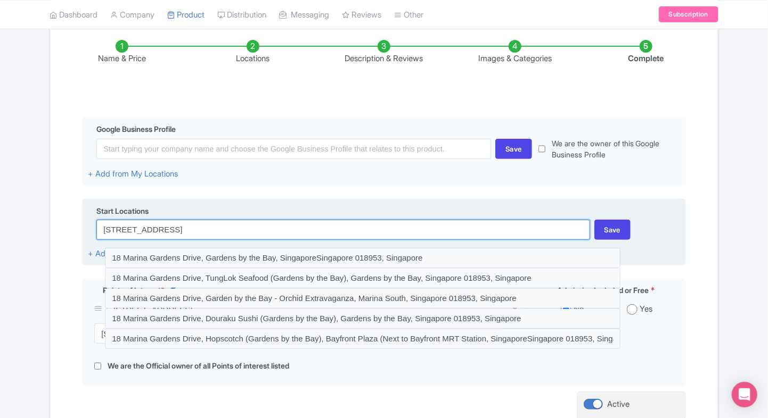
type input "18 Marina Gardens Drive, Gardens by the Bay, Singapore 018953, Singapore"
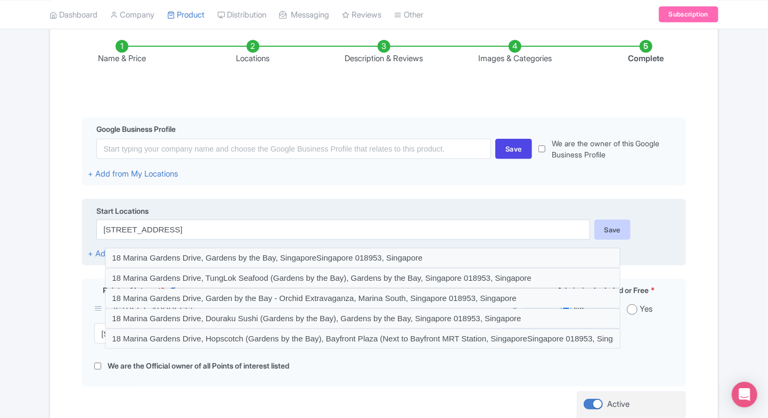
click at [607, 234] on div "Save" at bounding box center [612, 230] width 37 height 20
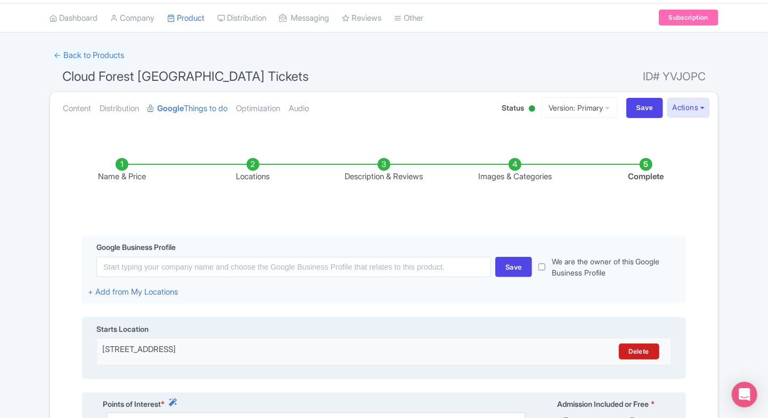
scroll to position [30, 0]
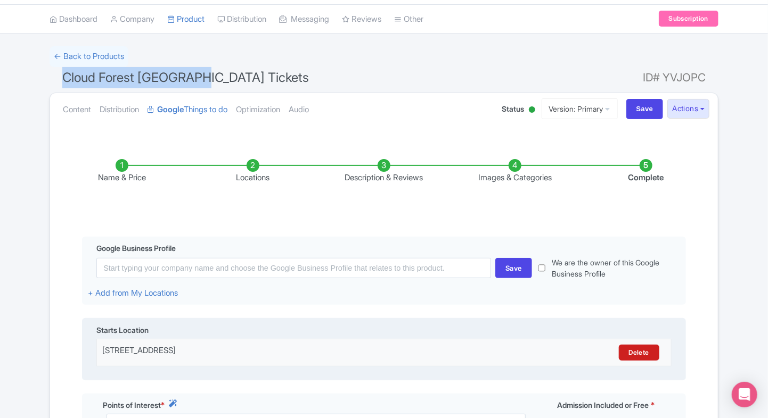
drag, startPoint x: 59, startPoint y: 78, endPoint x: 196, endPoint y: 80, distance: 137.4
click at [196, 80] on h1 "Cloud Forest Singapore Tickets ID# YVJOPC" at bounding box center [384, 80] width 669 height 26
copy span "Cloud Forest Singapore"
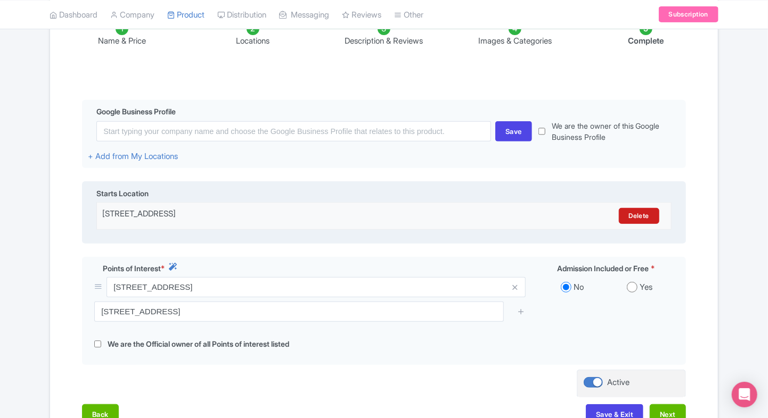
scroll to position [169, 0]
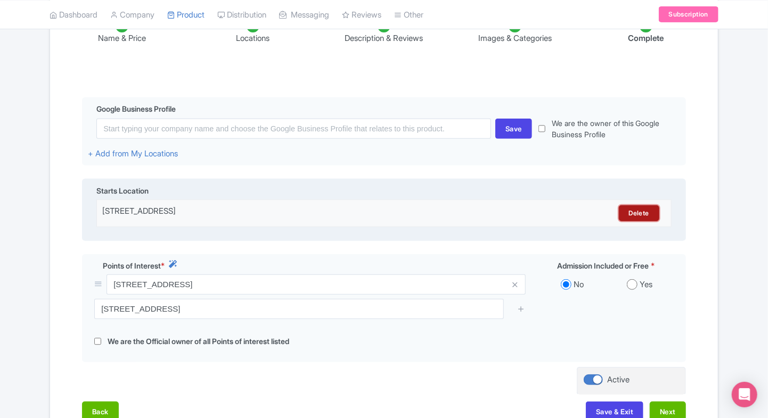
click at [628, 215] on link "Delete" at bounding box center [639, 213] width 40 height 16
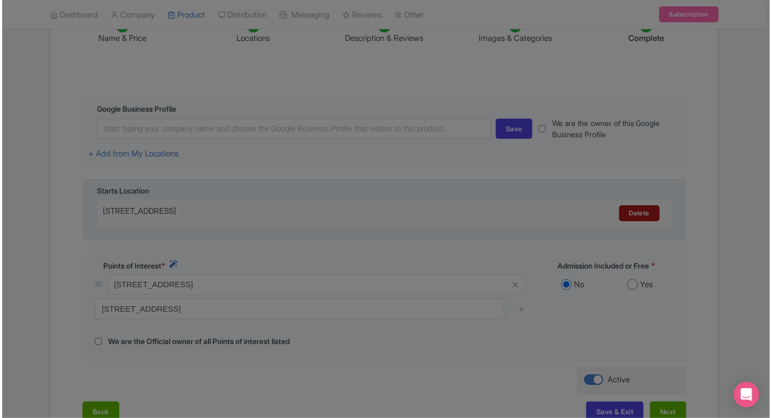
scroll to position [0, 0]
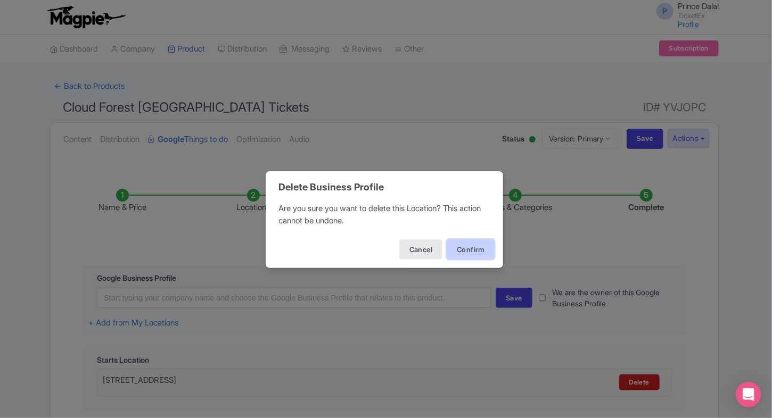
click at [464, 244] on button "Confirm" at bounding box center [471, 250] width 48 height 20
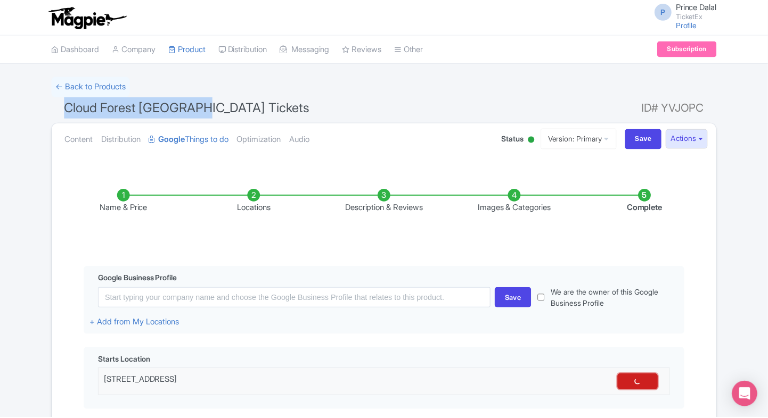
scroll to position [5, 0]
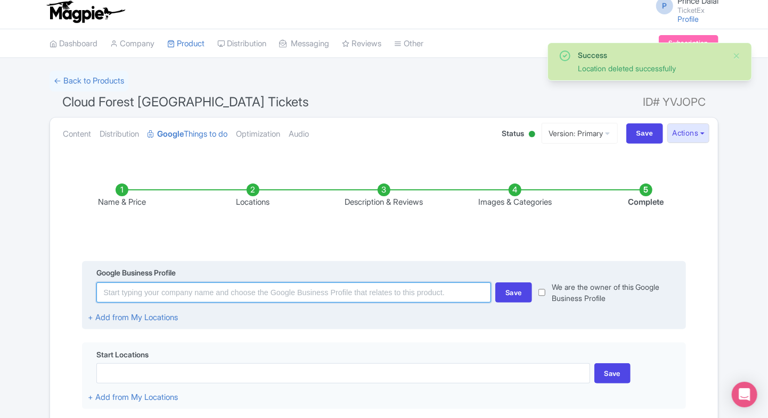
click at [343, 287] on input at bounding box center [293, 293] width 394 height 20
paste input "18 Marina Gardens Dr, Singapore 018953"
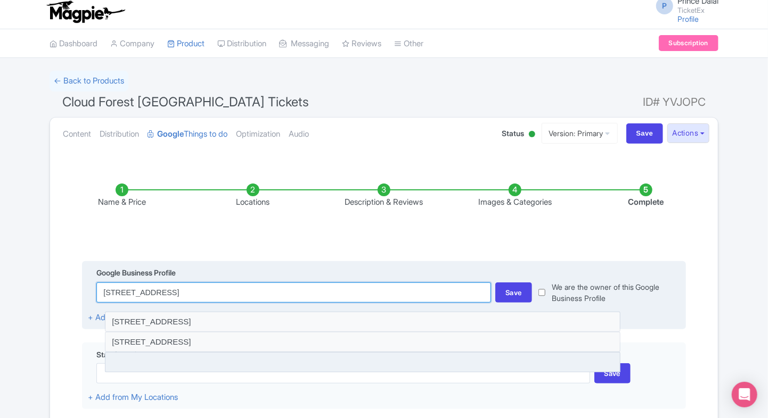
type input "18 Marina Gardens Dr, Singapore 018953"
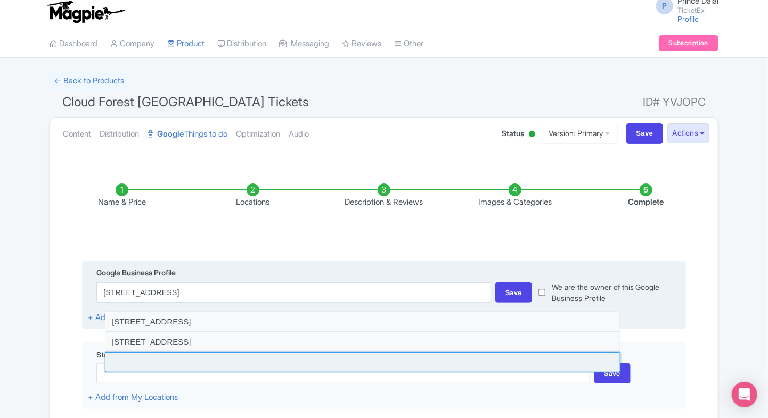
click at [365, 354] on input at bounding box center [362, 362] width 515 height 20
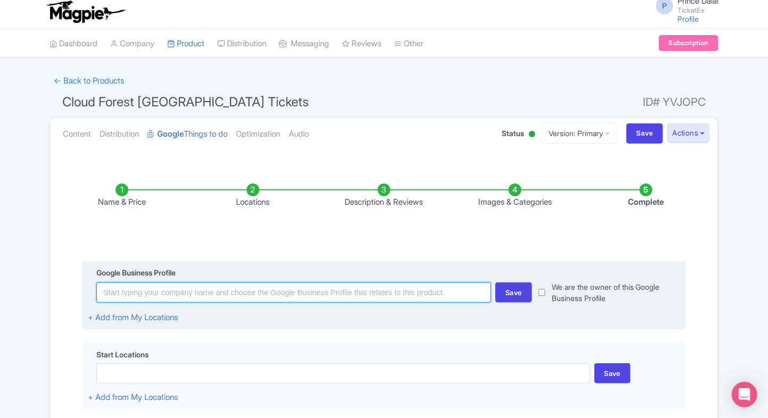
click at [372, 296] on input at bounding box center [293, 293] width 394 height 20
paste input "18 Marina Gardens Dr, Singapore 018953"
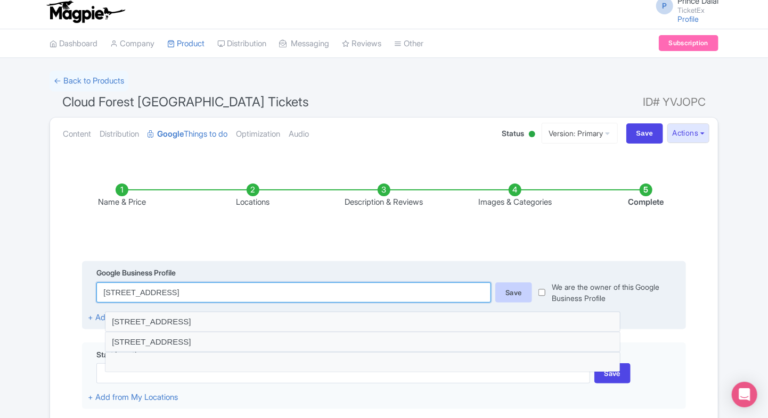
type input "18 Marina Gardens Dr, Singapore 018953"
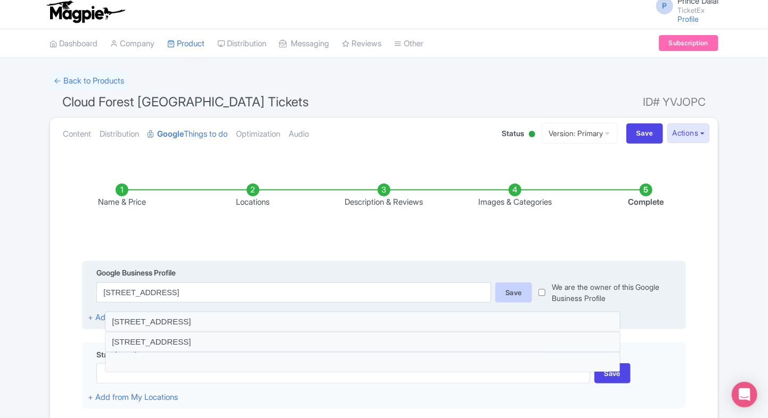
click at [498, 289] on div "Save" at bounding box center [513, 293] width 37 height 20
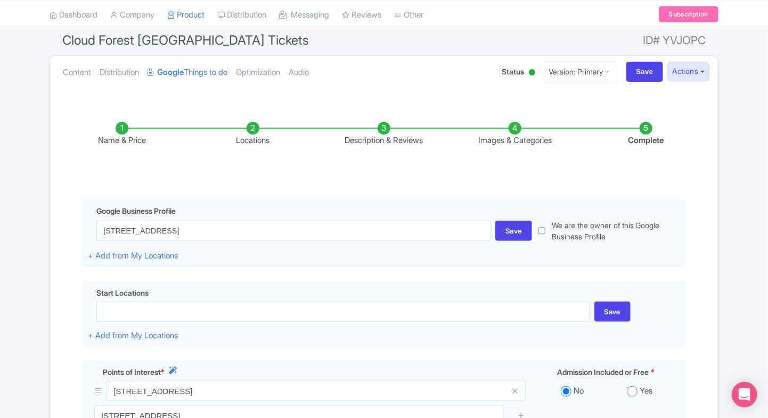
scroll to position [69, 0]
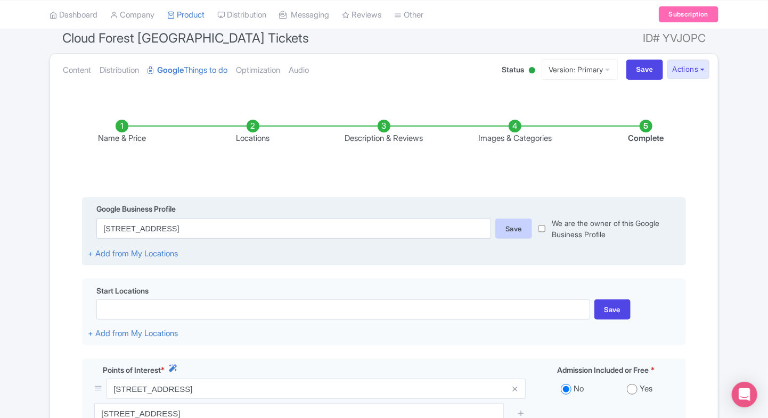
click at [508, 225] on div "Save" at bounding box center [513, 229] width 37 height 20
click at [514, 232] on div "Save" at bounding box center [513, 229] width 37 height 20
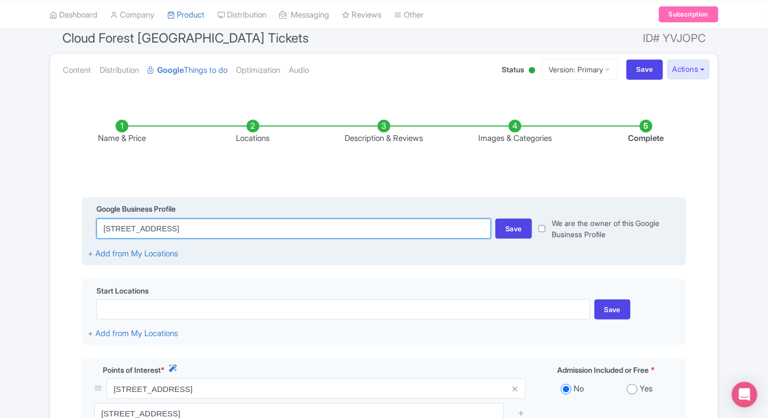
click at [442, 236] on input "18 Marina Gardens Dr, Singapore 018953" at bounding box center [293, 229] width 394 height 20
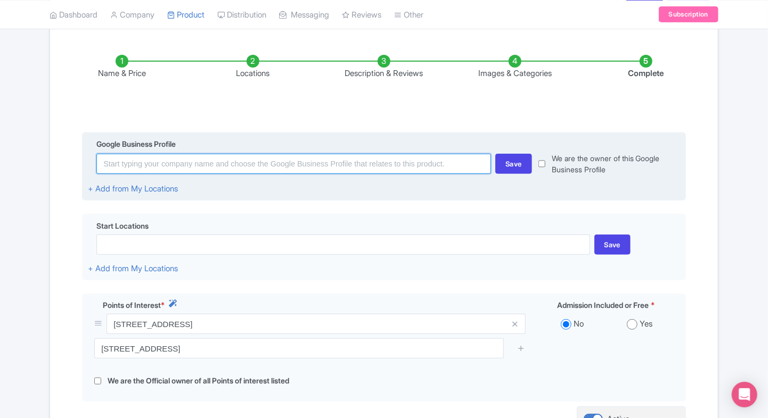
scroll to position [136, 0]
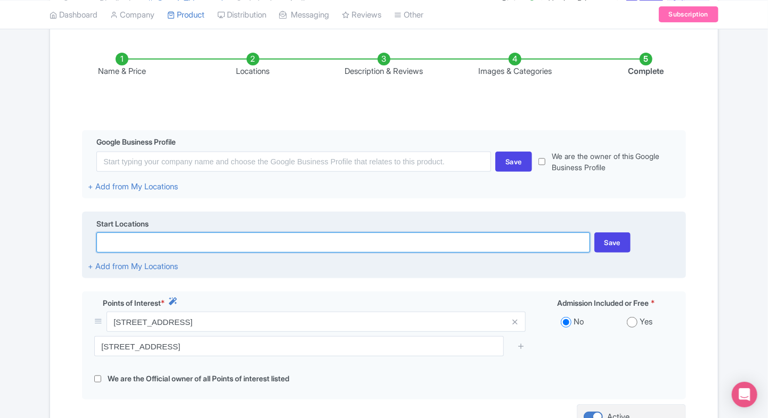
click at [311, 243] on input at bounding box center [342, 243] width 493 height 20
paste input "18 Marina Gardens Dr, Singapore 018953"
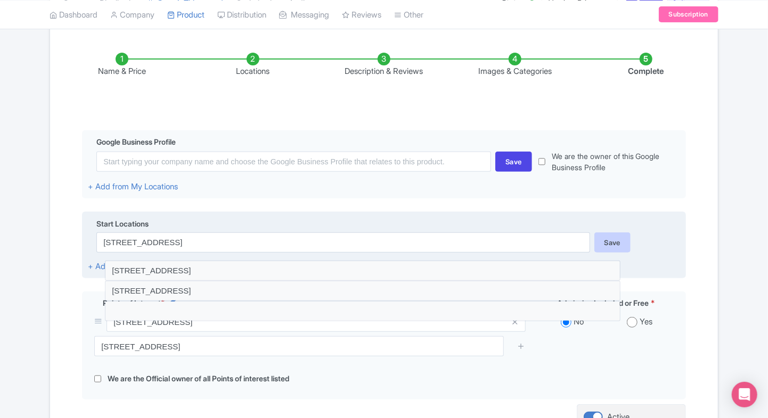
click at [617, 250] on div "Save" at bounding box center [612, 243] width 37 height 20
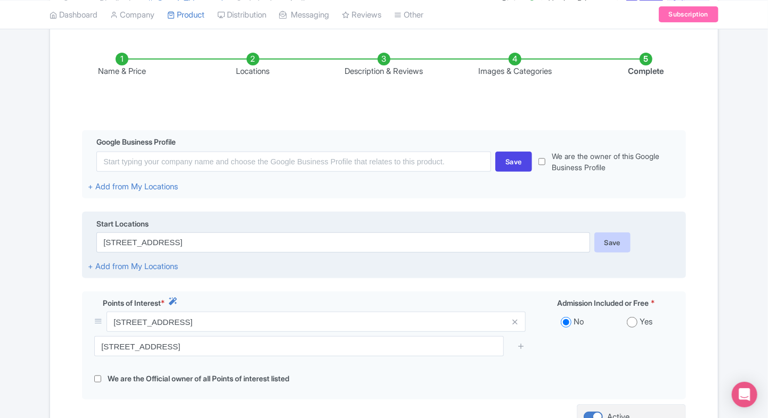
click at [617, 250] on div "Save" at bounding box center [612, 243] width 37 height 20
click at [598, 247] on div "Save" at bounding box center [612, 243] width 37 height 20
drag, startPoint x: 330, startPoint y: 253, endPoint x: 311, endPoint y: 244, distance: 21.4
click at [311, 244] on div "Start Locations 18 Marina Gardens Dr, Singapore 018953 Save + Add from My Locat…" at bounding box center [384, 245] width 604 height 67
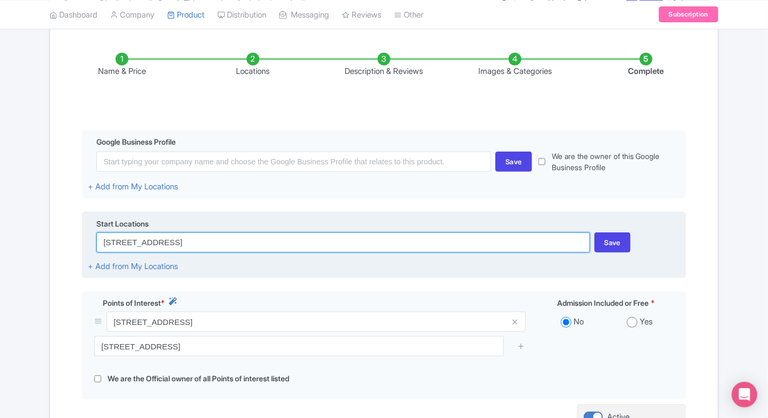
click at [311, 244] on input "18 Marina Gardens Dr, Singapore 018953" at bounding box center [342, 243] width 493 height 20
click at [287, 252] on input "18 Marina Gardens Dr, Singapore 018953" at bounding box center [342, 243] width 493 height 20
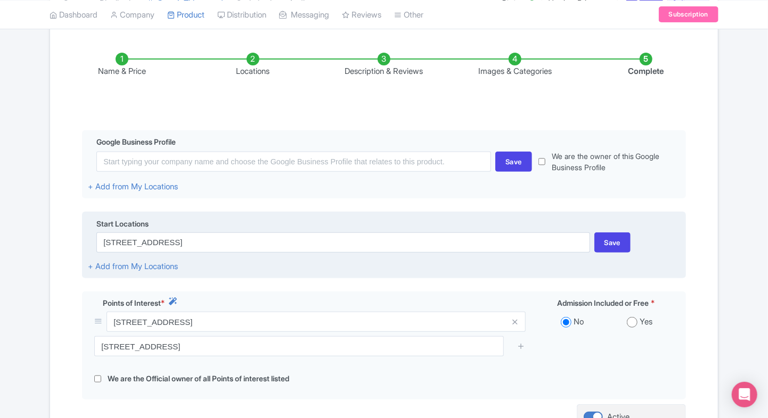
click at [264, 267] on div "Start Locations 18 Marina Gardens Dr, Singapore 018953 Save + Add from My Locat…" at bounding box center [384, 245] width 604 height 67
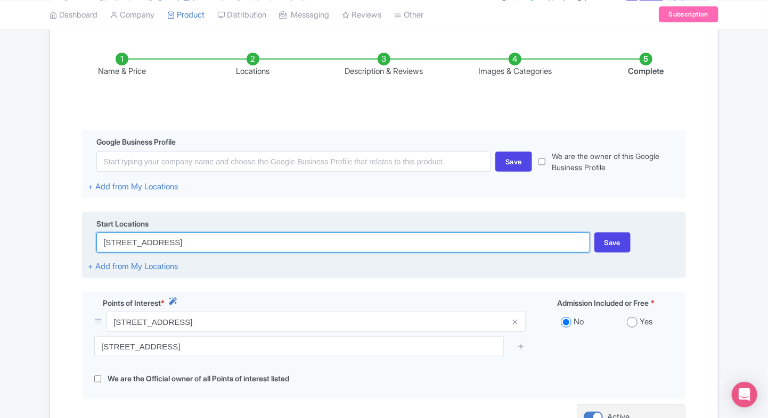
click at [276, 248] on input "18 Marina Gardens Dr, Singapore 018953" at bounding box center [342, 243] width 493 height 20
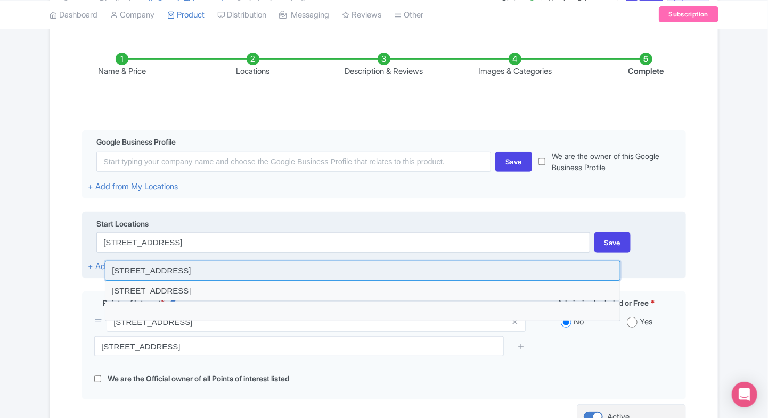
click at [240, 268] on input at bounding box center [362, 271] width 515 height 20
type input "18 Marina Gardens Drive, Gardens by the Bay, Singapore 018953, Singapore"
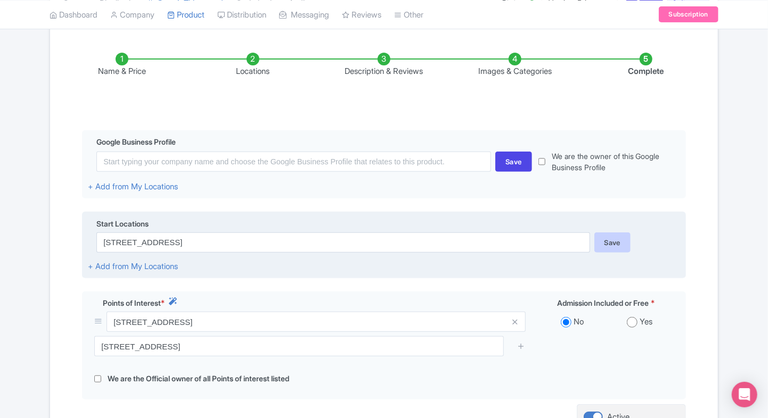
click at [627, 245] on div "Save" at bounding box center [612, 243] width 37 height 20
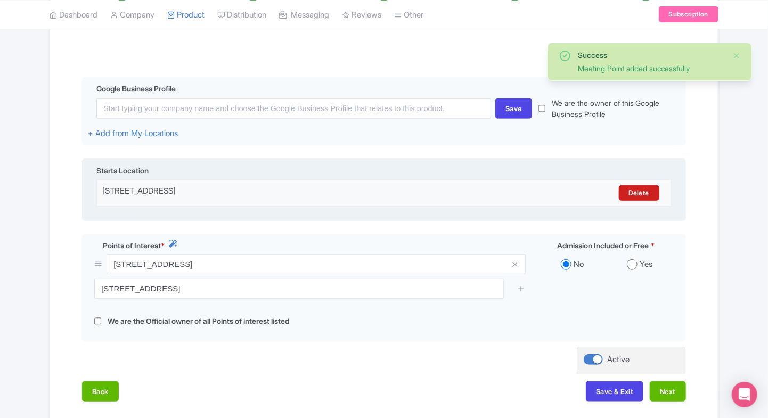
scroll to position [191, 0]
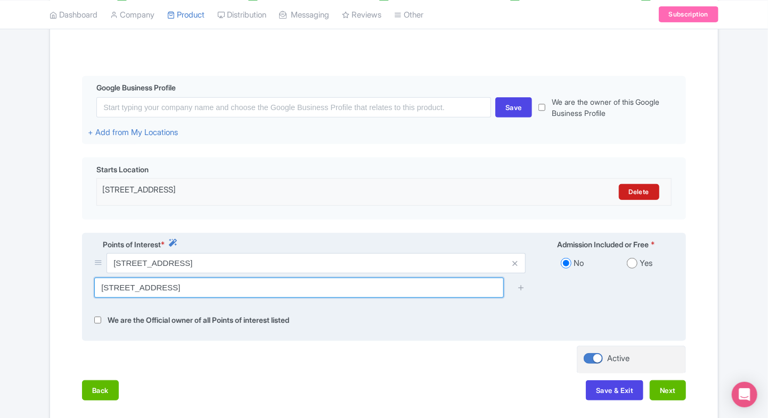
click at [462, 285] on input "18 Marina Gardens Drive, Silver Garden, Singapore 018953" at bounding box center [298, 288] width 409 height 20
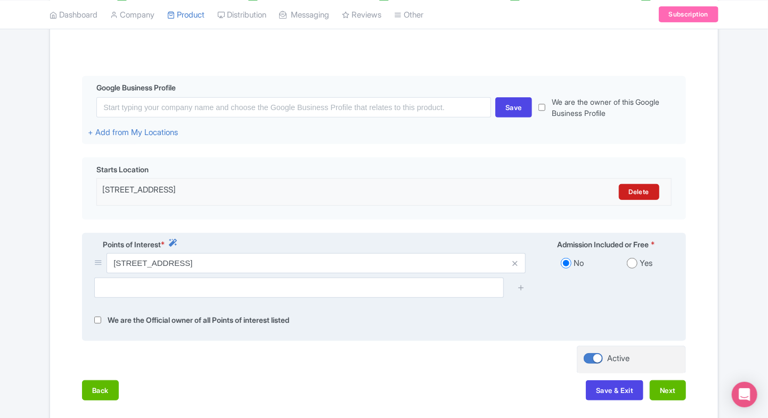
click at [449, 320] on div "We are the Official owner of all Points of interest listed" at bounding box center [384, 321] width 592 height 12
click at [622, 268] on div "Yes" at bounding box center [640, 264] width 68 height 12
click at [634, 263] on input "radio" at bounding box center [632, 263] width 11 height 11
radio input "true"
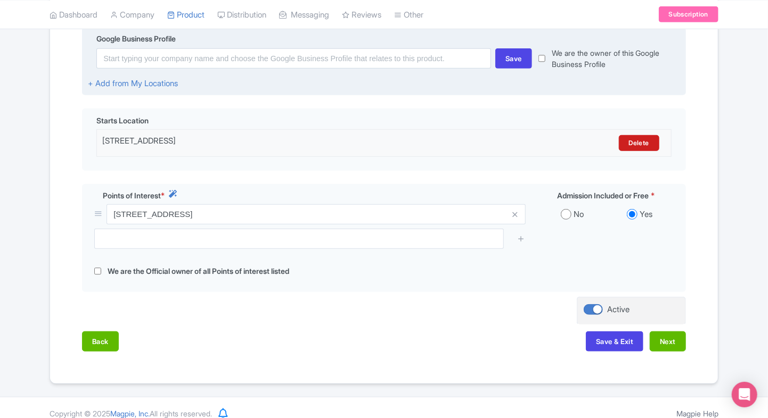
scroll to position [244, 0]
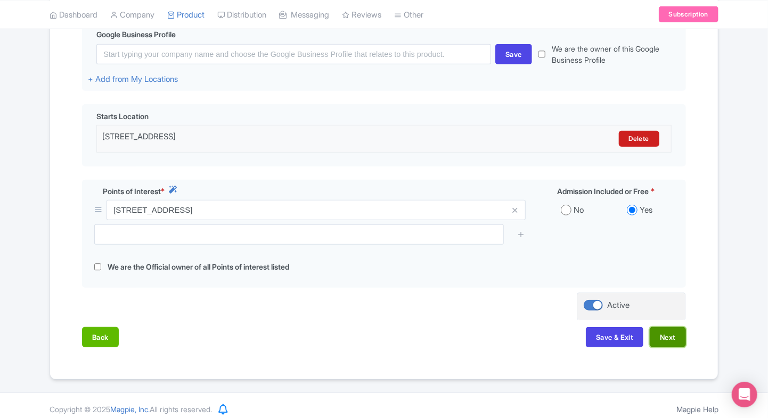
click at [660, 331] on button "Next" at bounding box center [667, 337] width 36 height 20
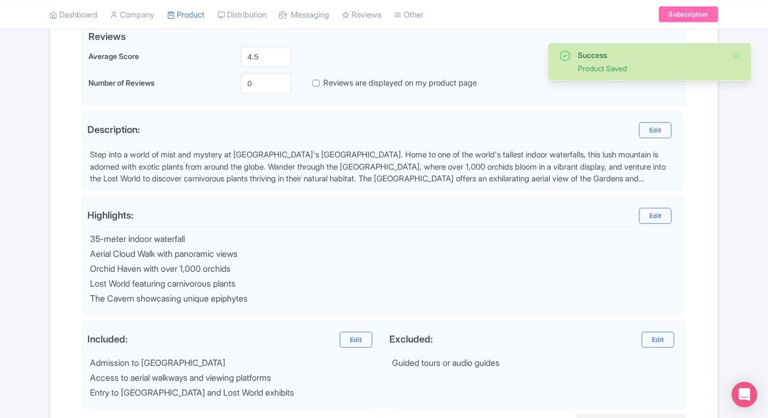
scroll to position [356, 0]
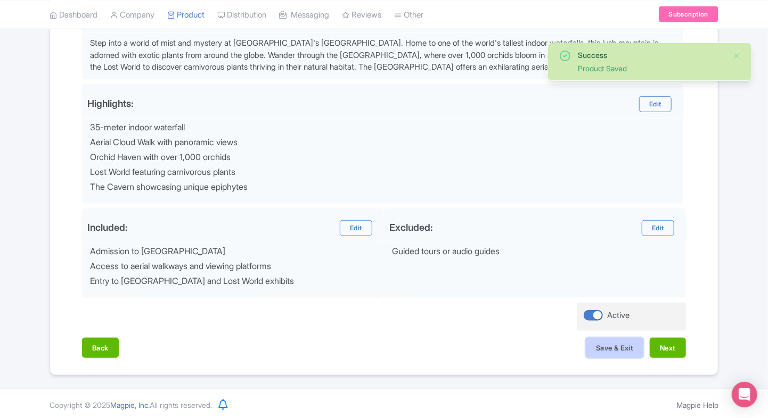
click at [617, 349] on button "Save & Exit" at bounding box center [614, 348] width 57 height 20
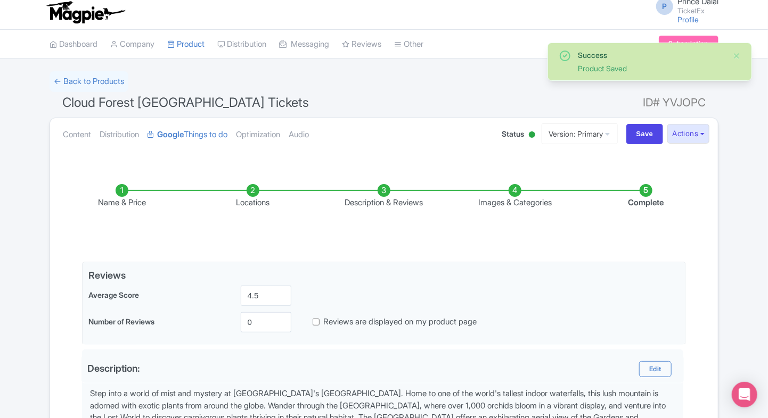
scroll to position [0, 0]
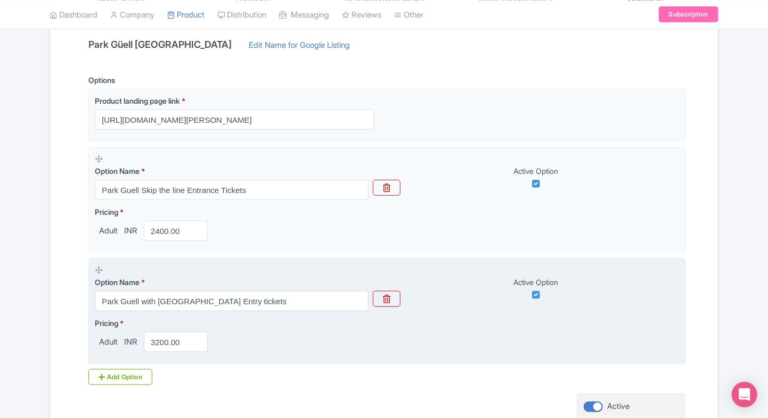
scroll to position [240, 0]
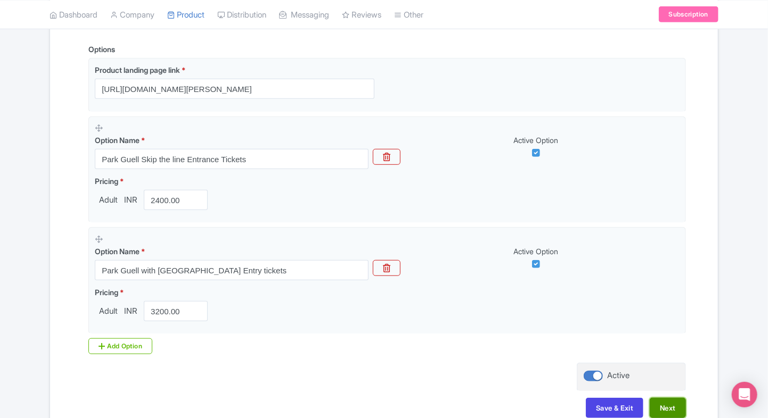
click at [678, 412] on button "Next" at bounding box center [667, 408] width 36 height 20
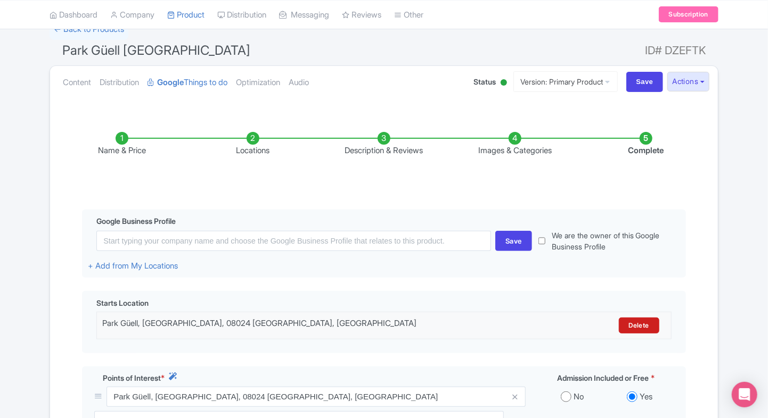
scroll to position [55, 0]
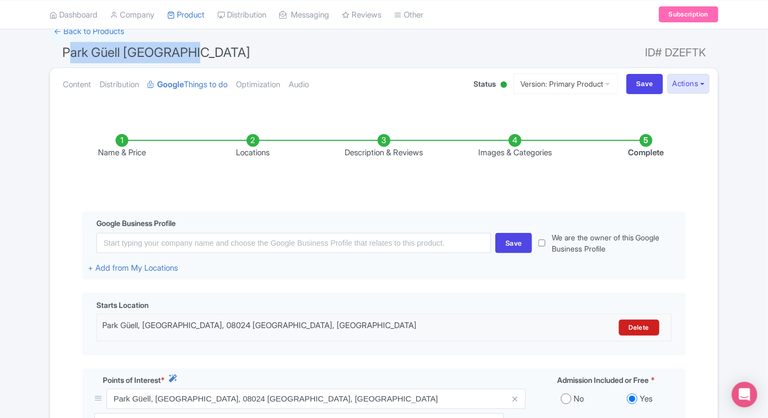
drag, startPoint x: 50, startPoint y: 54, endPoint x: 192, endPoint y: 52, distance: 142.2
click at [192, 52] on h1 "Park Güell Barcelona ID# DZEFTK" at bounding box center [384, 55] width 669 height 26
copy span "Park Güell Barcelona"
click at [97, 105] on div "You are currently editing a version of this product: Primary Product General Bo…" at bounding box center [384, 334] width 668 height 468
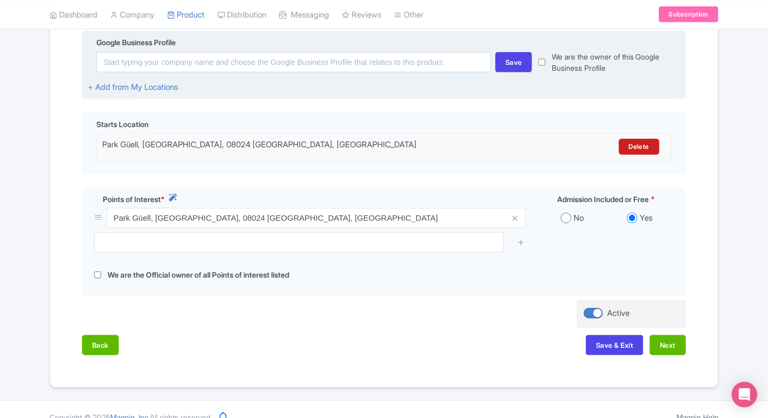
scroll to position [251, 0]
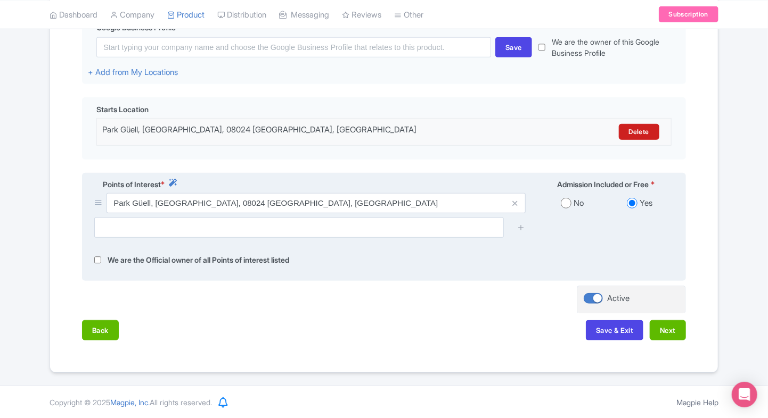
click at [224, 238] on div at bounding box center [384, 232] width 592 height 28
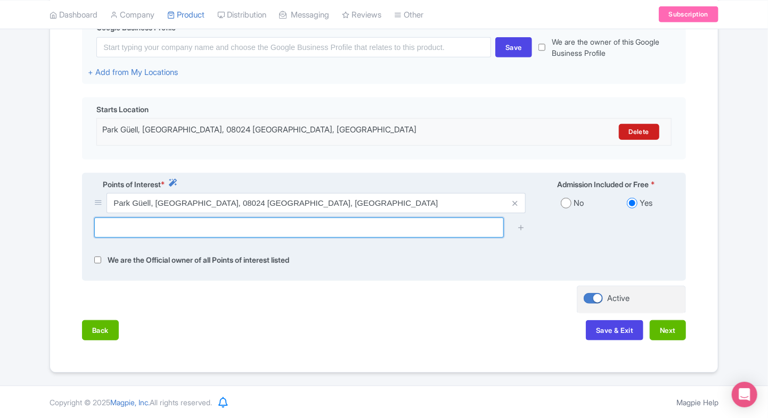
click at [246, 227] on input "text" at bounding box center [298, 228] width 409 height 20
paste input "Gràcia, 08024 Barcelona, Spain"
type input "Gràcia, 08024 Barcelona, Spain"
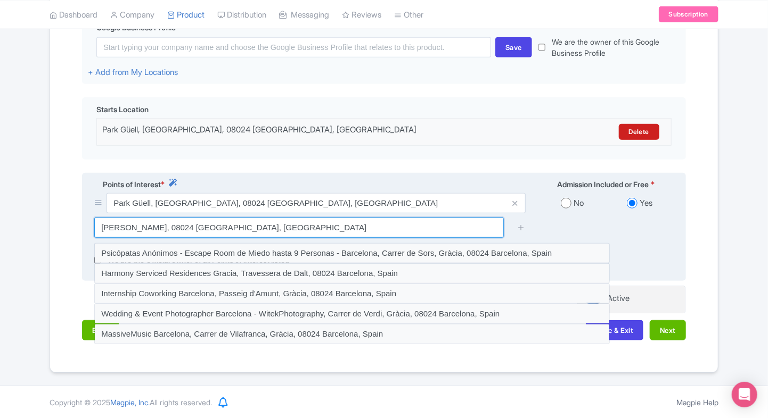
click at [245, 228] on input "Gràcia, 08024 Barcelona, Spain" at bounding box center [298, 228] width 409 height 20
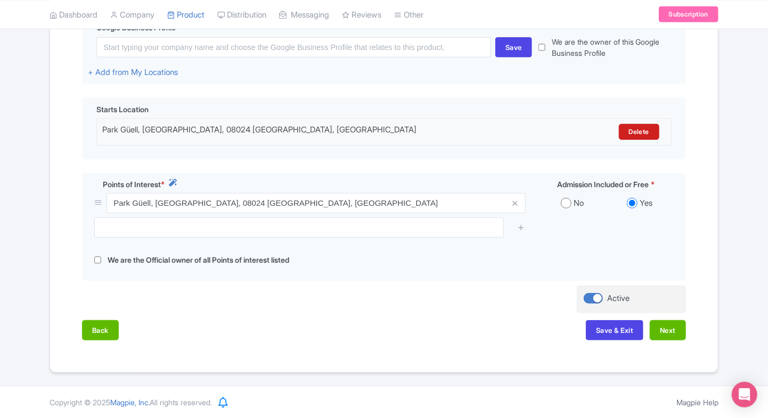
click at [8, 236] on div "Success Product Saved ← Back to Products Park Güell Barcelona ID# DZEFTK Conten…" at bounding box center [384, 99] width 768 height 548
click at [662, 326] on button "Next" at bounding box center [667, 330] width 36 height 20
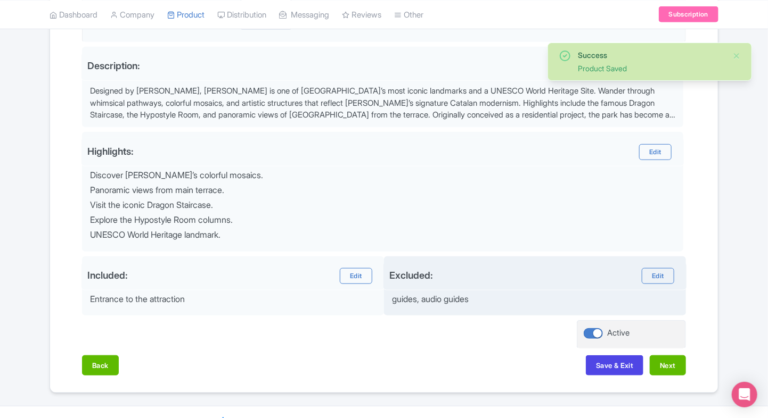
scroll to position [308, 0]
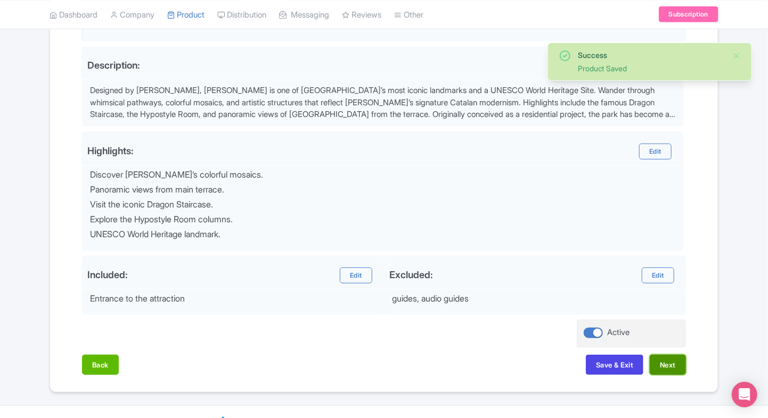
click at [666, 363] on button "Next" at bounding box center [667, 365] width 36 height 20
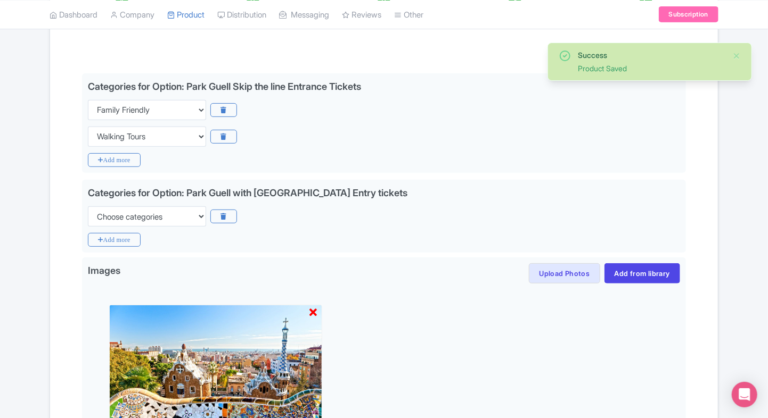
scroll to position [191, 0]
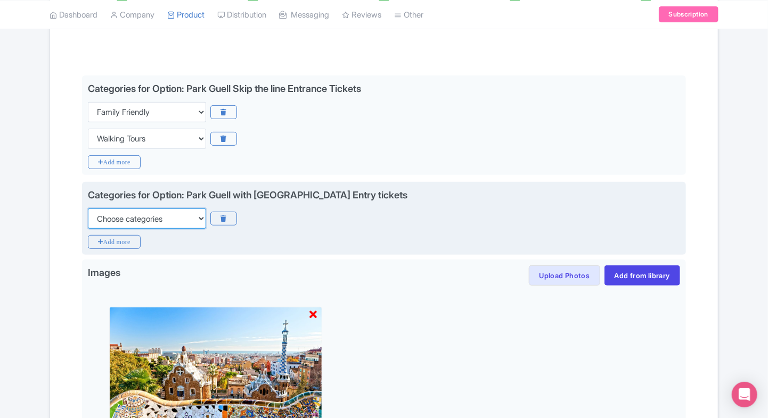
click at [199, 217] on select "Choose categories Adults Only Animals Audio Guide Beaches Bike Tours Boat Tours…" at bounding box center [147, 219] width 118 height 20
select select "family-friendly"
click at [88, 209] on select "Choose categories Adults Only Animals Audio Guide Beaches Bike Tours Boat Tours…" at bounding box center [147, 219] width 118 height 20
click at [117, 242] on icon "Add more" at bounding box center [114, 242] width 53 height 14
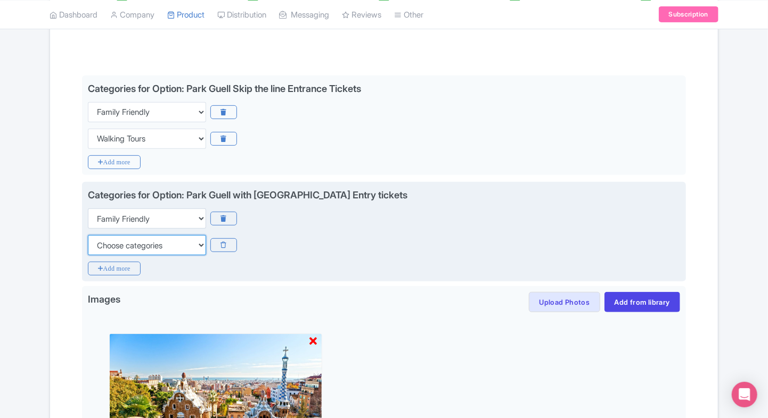
click at [146, 236] on select "Choose categories Adults Only Animals Audio Guide Beaches Bike Tours Boat Tours…" at bounding box center [147, 245] width 118 height 20
select select "walking-tours"
click at [88, 235] on select "Choose categories Adults Only Animals Audio Guide Beaches Bike Tours Boat Tours…" at bounding box center [147, 245] width 118 height 20
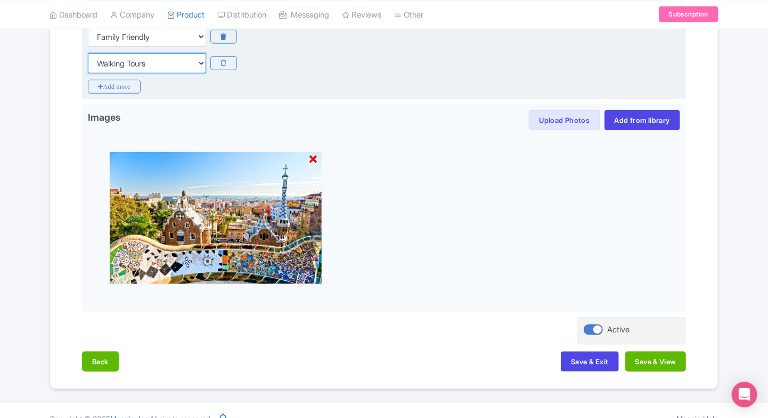
scroll to position [388, 0]
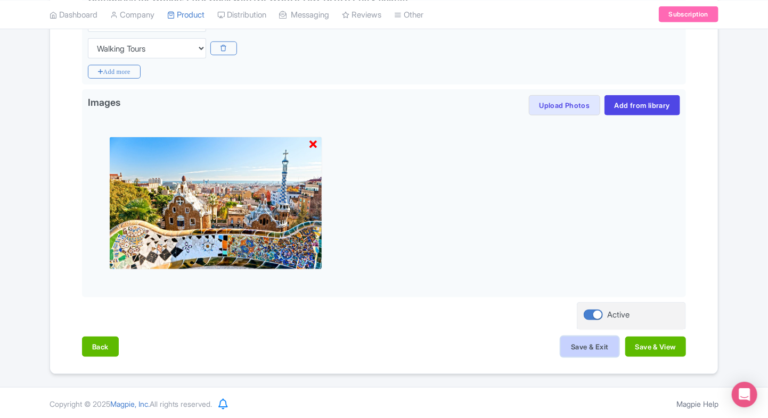
click at [567, 345] on button "Save & Exit" at bounding box center [589, 347] width 57 height 20
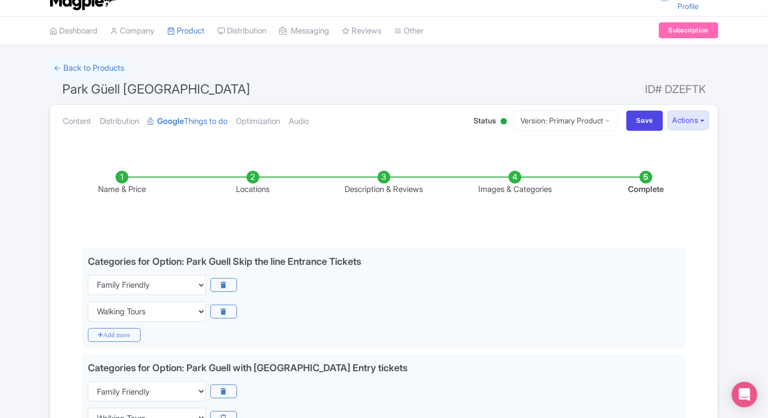
scroll to position [0, 0]
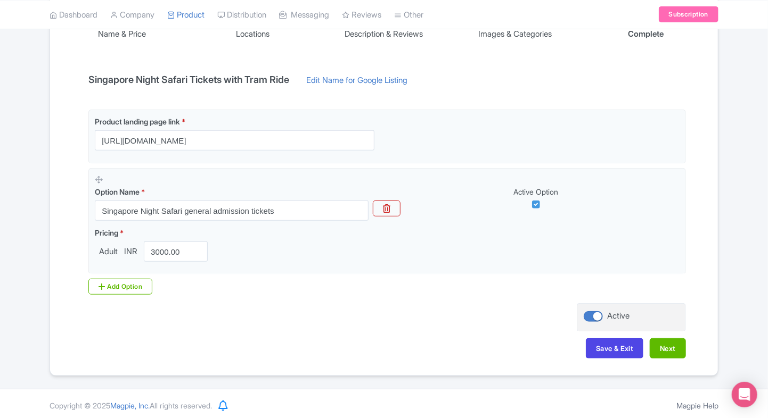
scroll to position [176, 0]
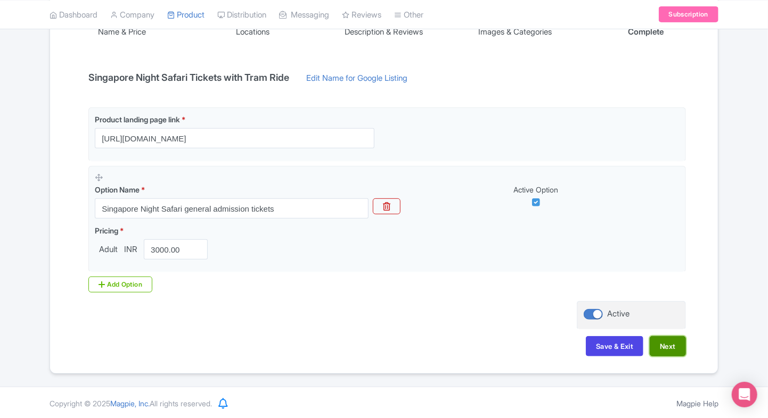
click at [674, 342] on button "Next" at bounding box center [667, 346] width 36 height 20
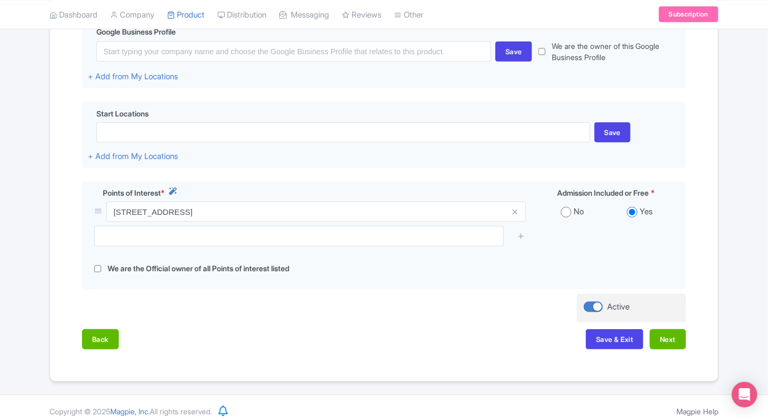
scroll to position [248, 0]
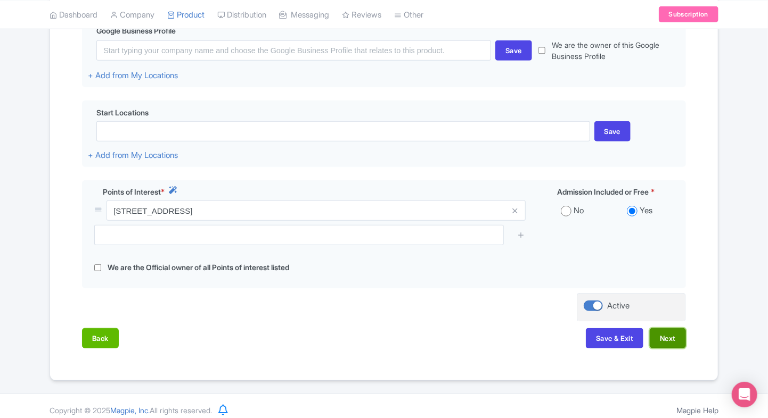
click at [661, 340] on button "Next" at bounding box center [667, 338] width 36 height 20
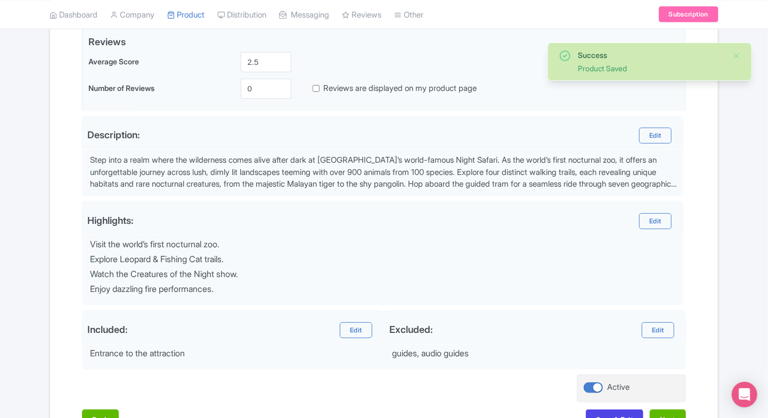
scroll to position [311, 0]
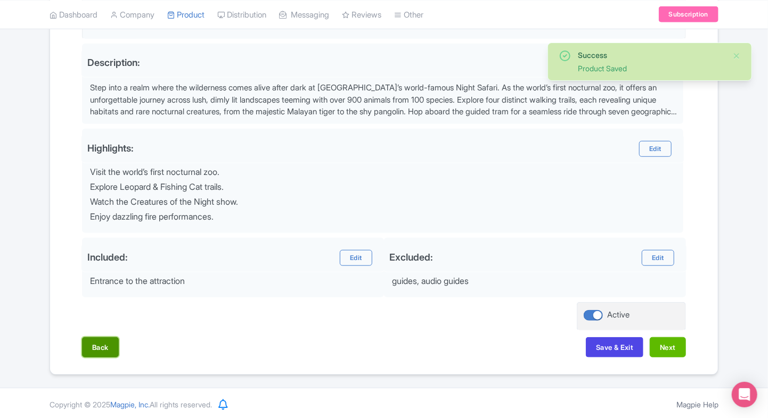
click at [116, 344] on button "Back" at bounding box center [100, 348] width 37 height 20
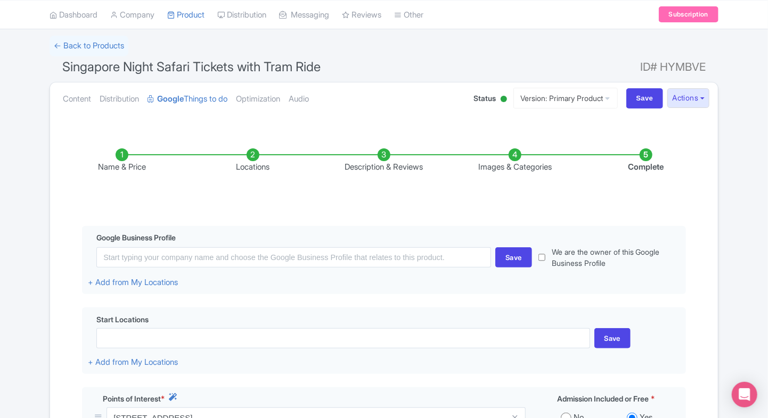
scroll to position [19, 0]
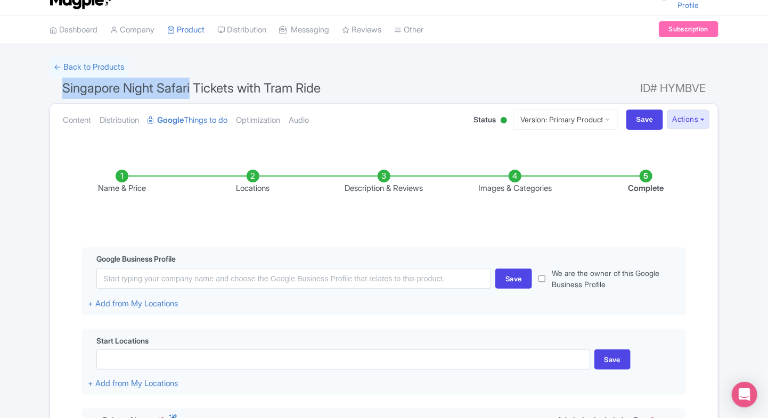
drag, startPoint x: 49, startPoint y: 95, endPoint x: 192, endPoint y: 93, distance: 142.7
click at [192, 93] on div "Success Product Saved ← Back to Products Singapore Night Safari Tickets with Tr…" at bounding box center [383, 333] width 681 height 553
copy span "Singapore Night Safari"
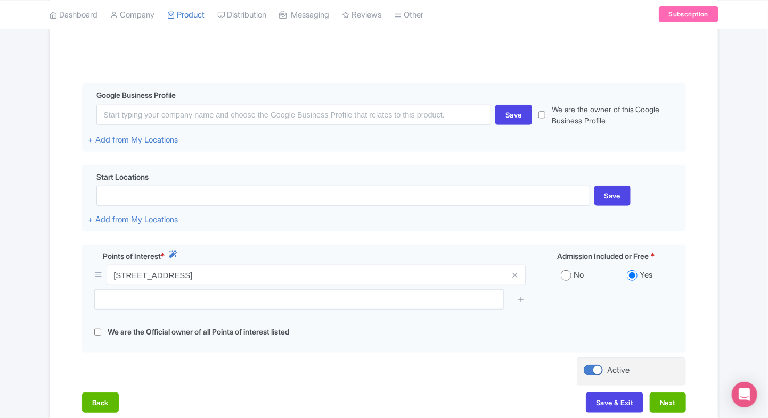
scroll to position [184, 0]
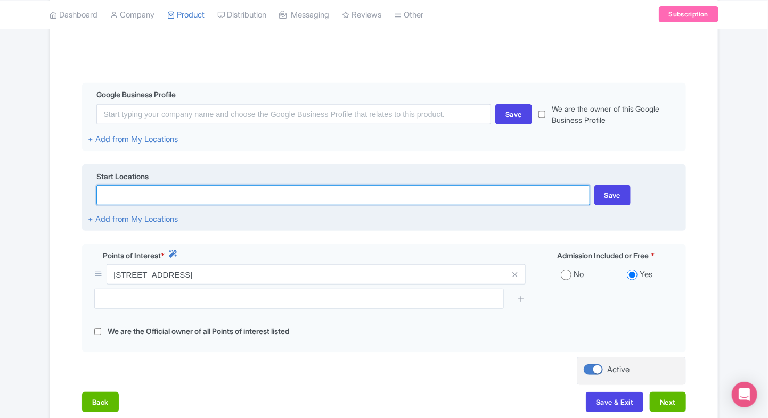
click at [236, 199] on input at bounding box center [342, 195] width 493 height 20
paste input "80 Mandai Lake Rd, Singapore 729826"
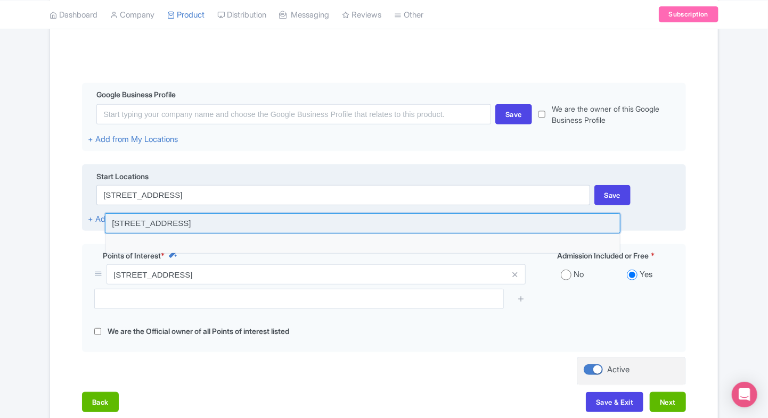
click at [330, 227] on input at bounding box center [362, 223] width 515 height 20
type input "80 Mandai Lake Rd, Singapore Zoo, Singapore 729826"
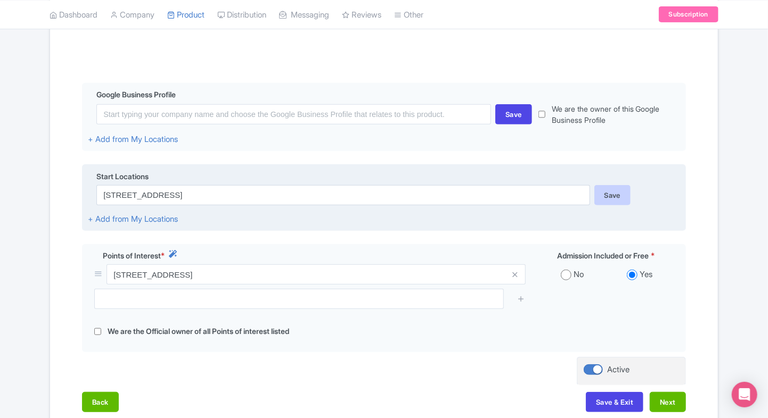
click at [597, 195] on div "Save" at bounding box center [612, 195] width 37 height 20
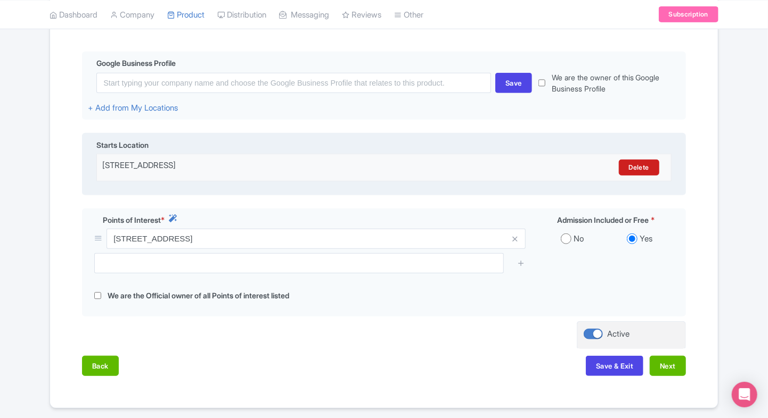
scroll to position [219, 0]
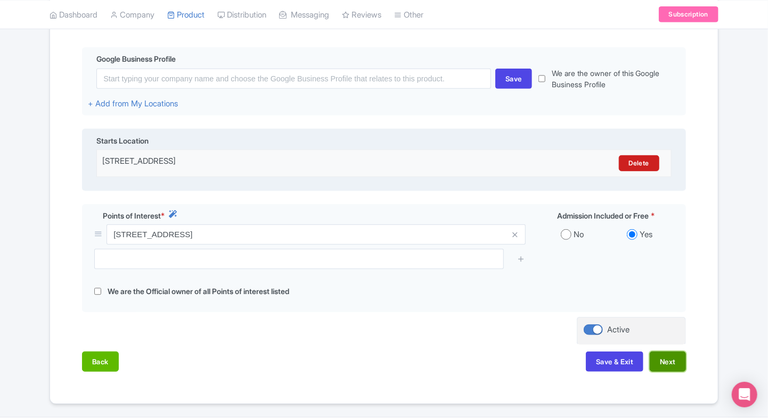
click at [667, 352] on button "Next" at bounding box center [667, 362] width 36 height 20
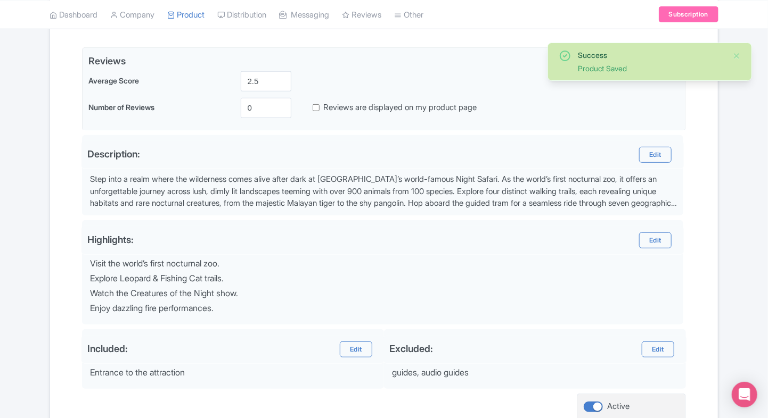
scroll to position [311, 0]
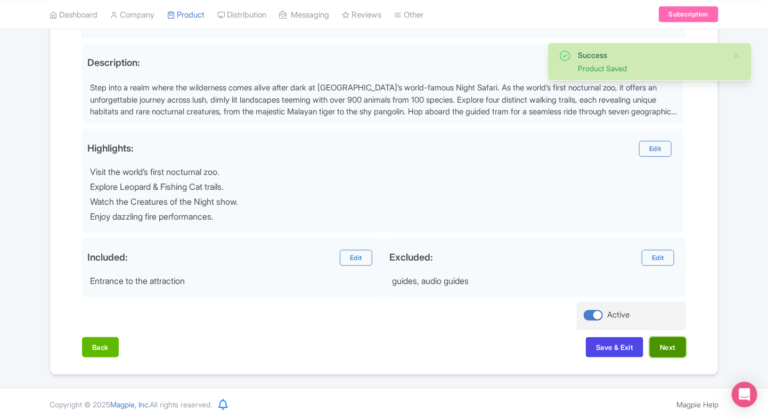
click at [671, 348] on button "Next" at bounding box center [667, 348] width 36 height 20
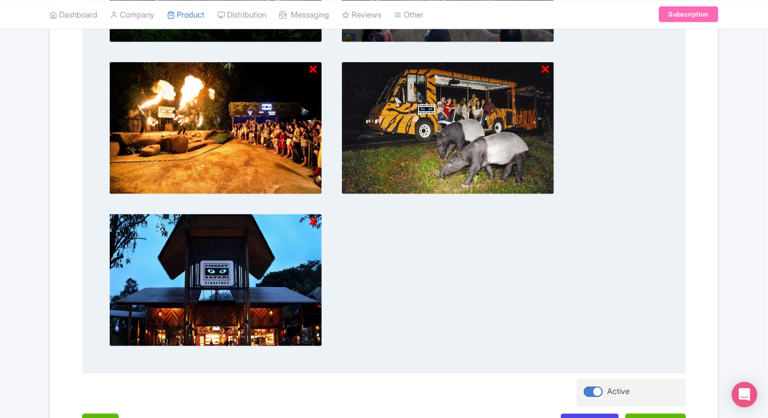
scroll to position [613, 0]
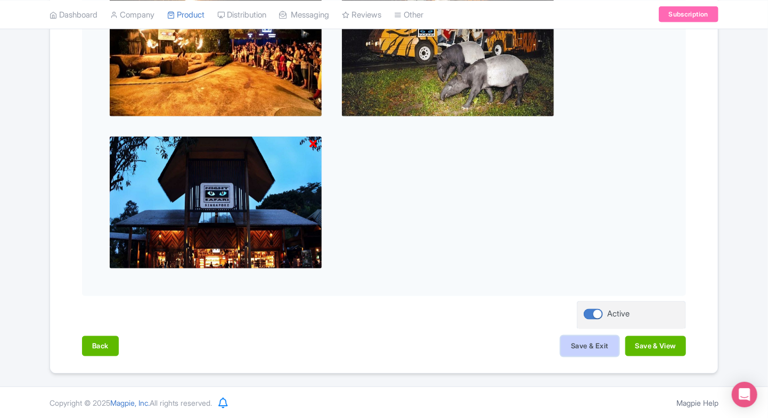
click at [569, 342] on button "Save & Exit" at bounding box center [589, 346] width 57 height 20
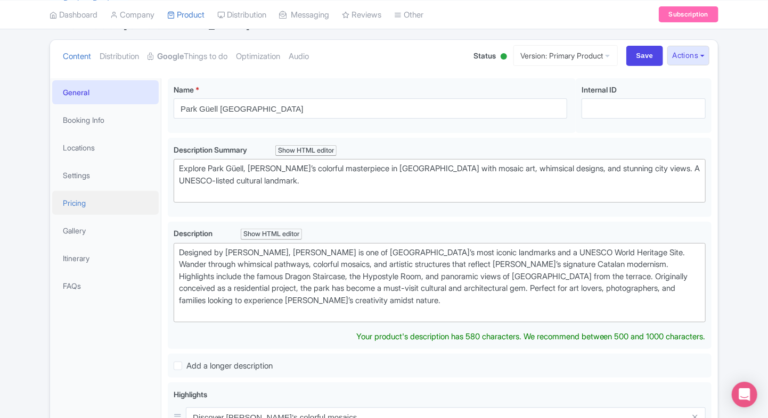
scroll to position [81, 0]
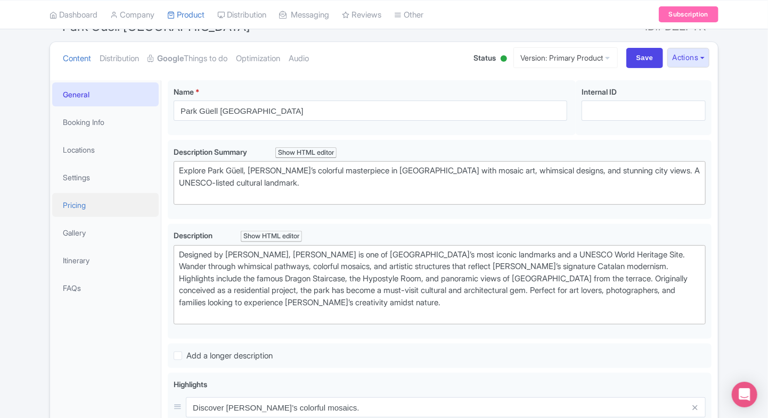
click at [70, 204] on link "Pricing" at bounding box center [105, 205] width 106 height 24
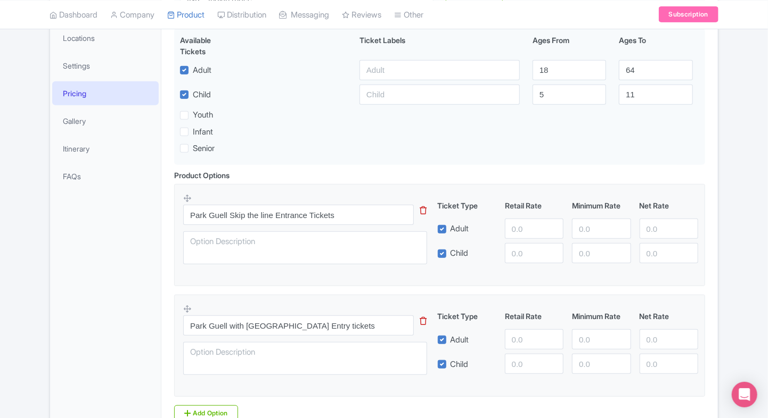
scroll to position [0, 0]
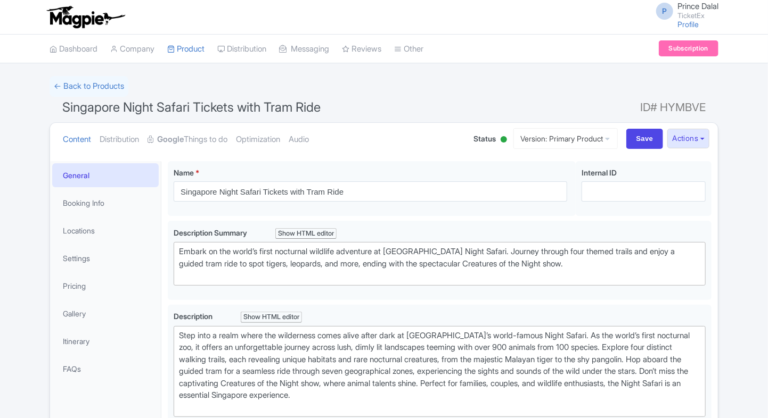
click at [92, 270] on li "Settings" at bounding box center [105, 258] width 111 height 28
click at [82, 279] on link "Pricing" at bounding box center [105, 286] width 106 height 24
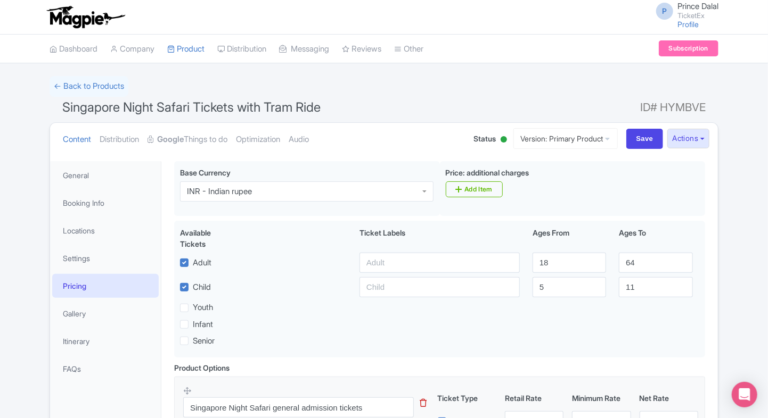
click at [0, 261] on html "P Prince Dalal TicketEx Profile Users Settings Sign out Dashboard Company Produ…" at bounding box center [384, 209] width 768 height 418
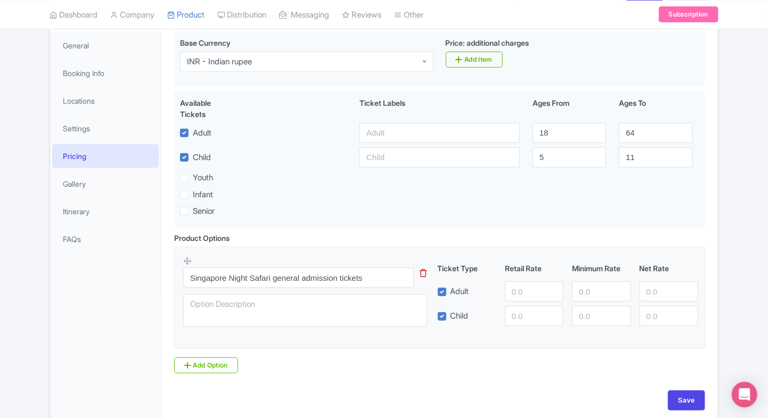
scroll to position [138, 0]
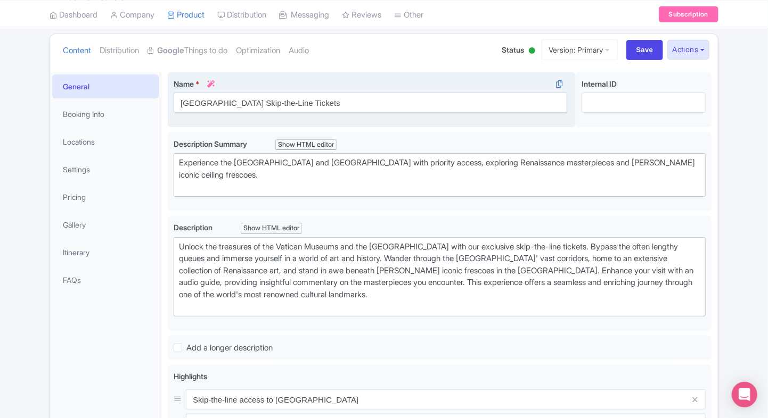
scroll to position [91, 0]
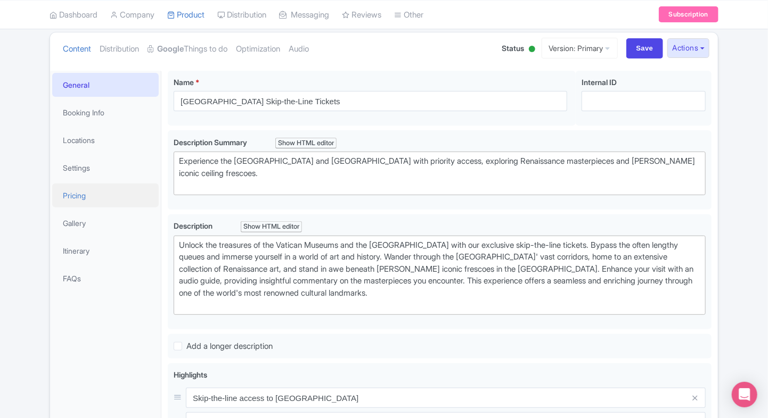
click at [86, 206] on link "Pricing" at bounding box center [105, 196] width 106 height 24
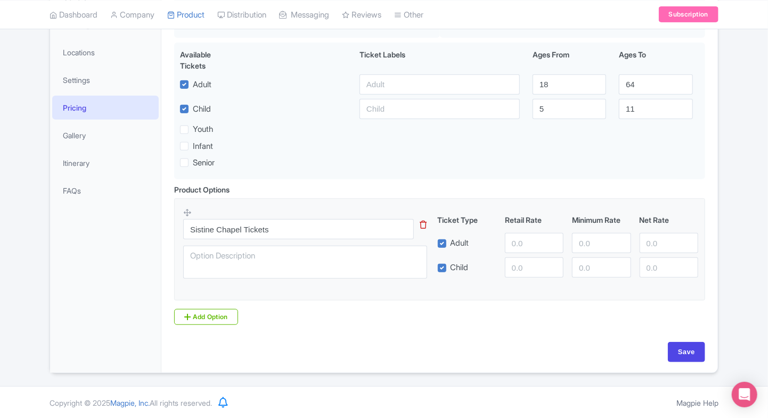
scroll to position [0, 0]
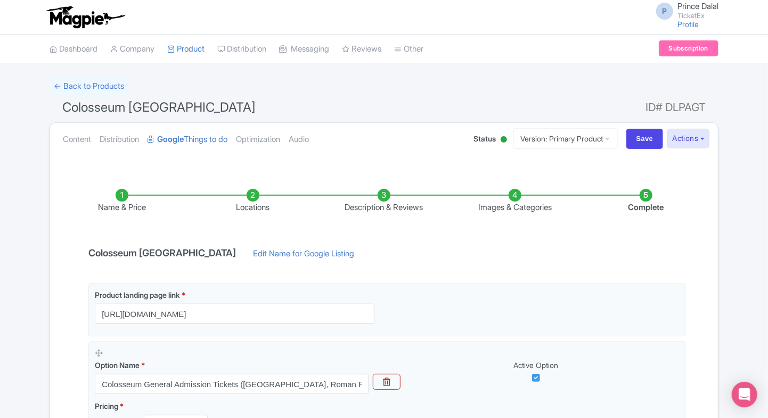
scroll to position [176, 0]
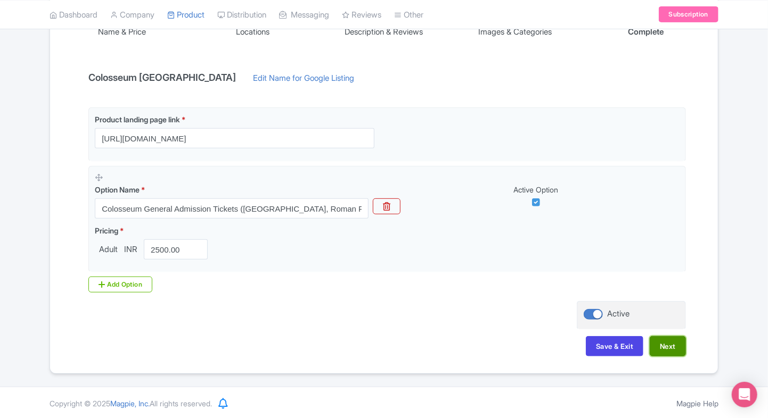
click at [682, 349] on button "Next" at bounding box center [667, 346] width 36 height 20
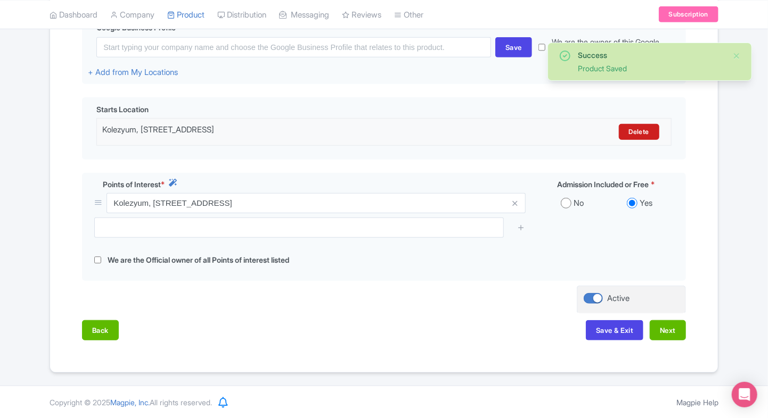
scroll to position [0, 0]
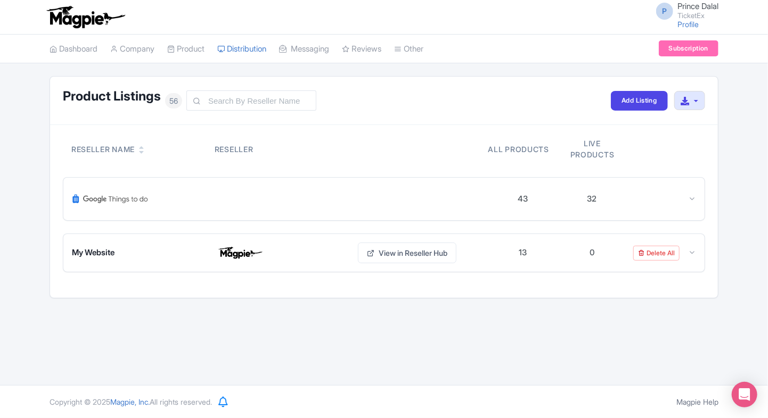
click at [17, 141] on div "Product Listings 56 Add Listing Download All Listings Reseller Name Reseller Al…" at bounding box center [384, 187] width 768 height 223
click at [198, 76] on link "My Products" at bounding box center [218, 76] width 101 height 17
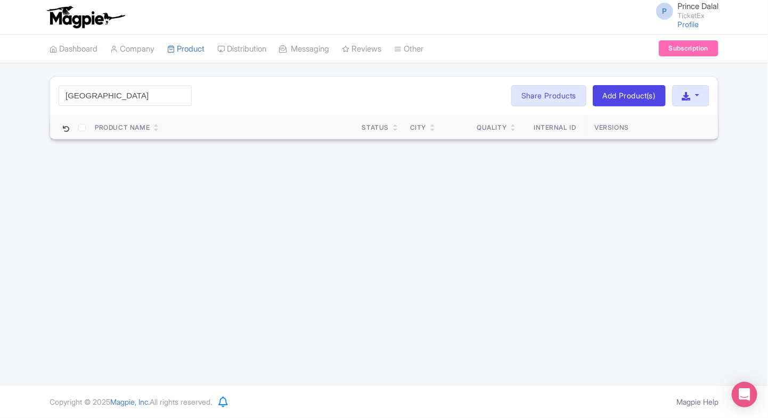
type input "japan"
click at [180, 96] on input "japan" at bounding box center [125, 96] width 133 height 20
